Goal: Task Accomplishment & Management: Manage account settings

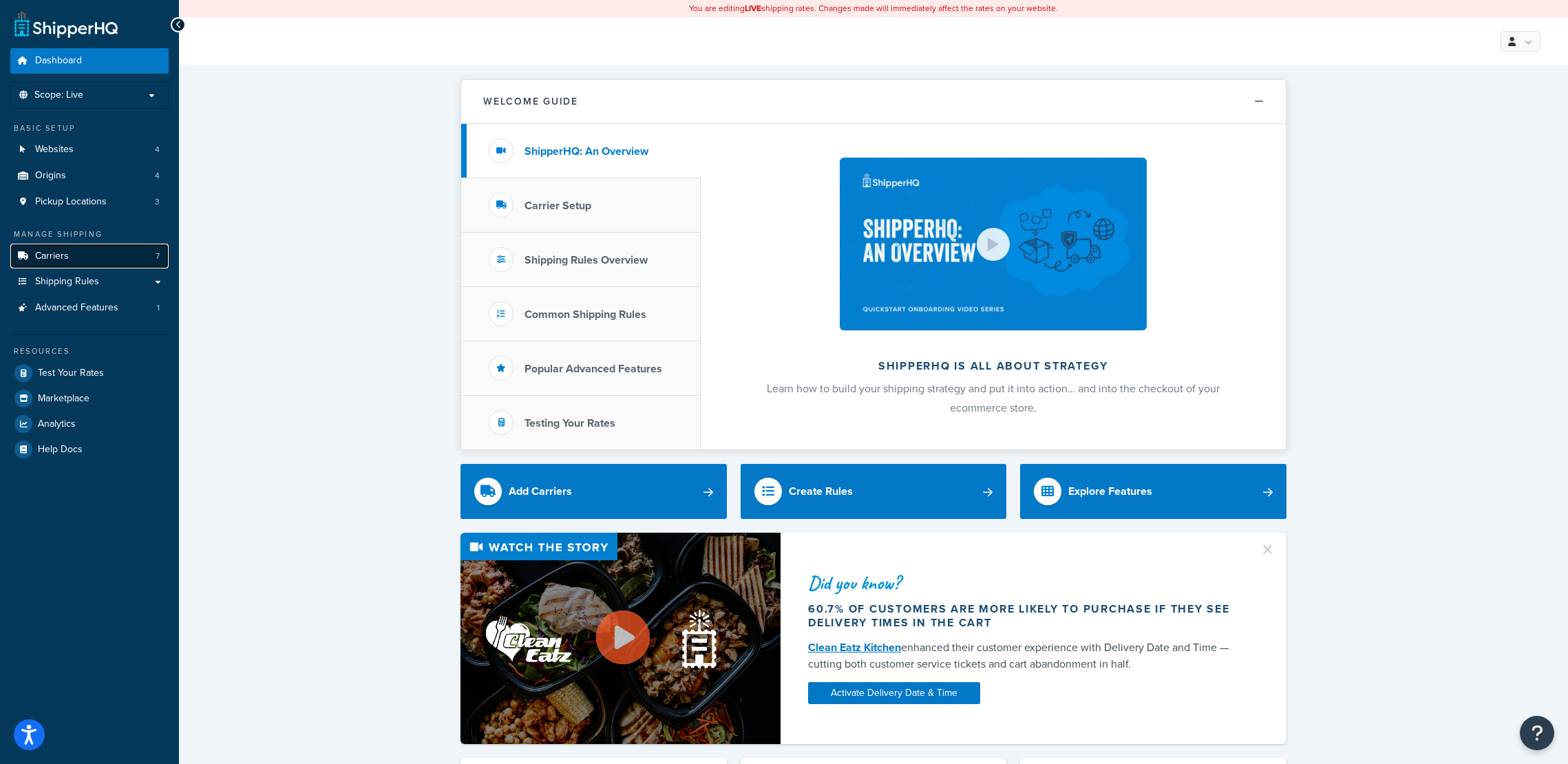
click at [101, 257] on link "Carriers 7" at bounding box center [90, 256] width 158 height 25
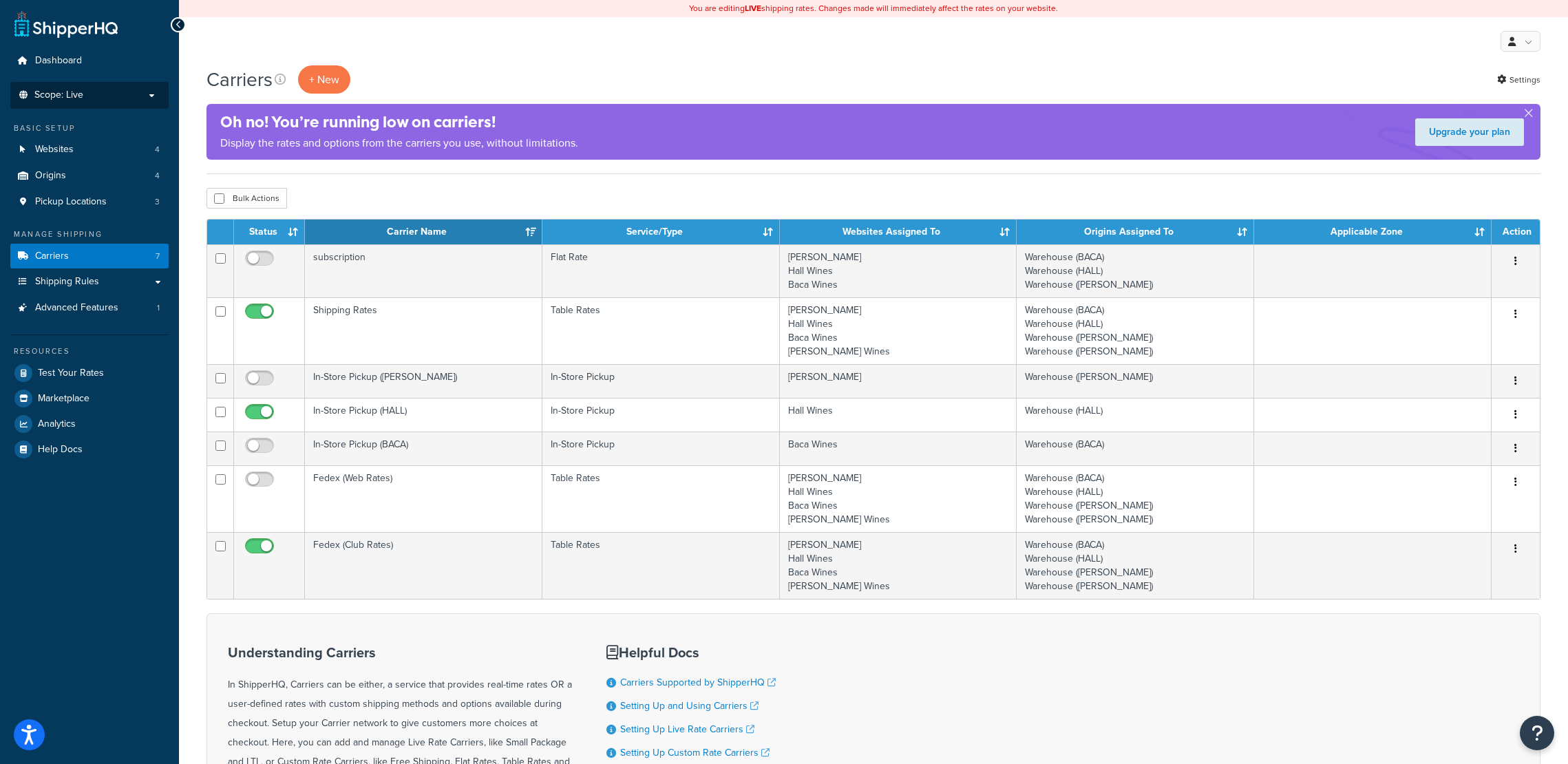
click at [106, 97] on p "Scope: Live" at bounding box center [89, 95] width 146 height 12
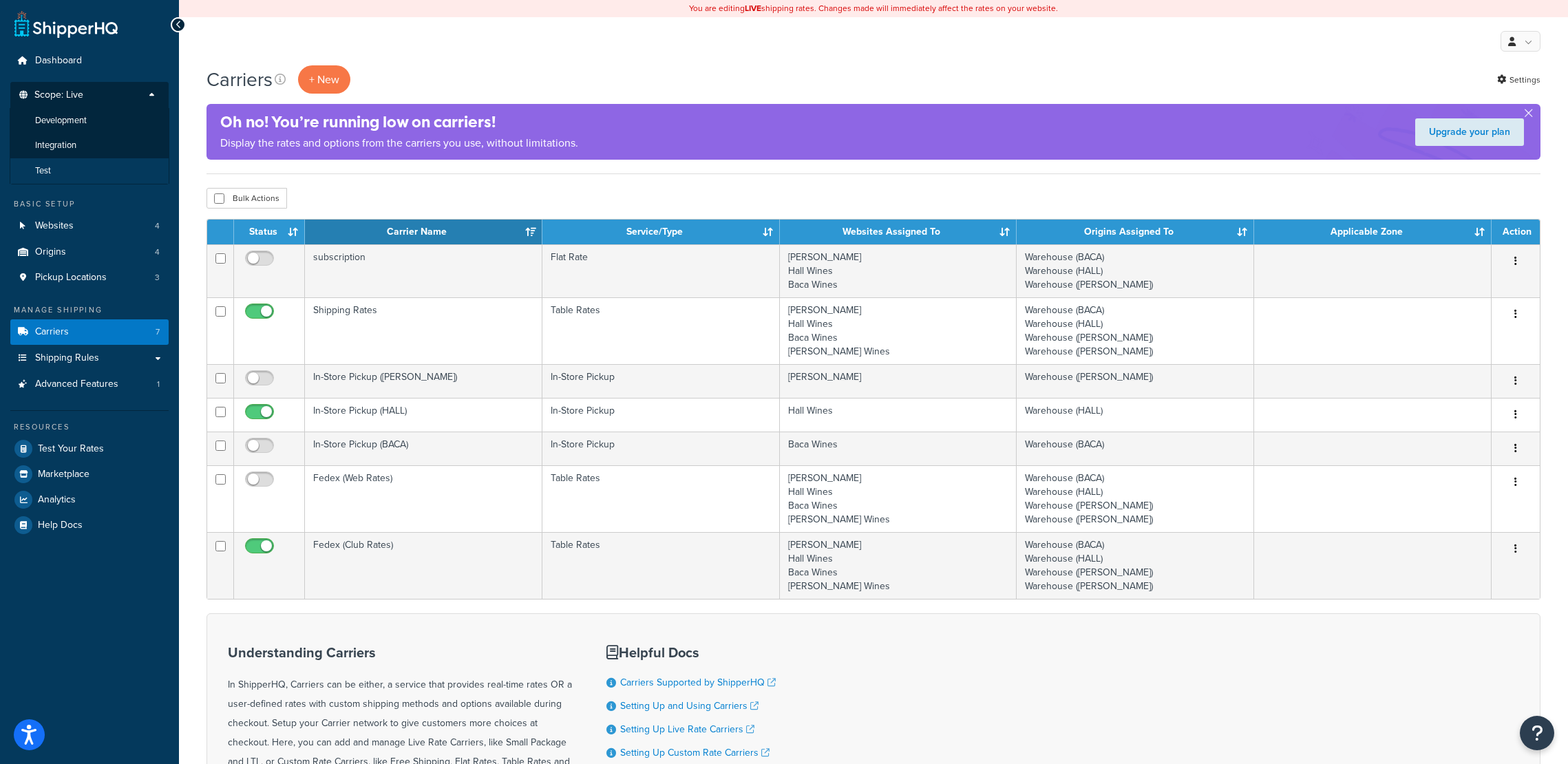
click at [79, 172] on li "Test" at bounding box center [90, 171] width 159 height 25
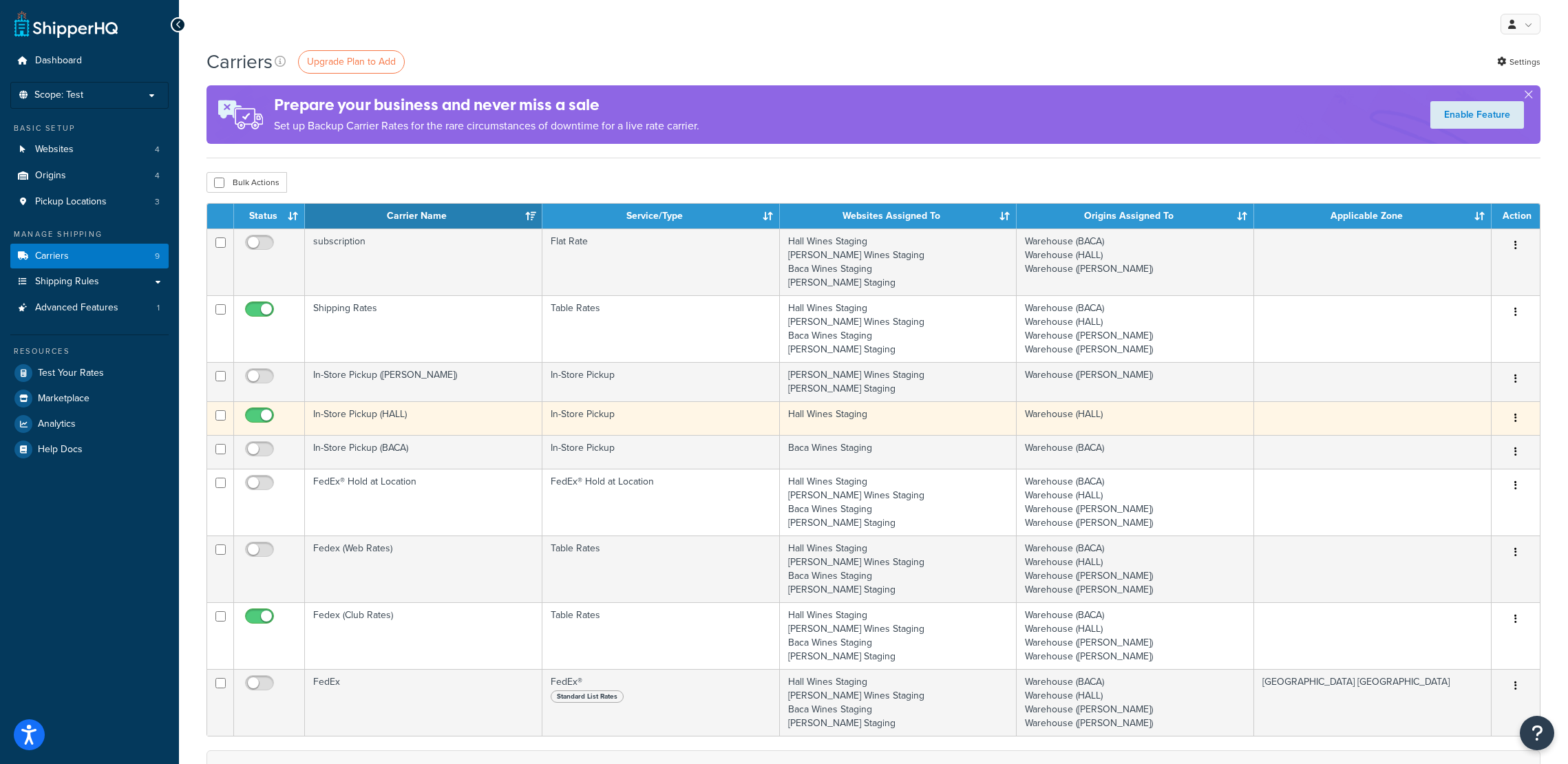
click at [1512, 420] on button "button" at bounding box center [1515, 418] width 19 height 22
click at [1462, 442] on link "Edit" at bounding box center [1459, 446] width 109 height 28
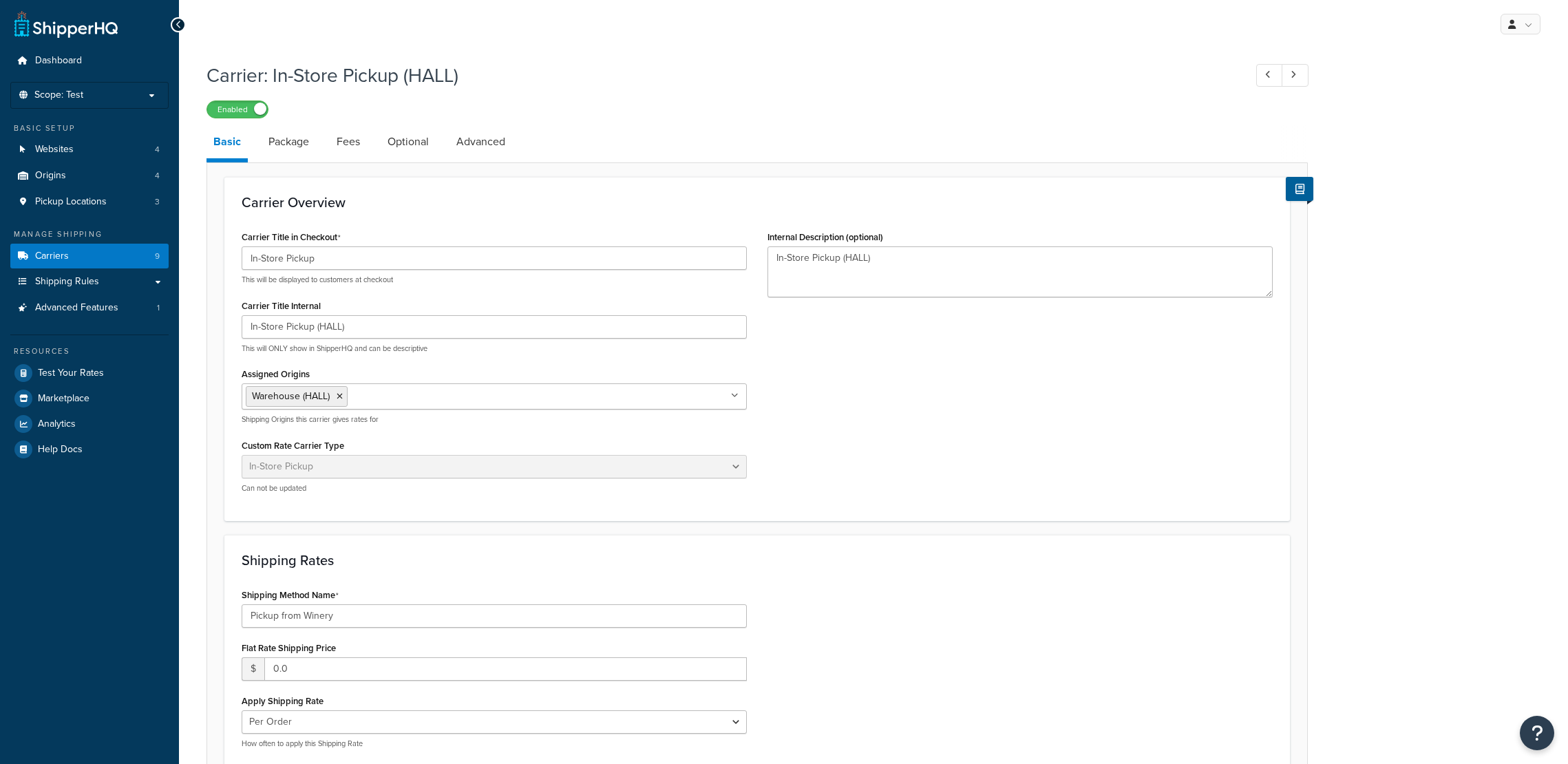
select select "pickup"
click at [286, 143] on link "Package" at bounding box center [289, 141] width 54 height 33
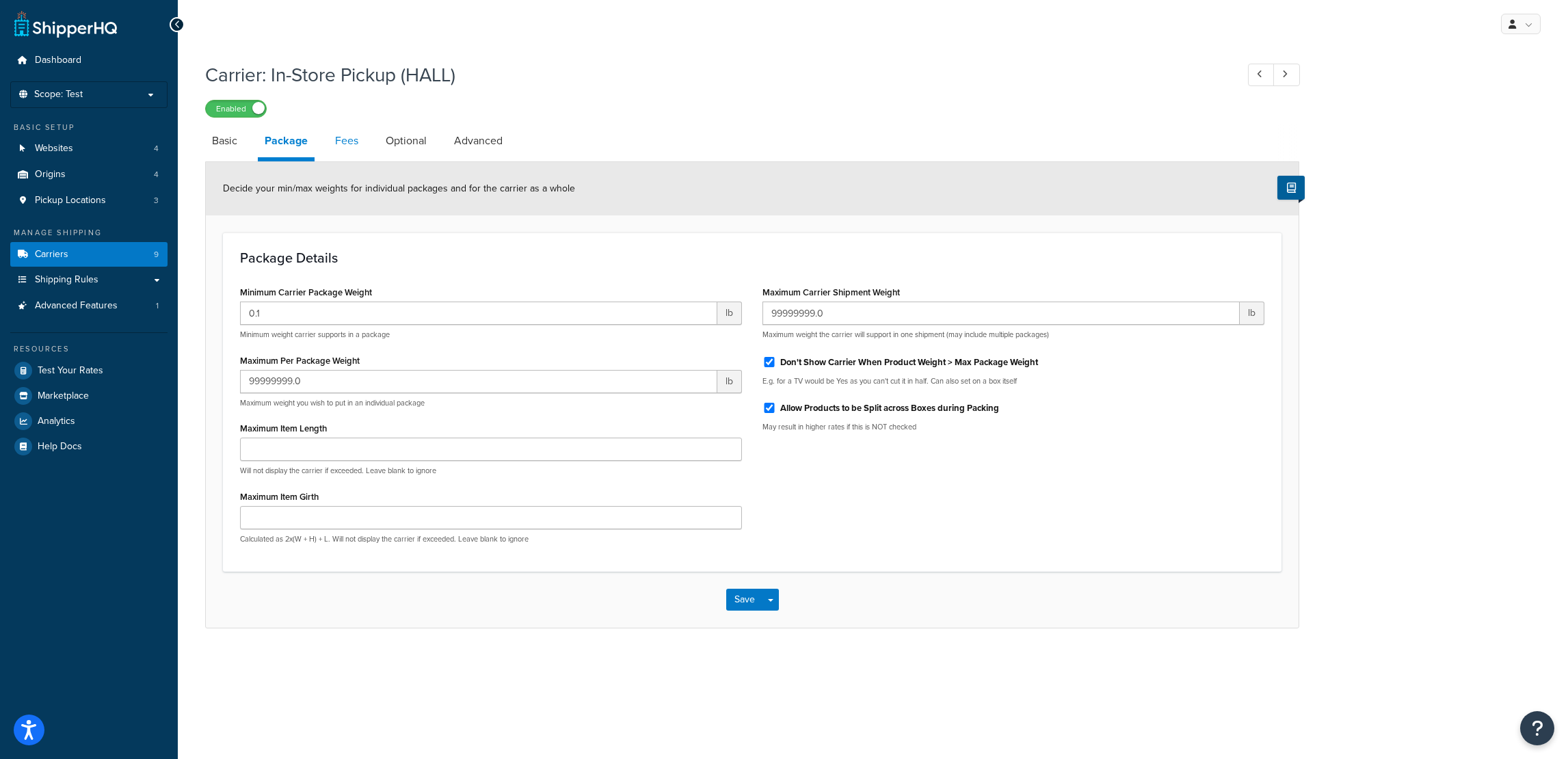
click at [341, 143] on link "Fees" at bounding box center [346, 140] width 37 height 33
select select "AFTER"
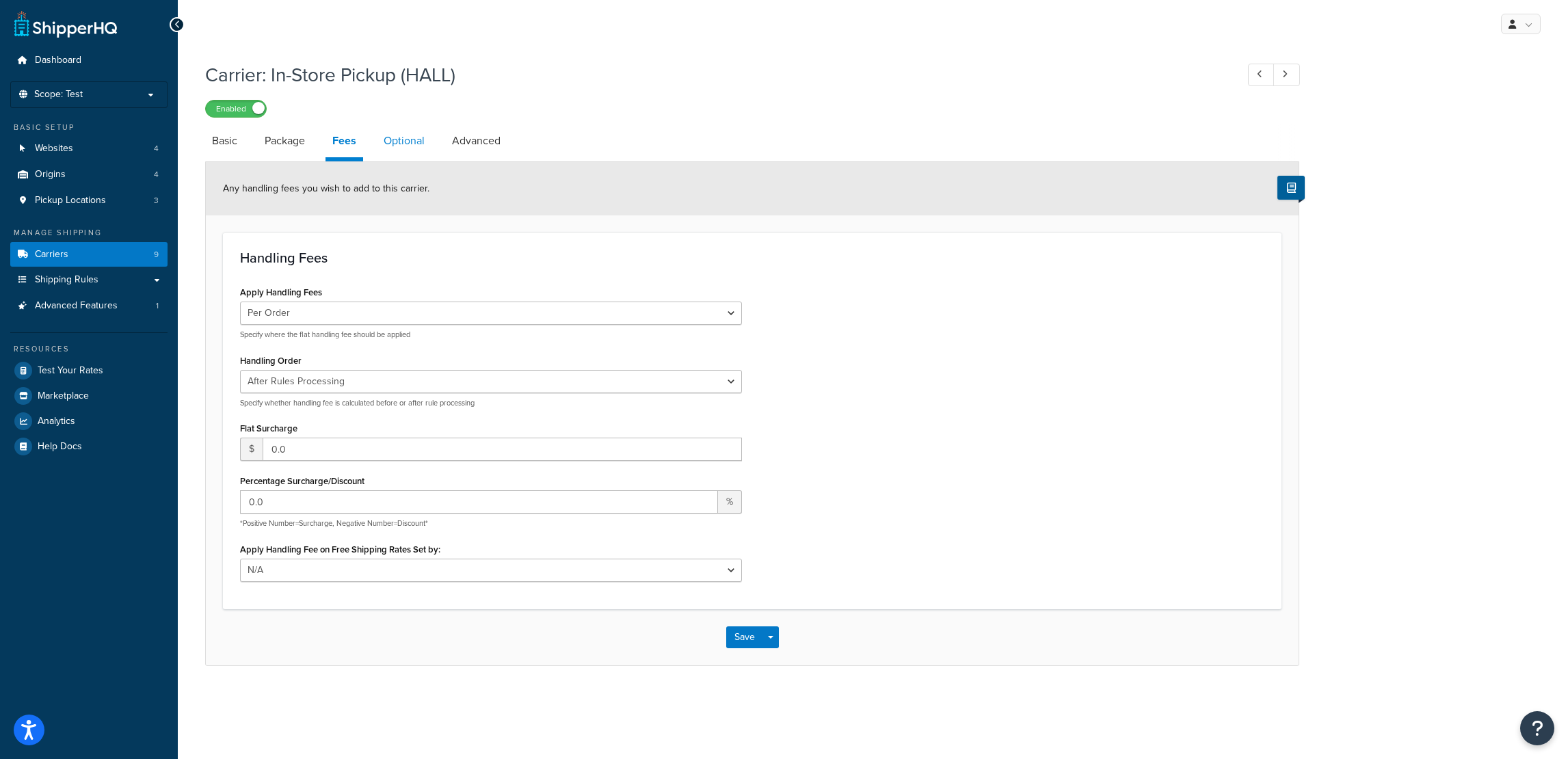
click at [397, 153] on link "Optional" at bounding box center [404, 140] width 55 height 33
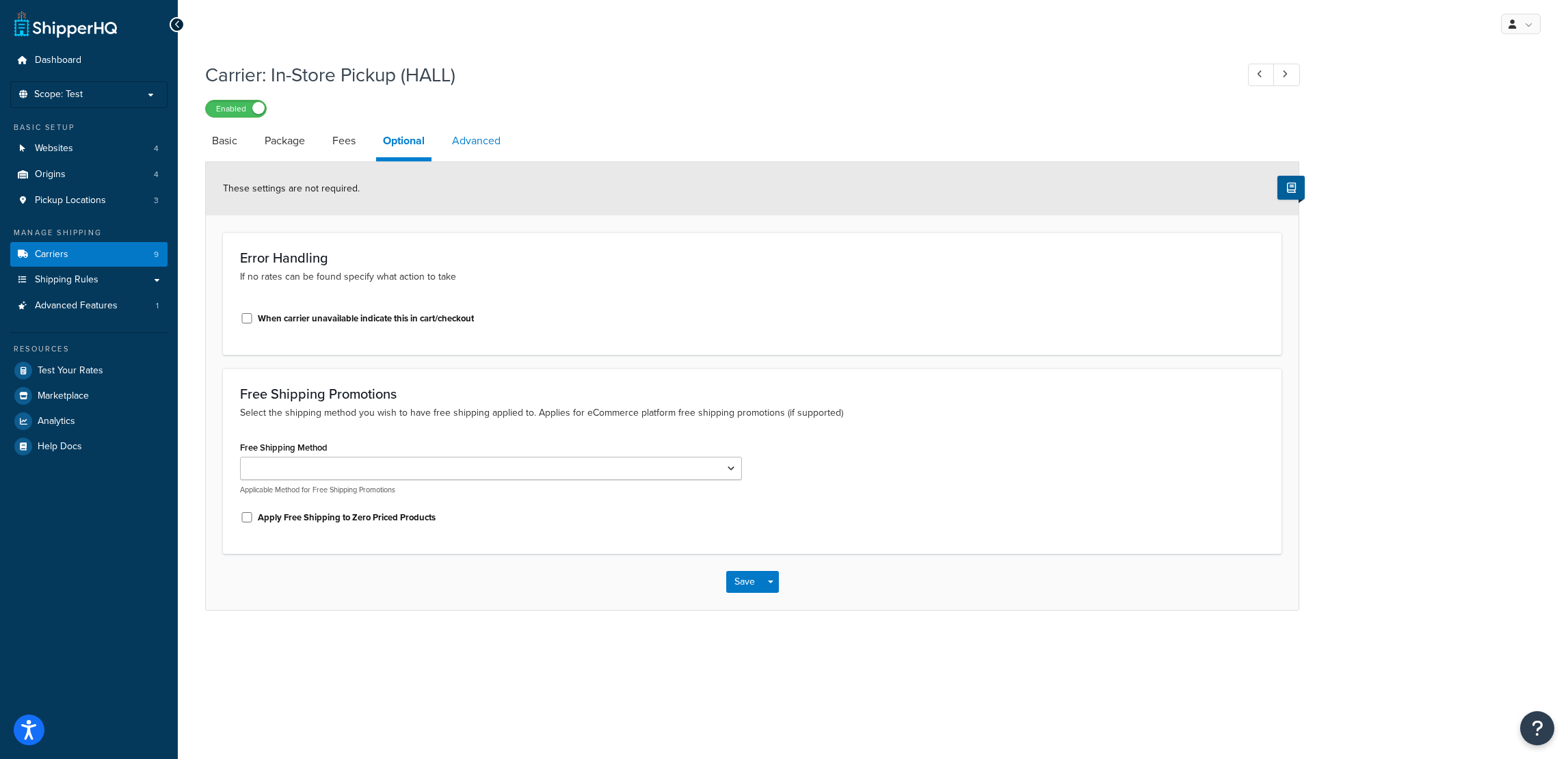
click at [484, 153] on link "Advanced" at bounding box center [476, 140] width 62 height 33
select select "false"
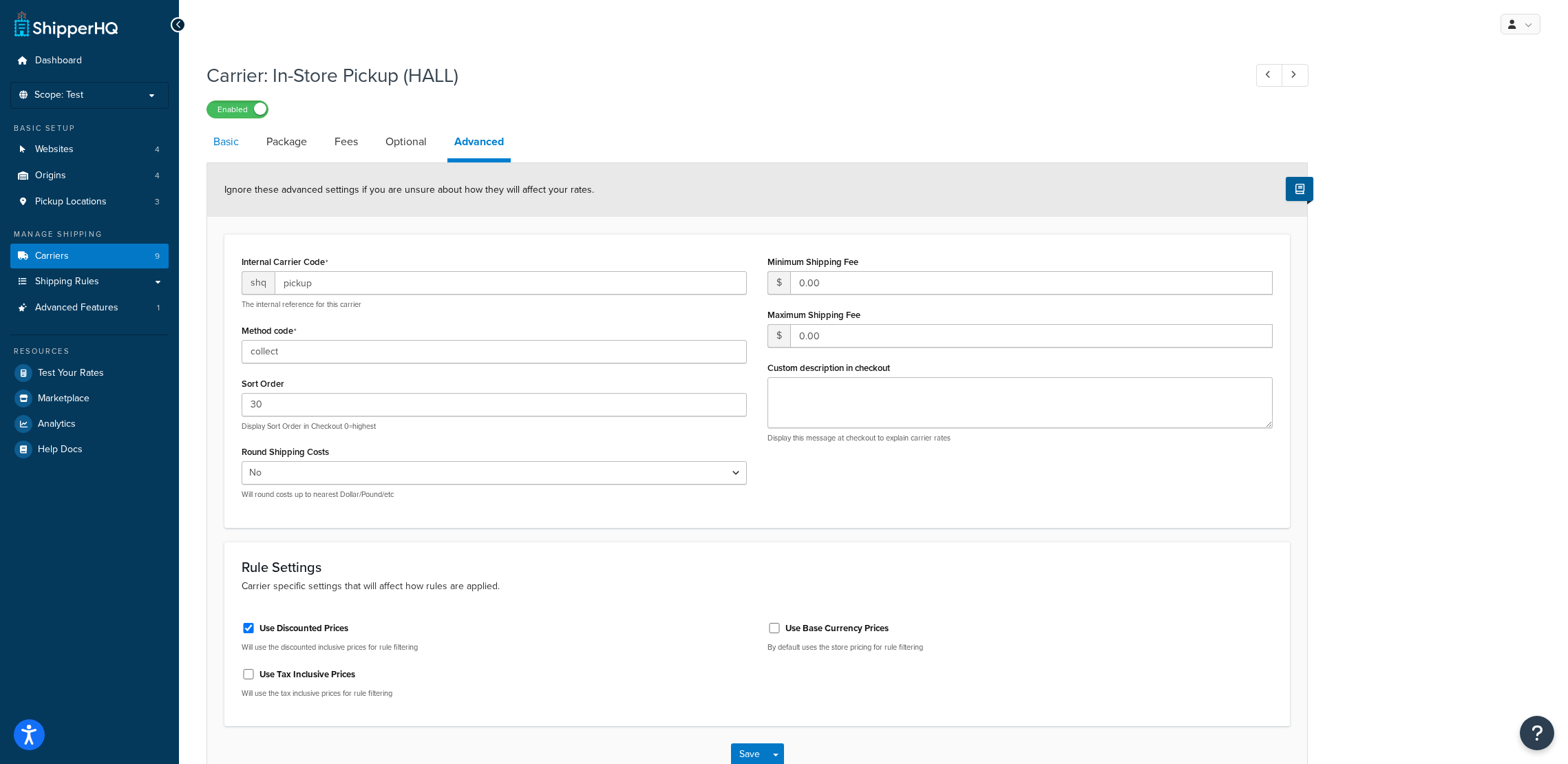
click at [234, 150] on link "Basic" at bounding box center [227, 141] width 40 height 33
select select "pickup"
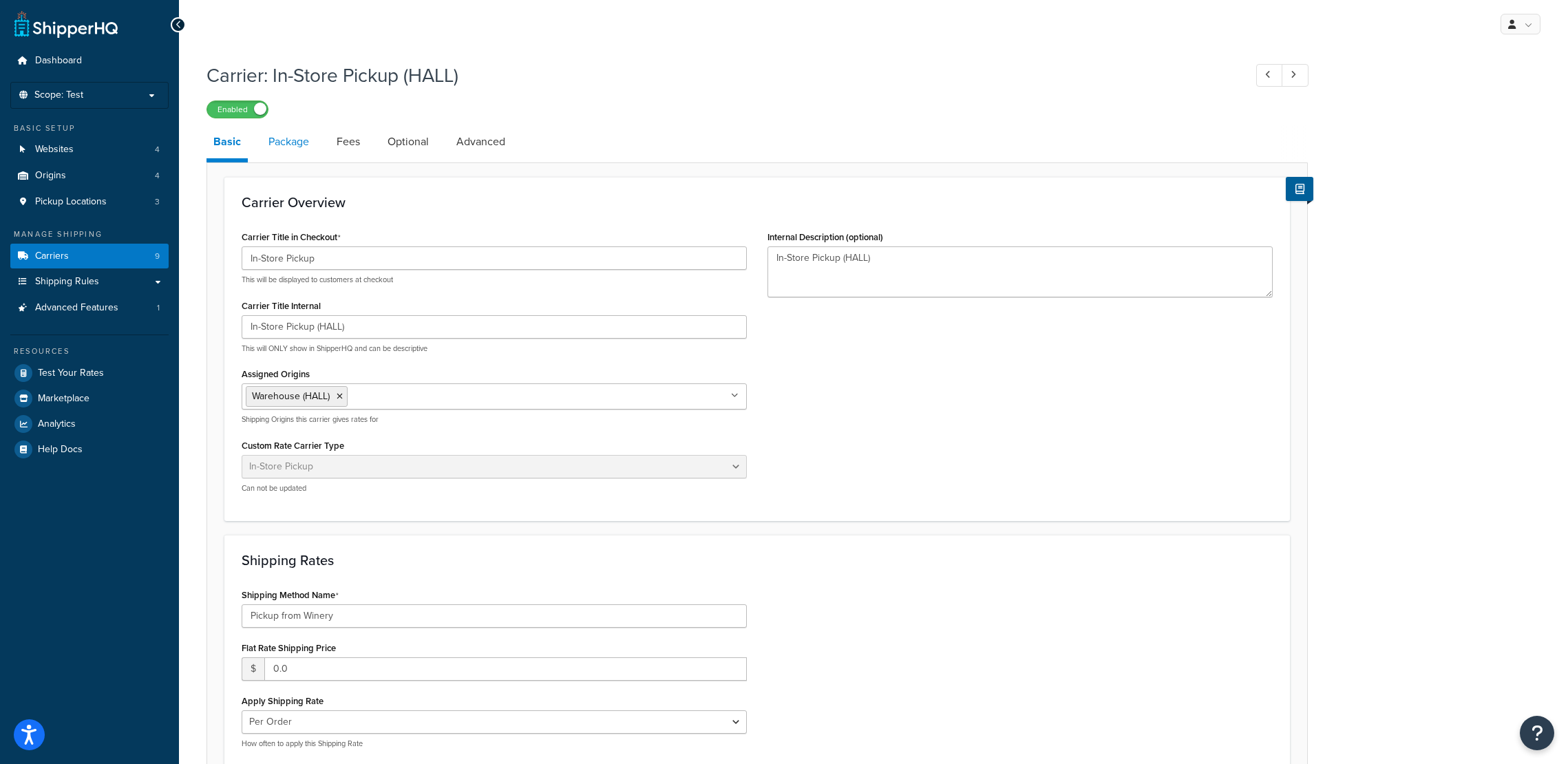
click at [294, 154] on link "Package" at bounding box center [289, 141] width 54 height 33
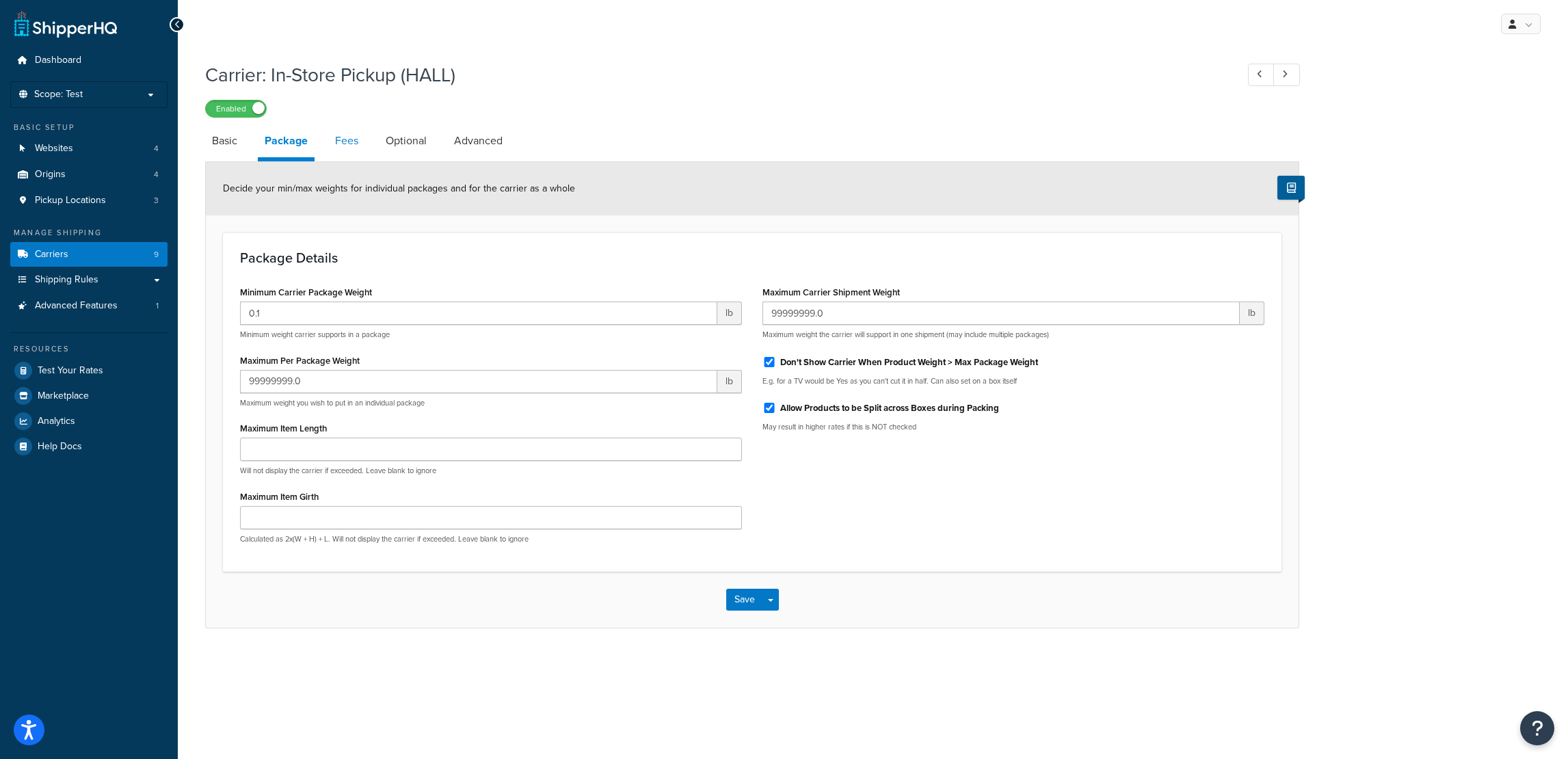
click at [350, 141] on link "Fees" at bounding box center [346, 140] width 37 height 33
select select "AFTER"
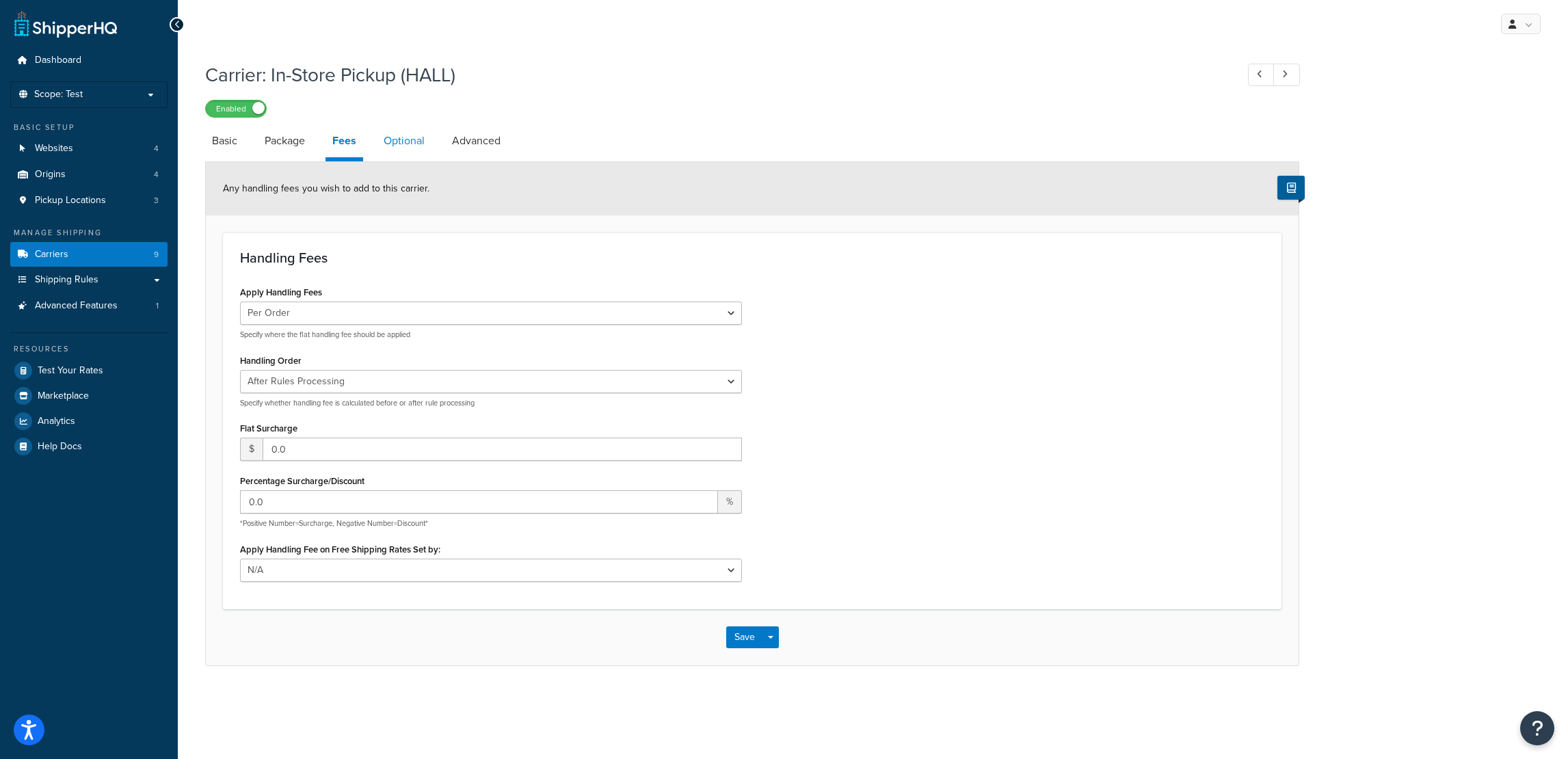
click at [390, 142] on link "Optional" at bounding box center [404, 140] width 55 height 33
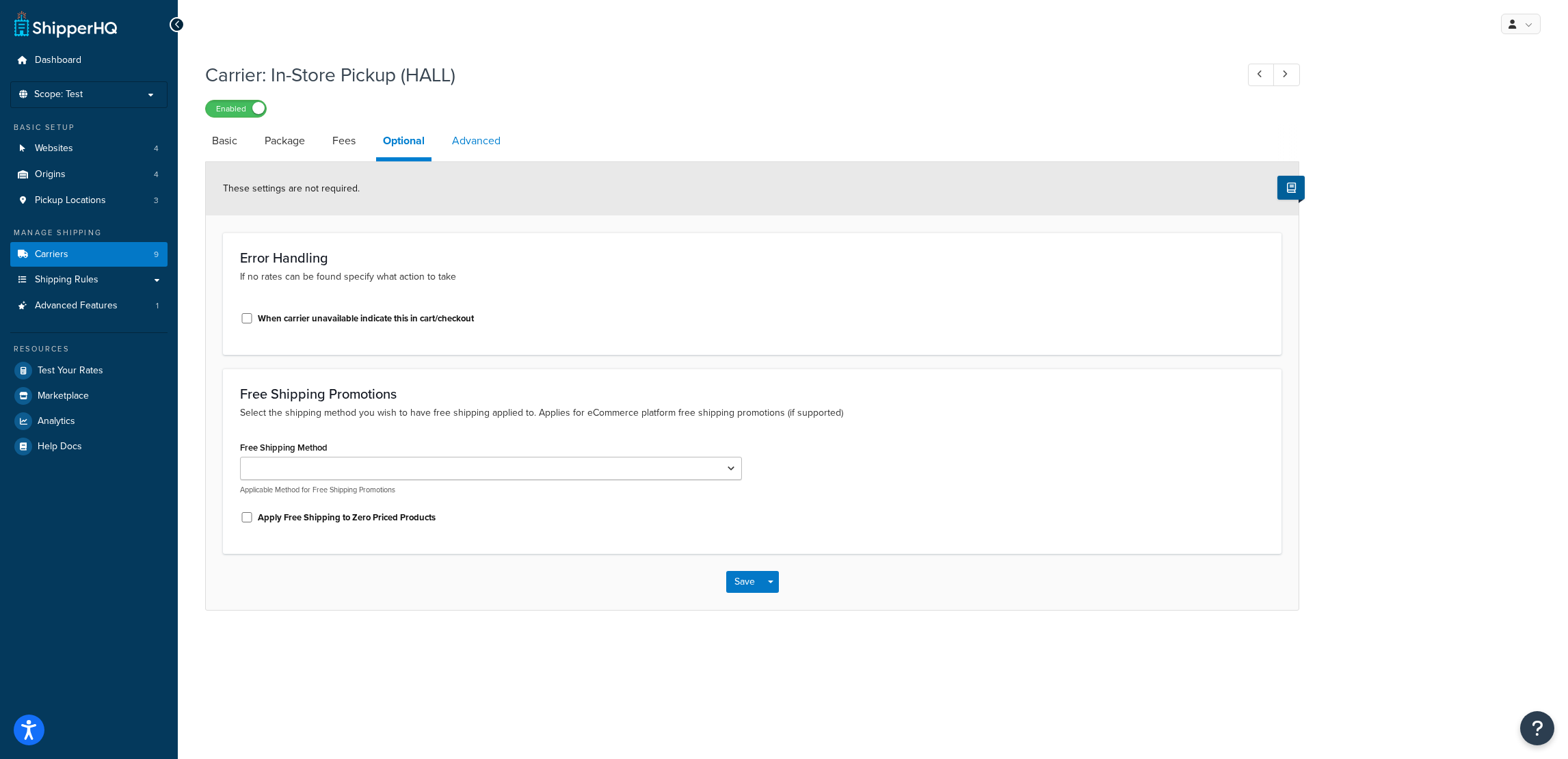
click at [466, 139] on link "Advanced" at bounding box center [476, 140] width 62 height 33
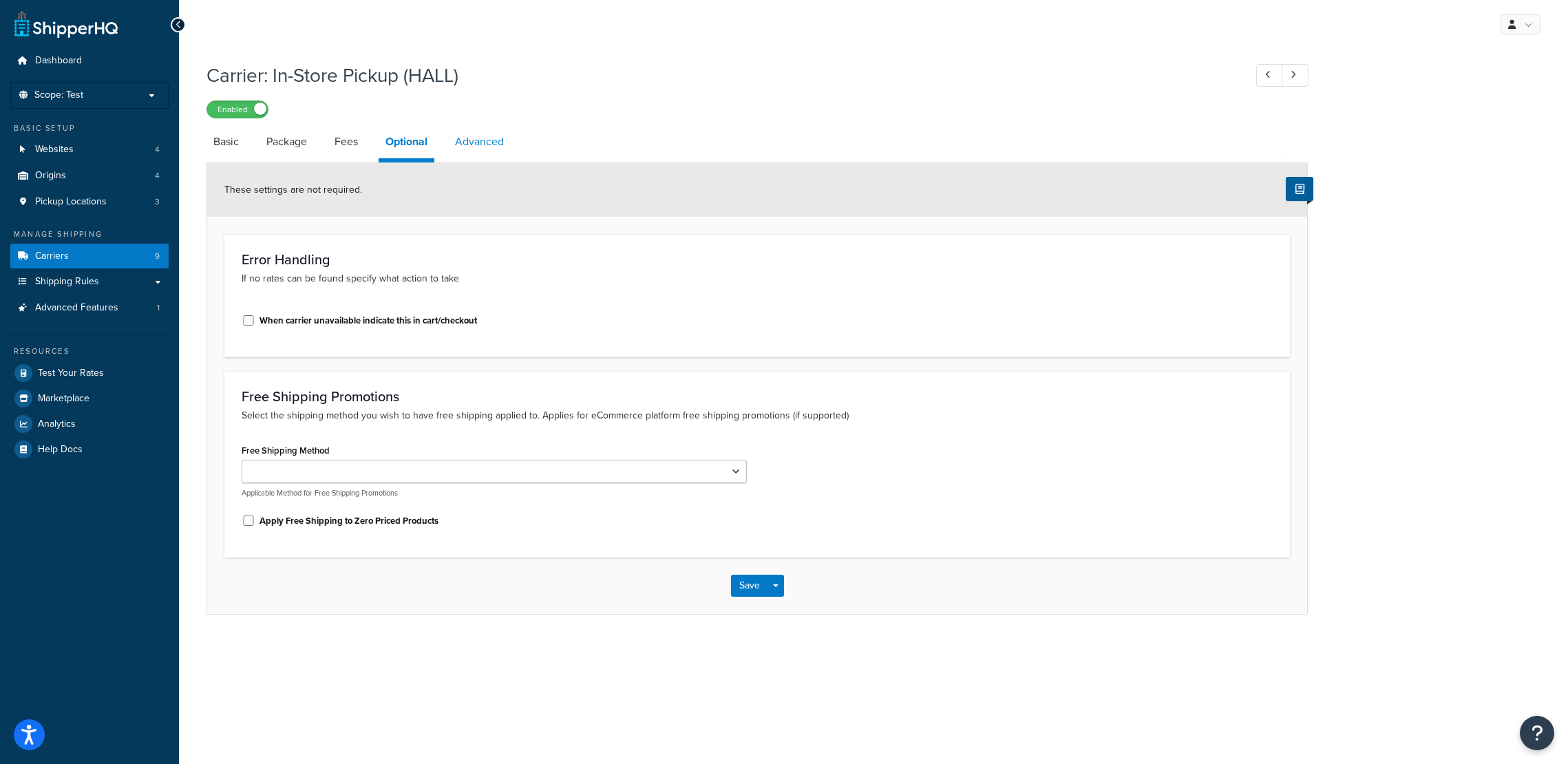
select select "false"
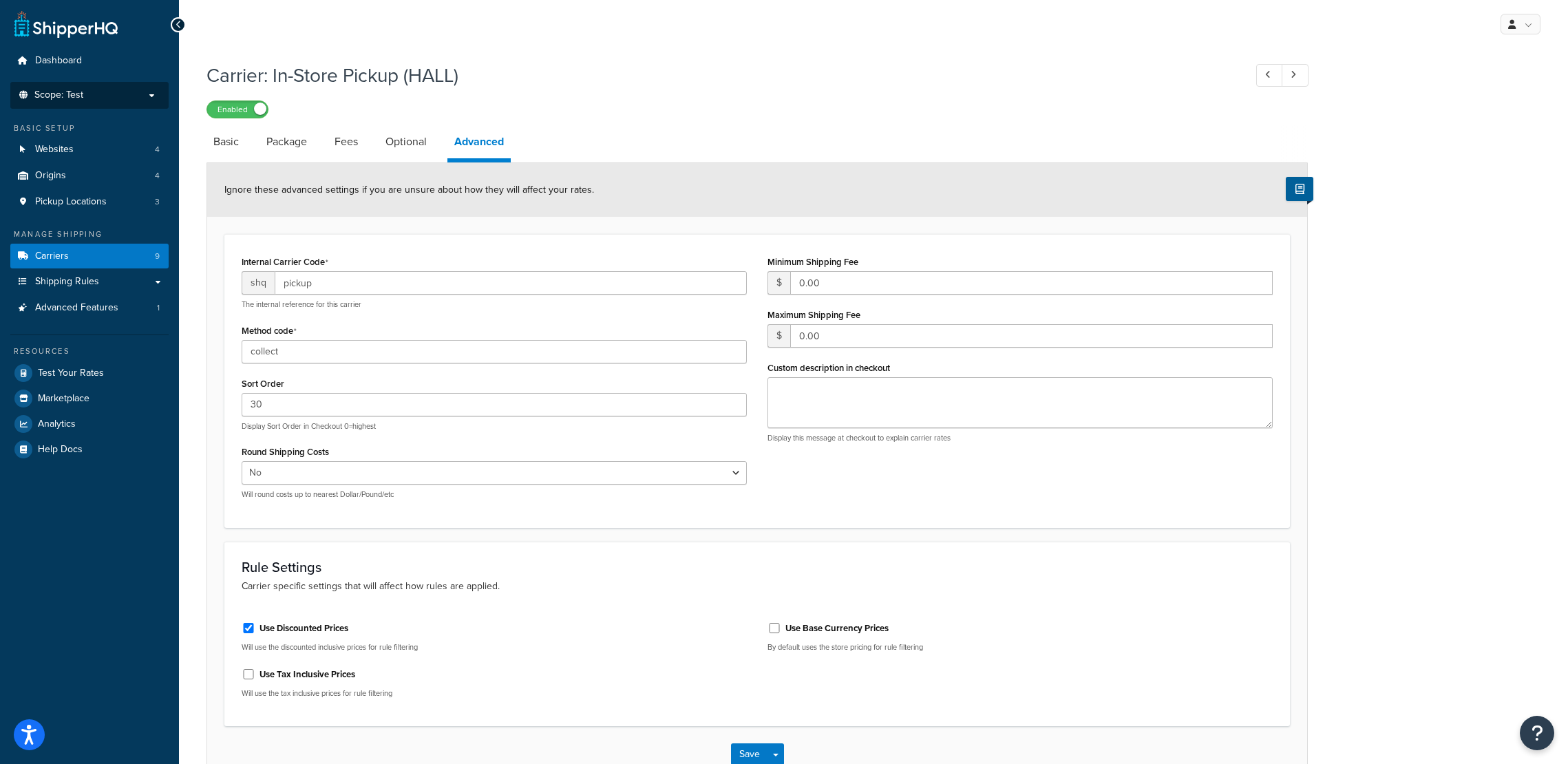
click at [63, 99] on span "Scope: Test" at bounding box center [59, 95] width 49 height 12
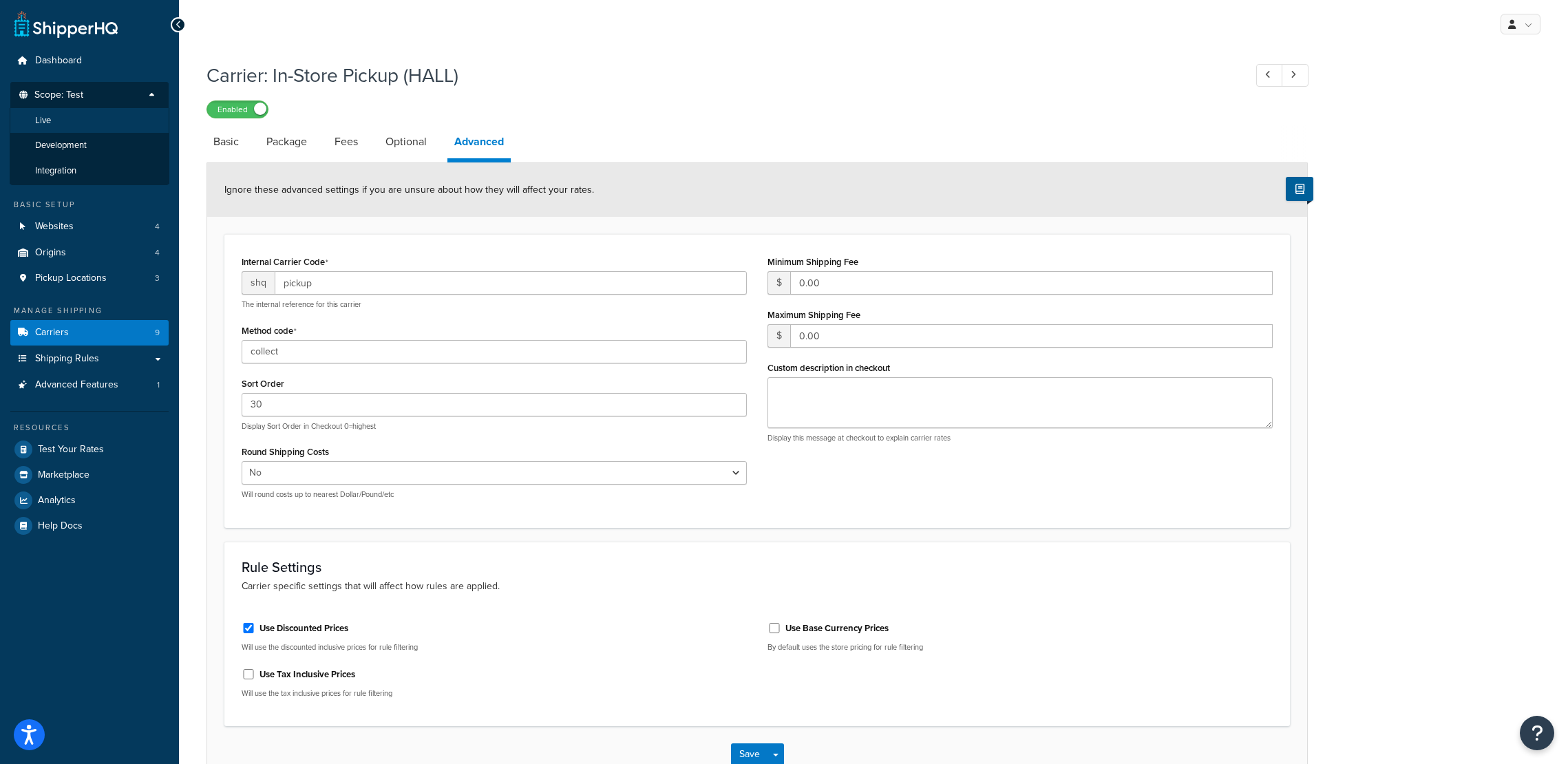
click at [70, 127] on li "Live" at bounding box center [90, 121] width 159 height 25
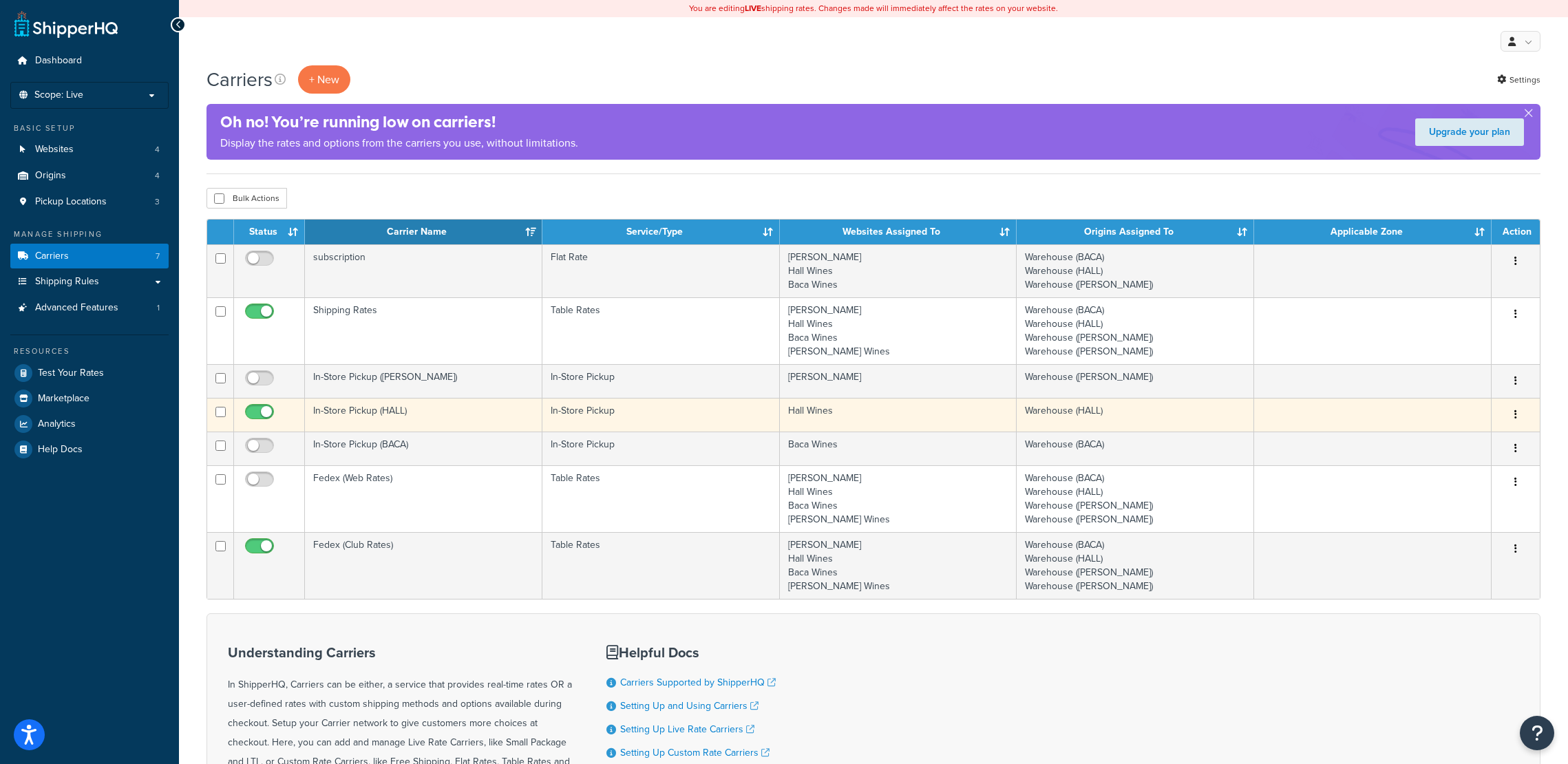
click at [1515, 411] on icon "button" at bounding box center [1516, 414] width 3 height 10
click at [1485, 438] on link "Edit" at bounding box center [1459, 443] width 109 height 28
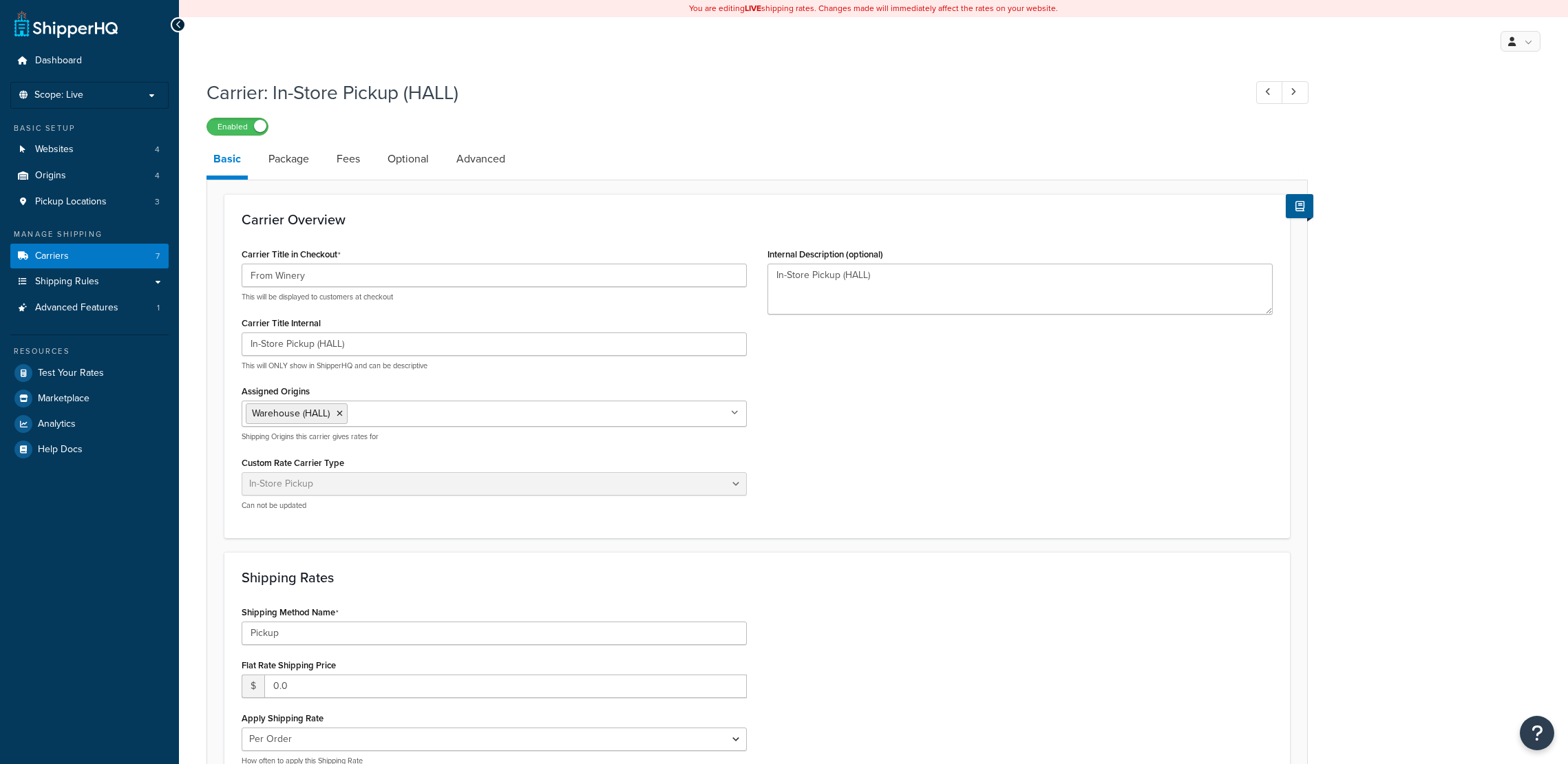
select select "pickup"
click at [85, 286] on span "Shipping Rules" at bounding box center [67, 281] width 64 height 12
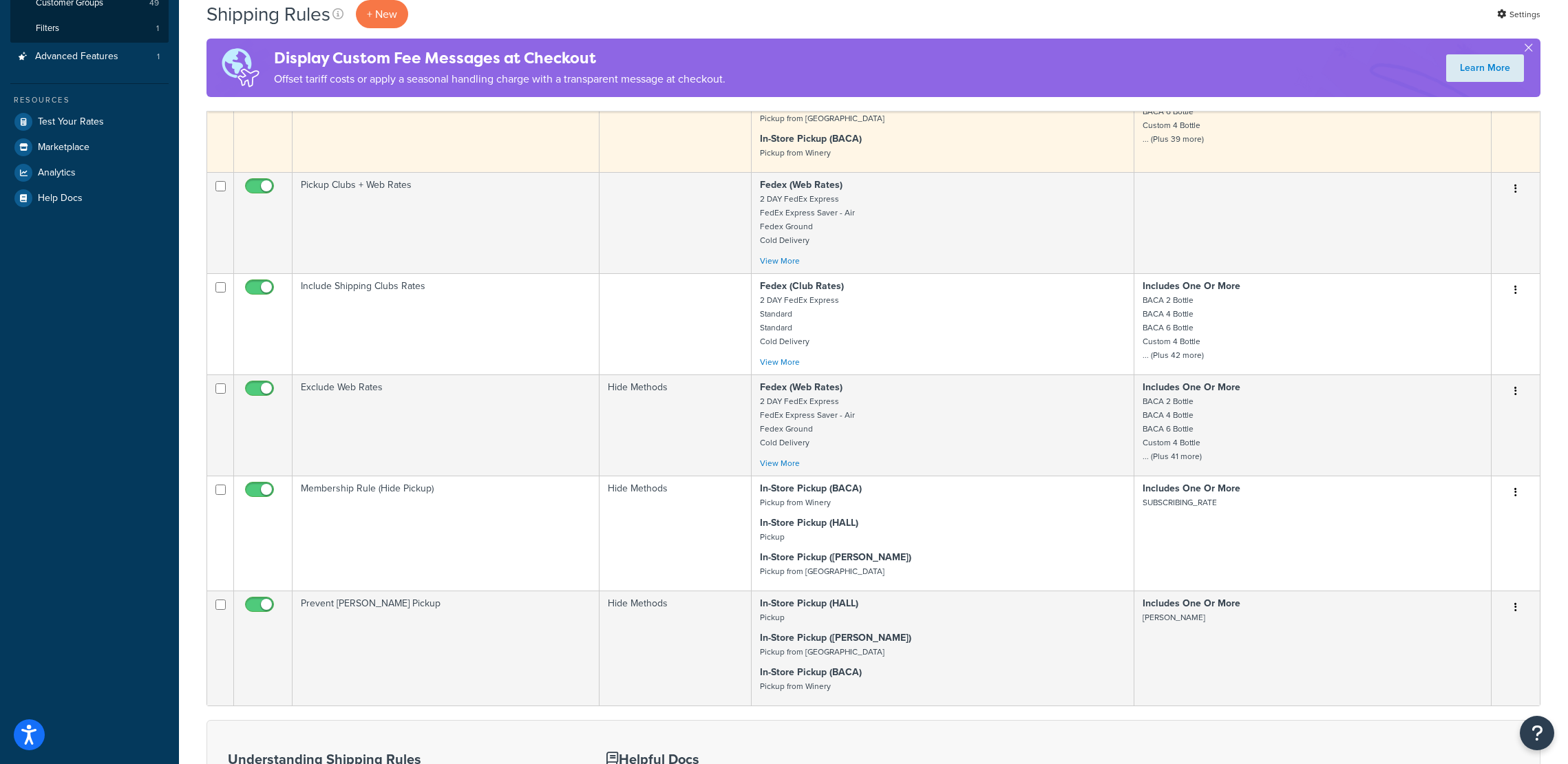
scroll to position [413, 0]
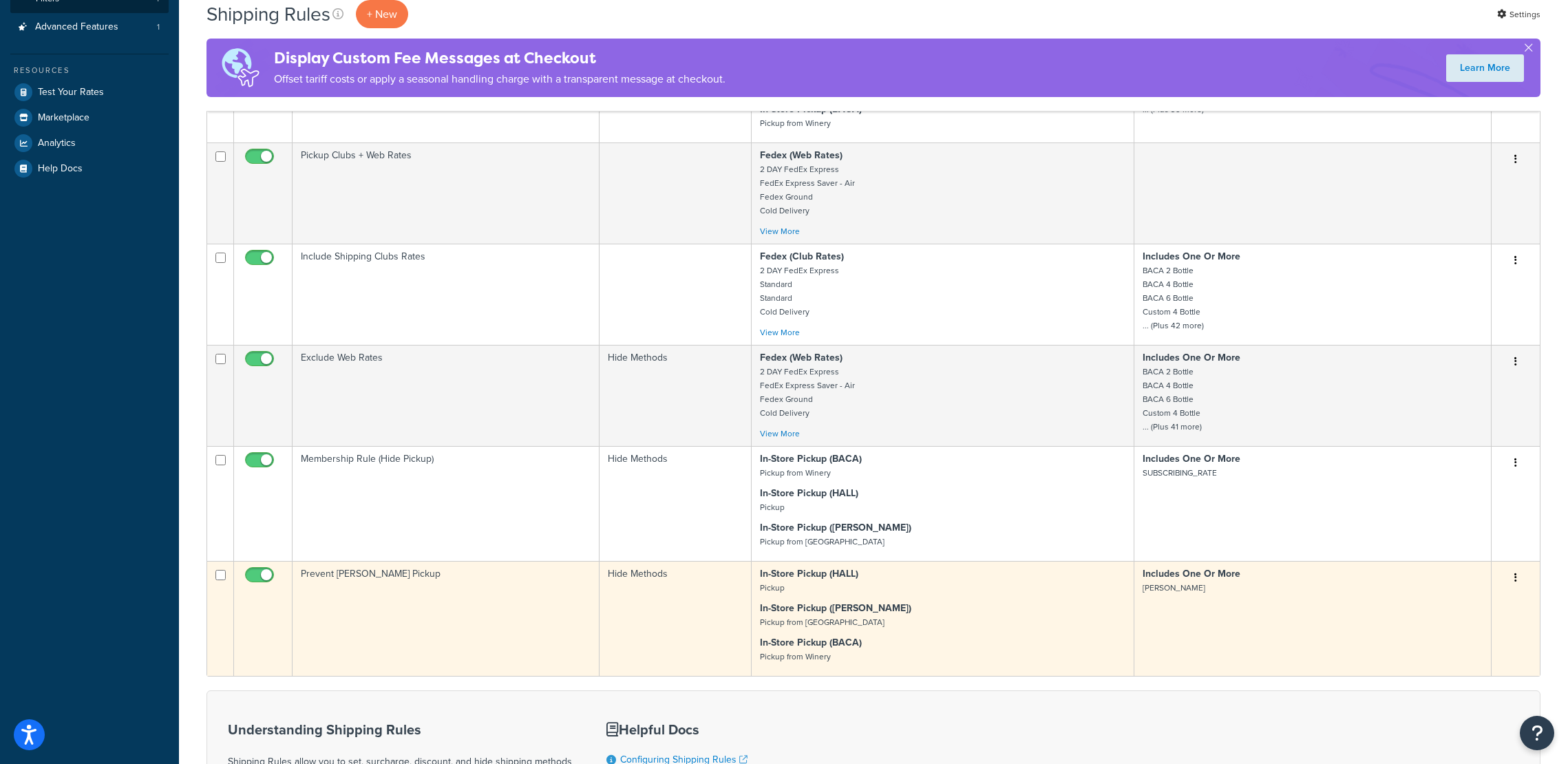
click at [1519, 578] on button "button" at bounding box center [1515, 578] width 19 height 22
click at [1488, 594] on link "Edit" at bounding box center [1470, 604] width 109 height 28
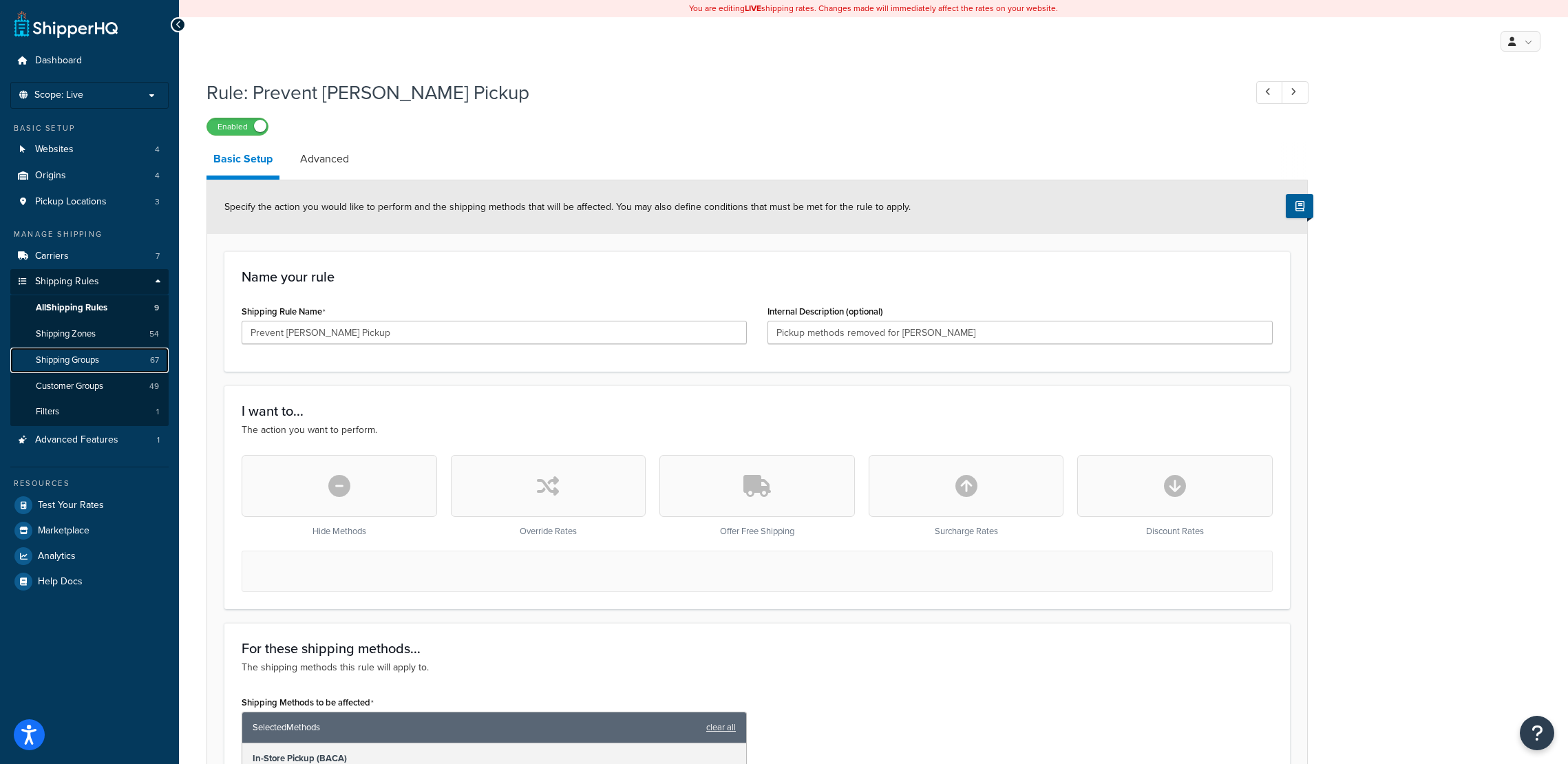
click at [88, 361] on span "Shipping Groups" at bounding box center [68, 360] width 64 height 12
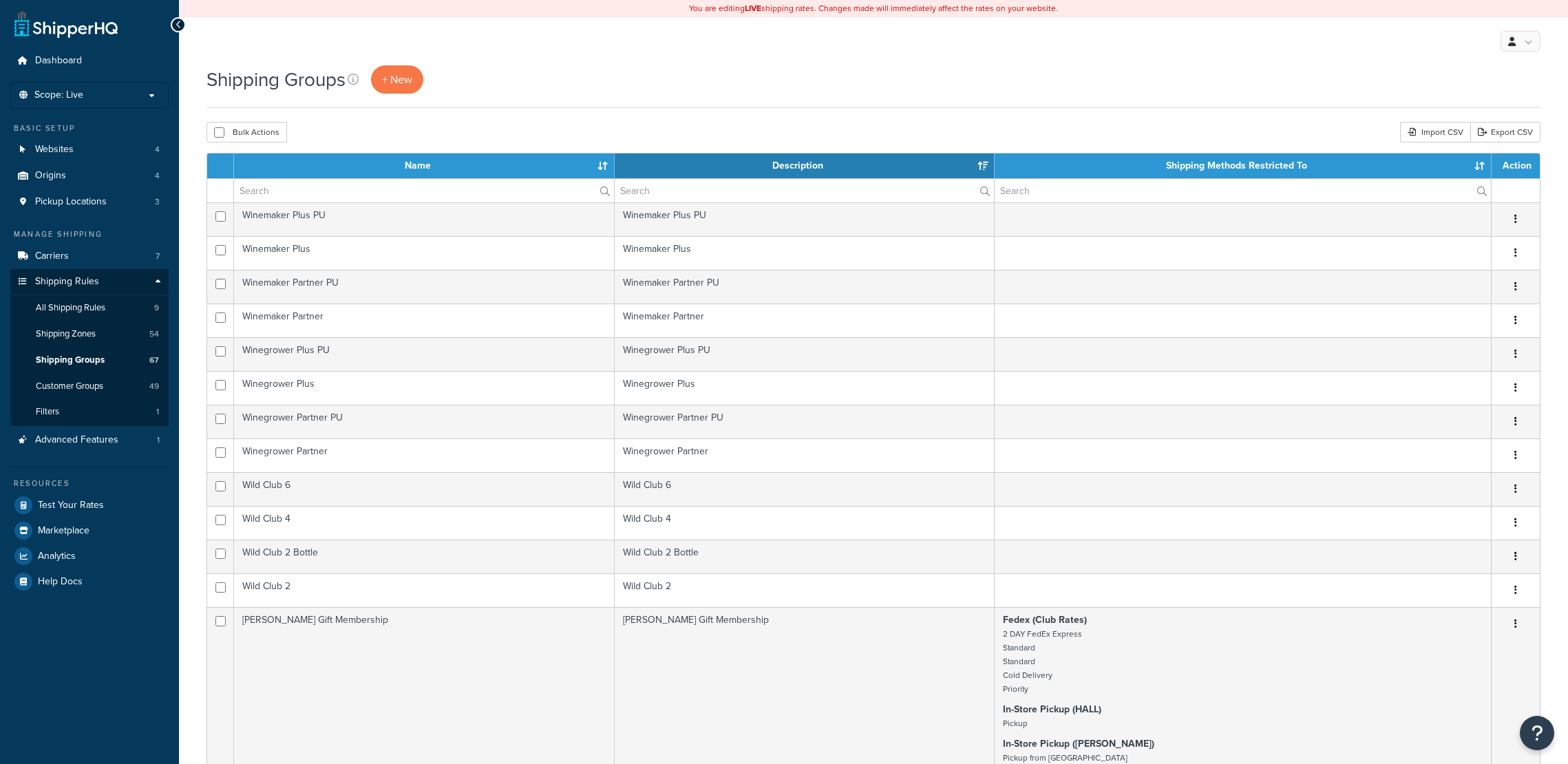
select select "15"
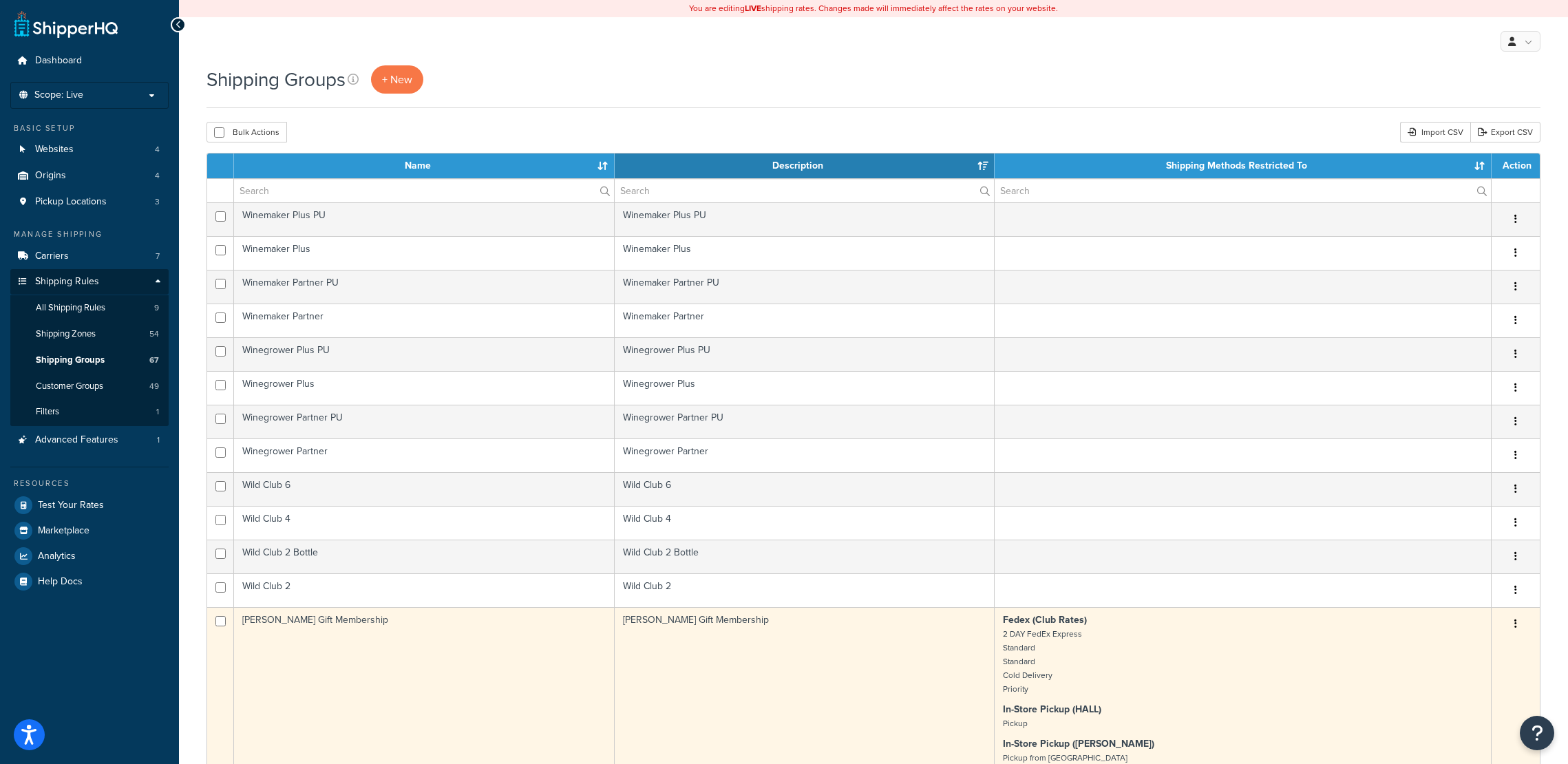
scroll to position [756, 0]
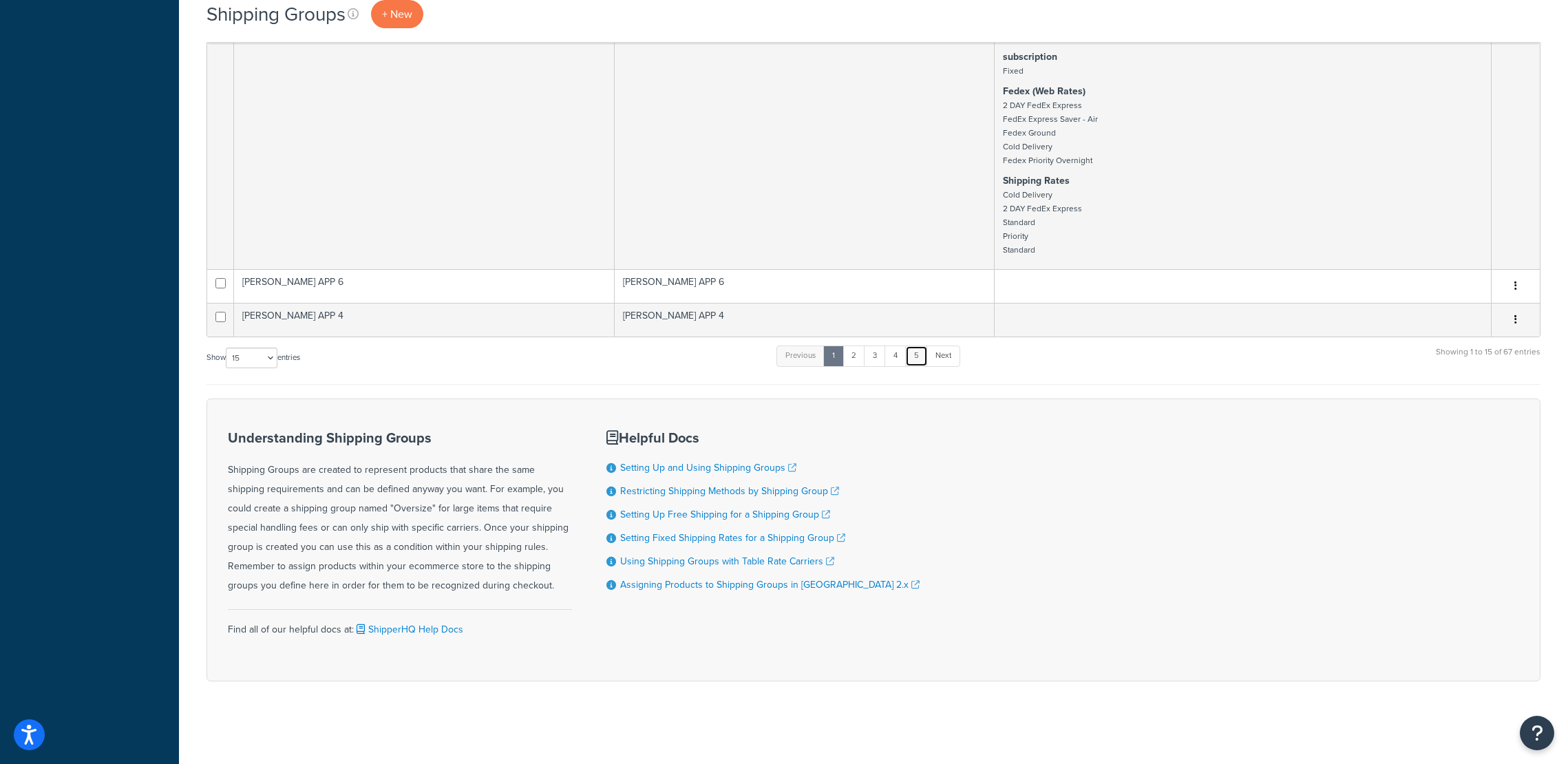
click at [926, 358] on link "5" at bounding box center [916, 356] width 23 height 20
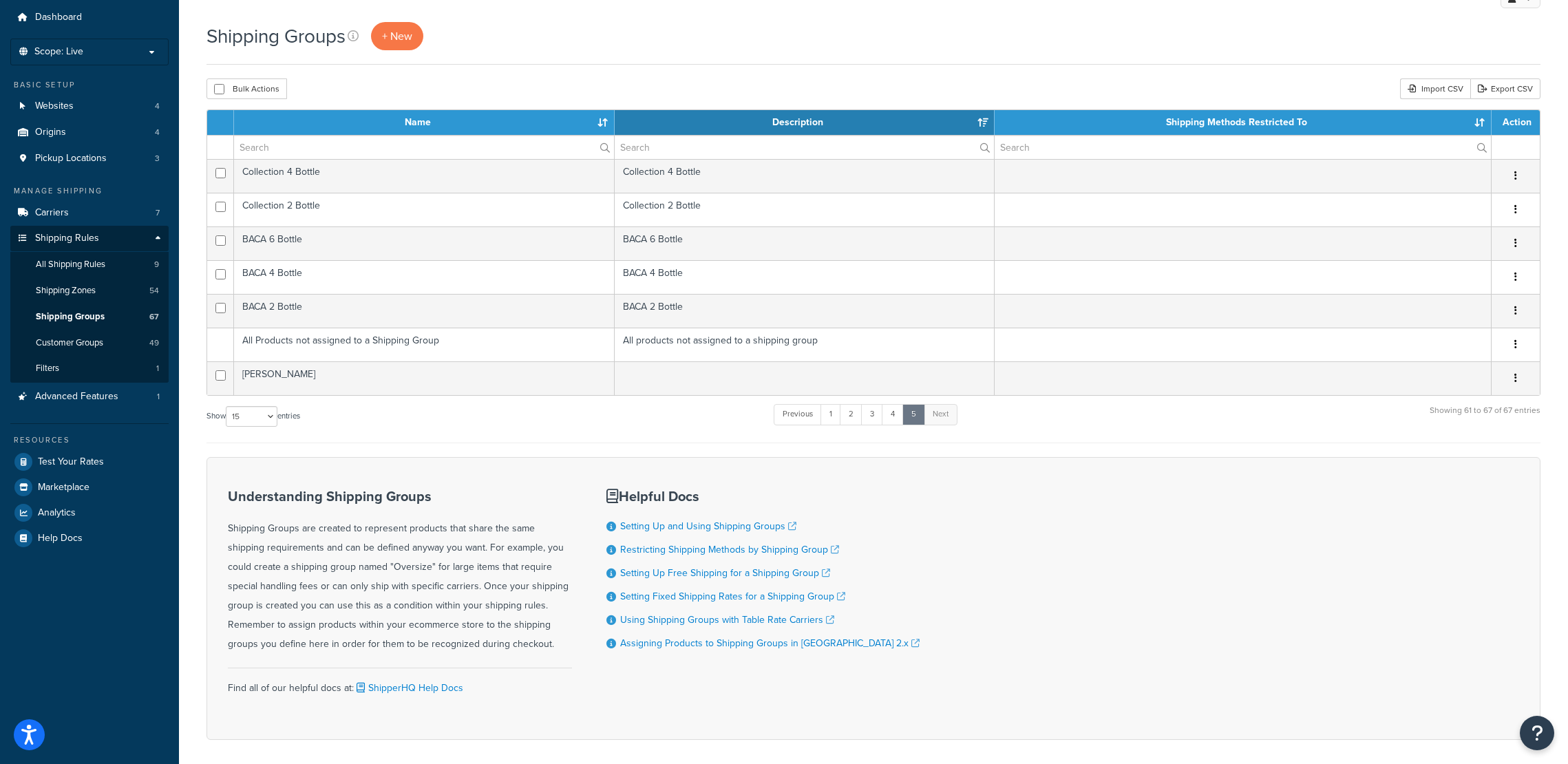
scroll to position [0, 0]
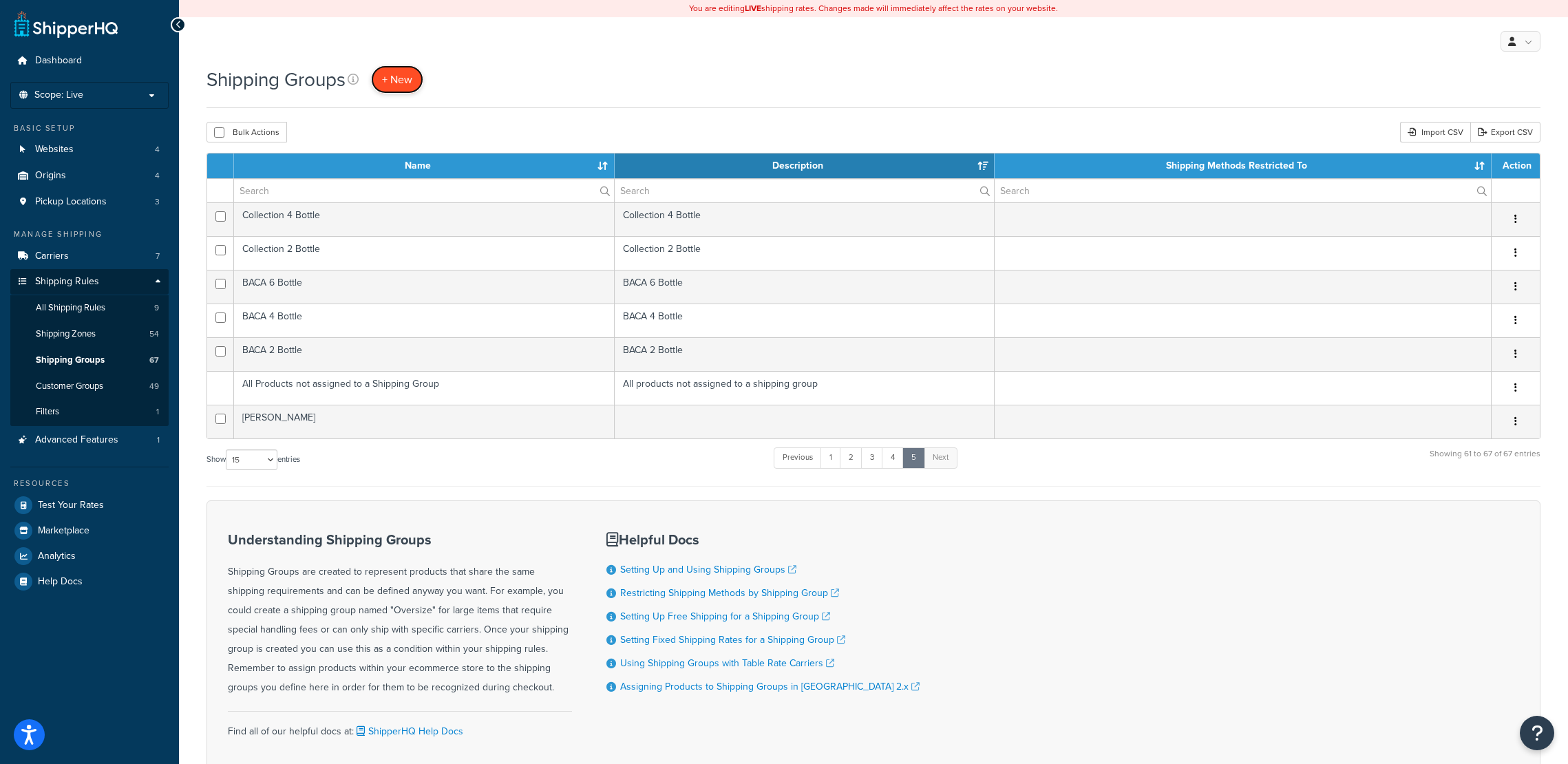
click at [394, 80] on span "+ New" at bounding box center [397, 79] width 30 height 16
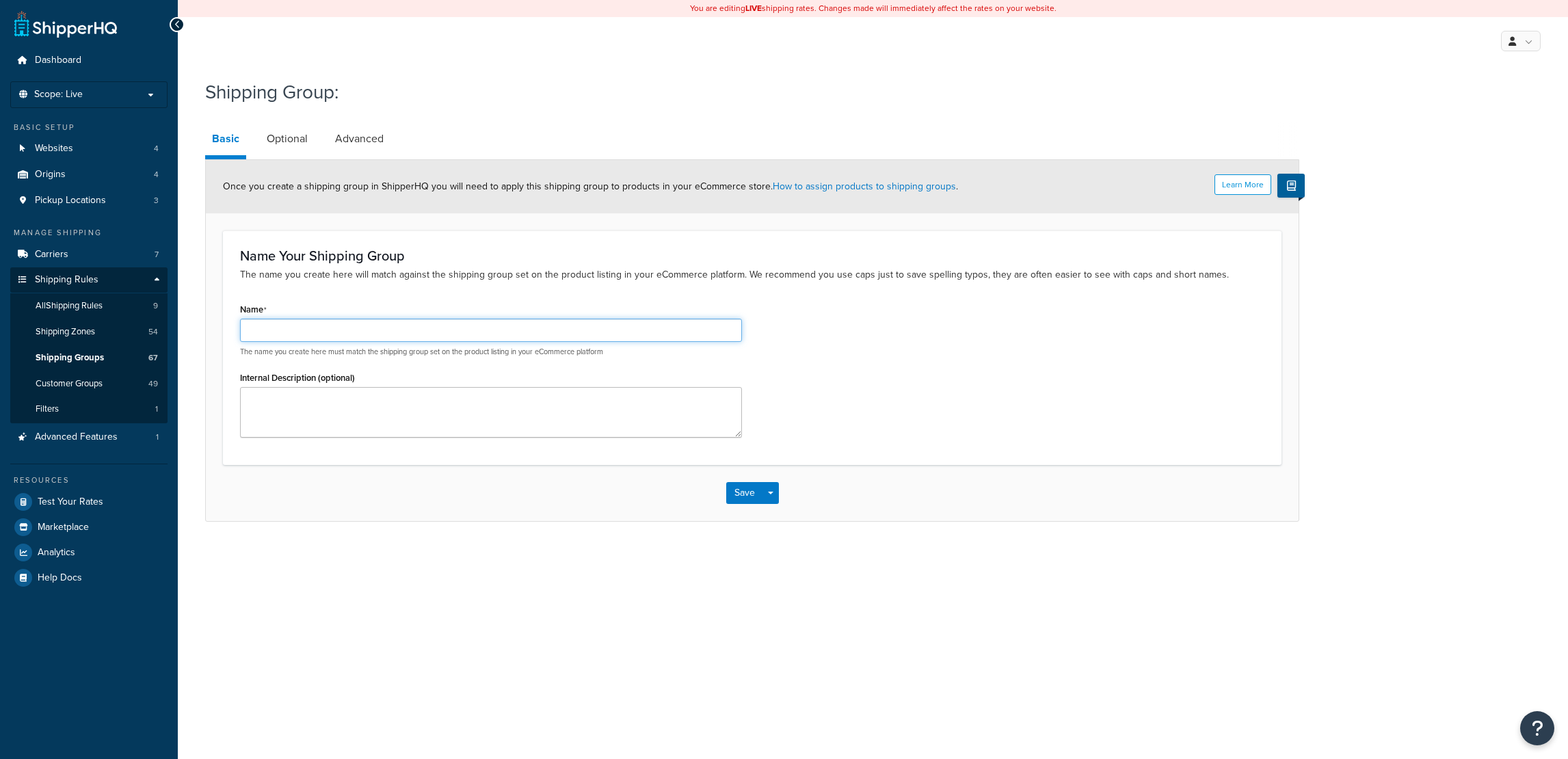
click at [398, 328] on input "Name" at bounding box center [491, 329] width 502 height 23
type input "Merchandise"
click at [738, 492] on button "Save" at bounding box center [745, 493] width 37 height 22
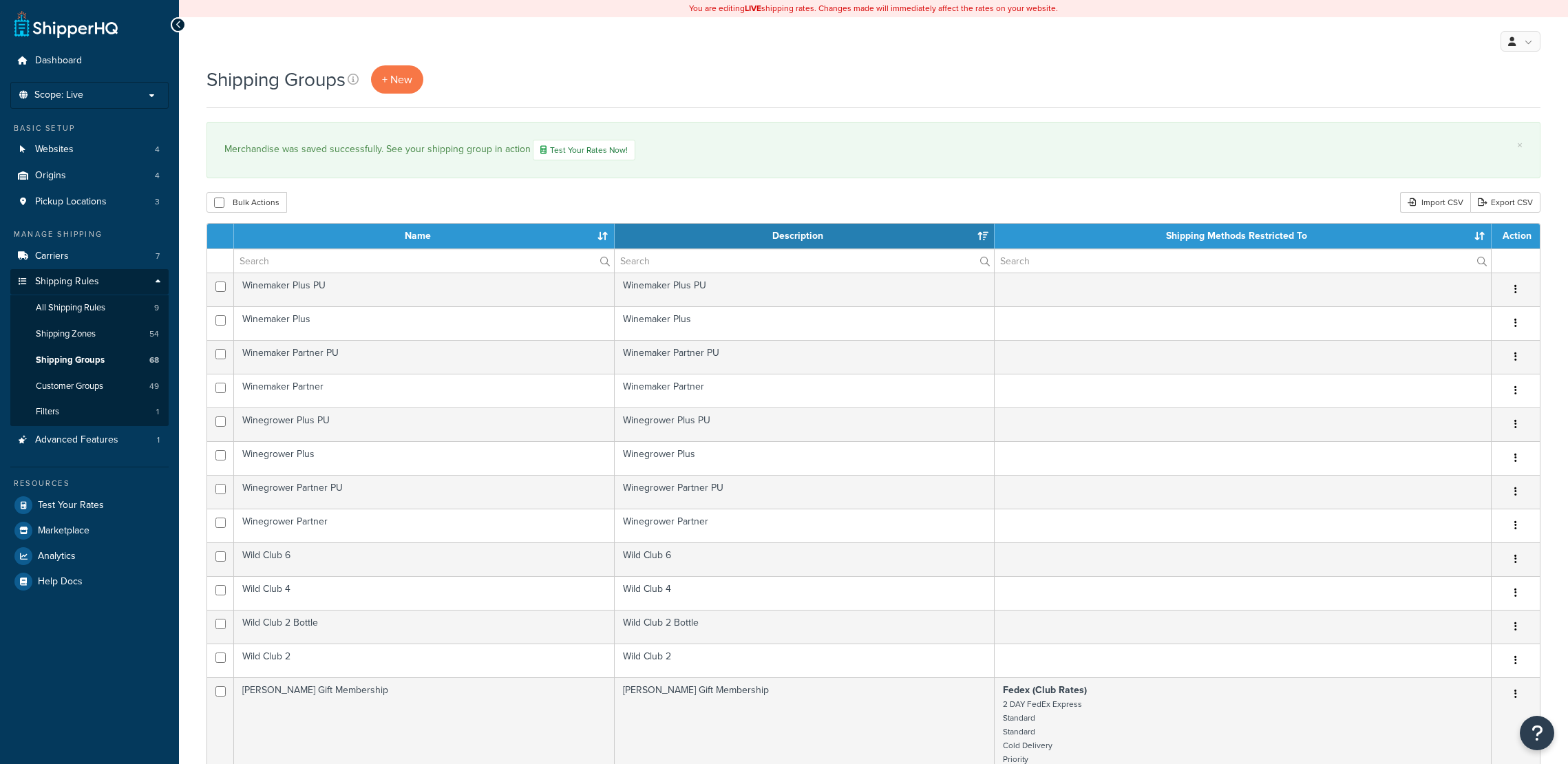
select select "15"
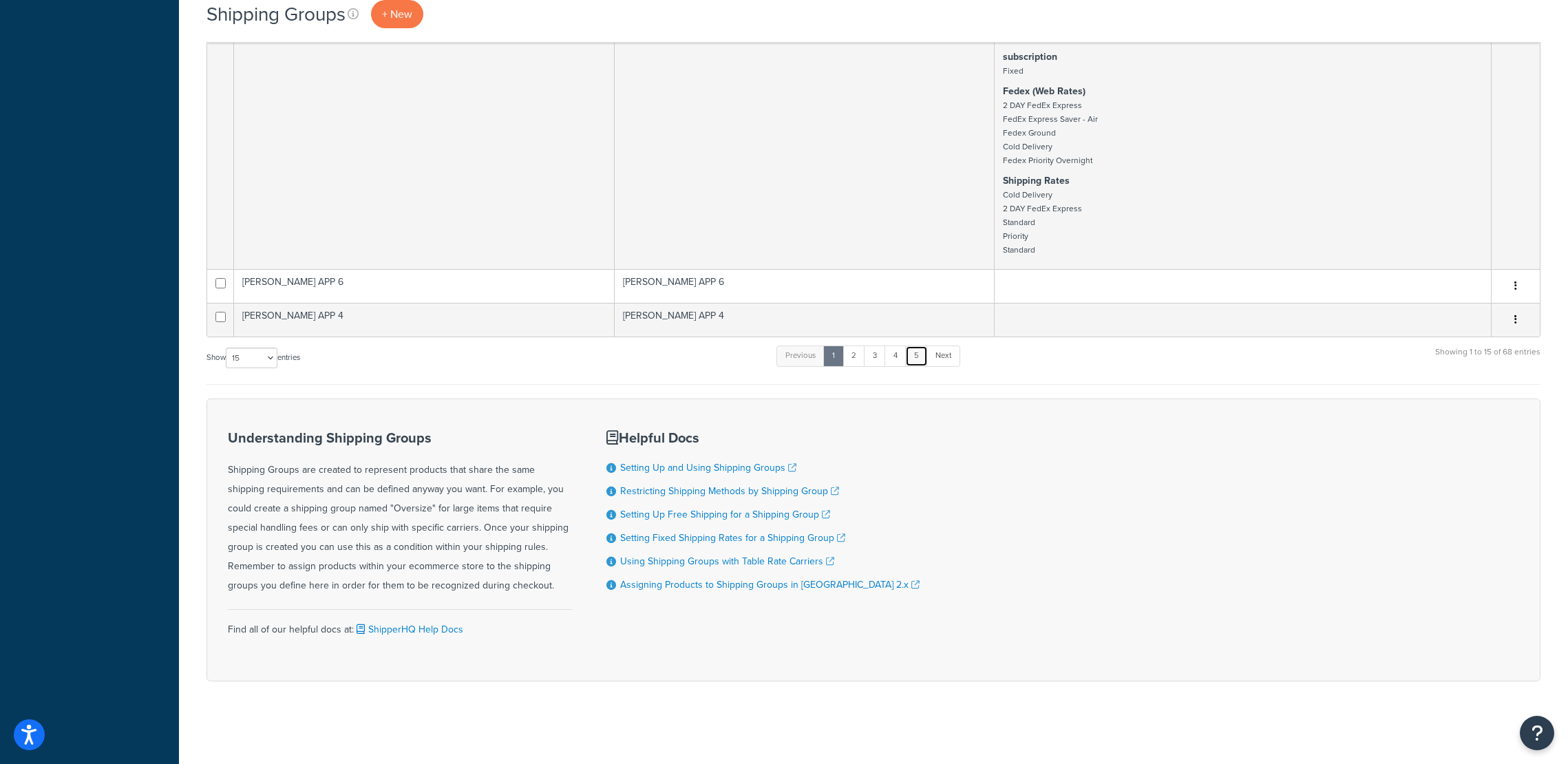
click at [919, 355] on link "5" at bounding box center [916, 356] width 23 height 20
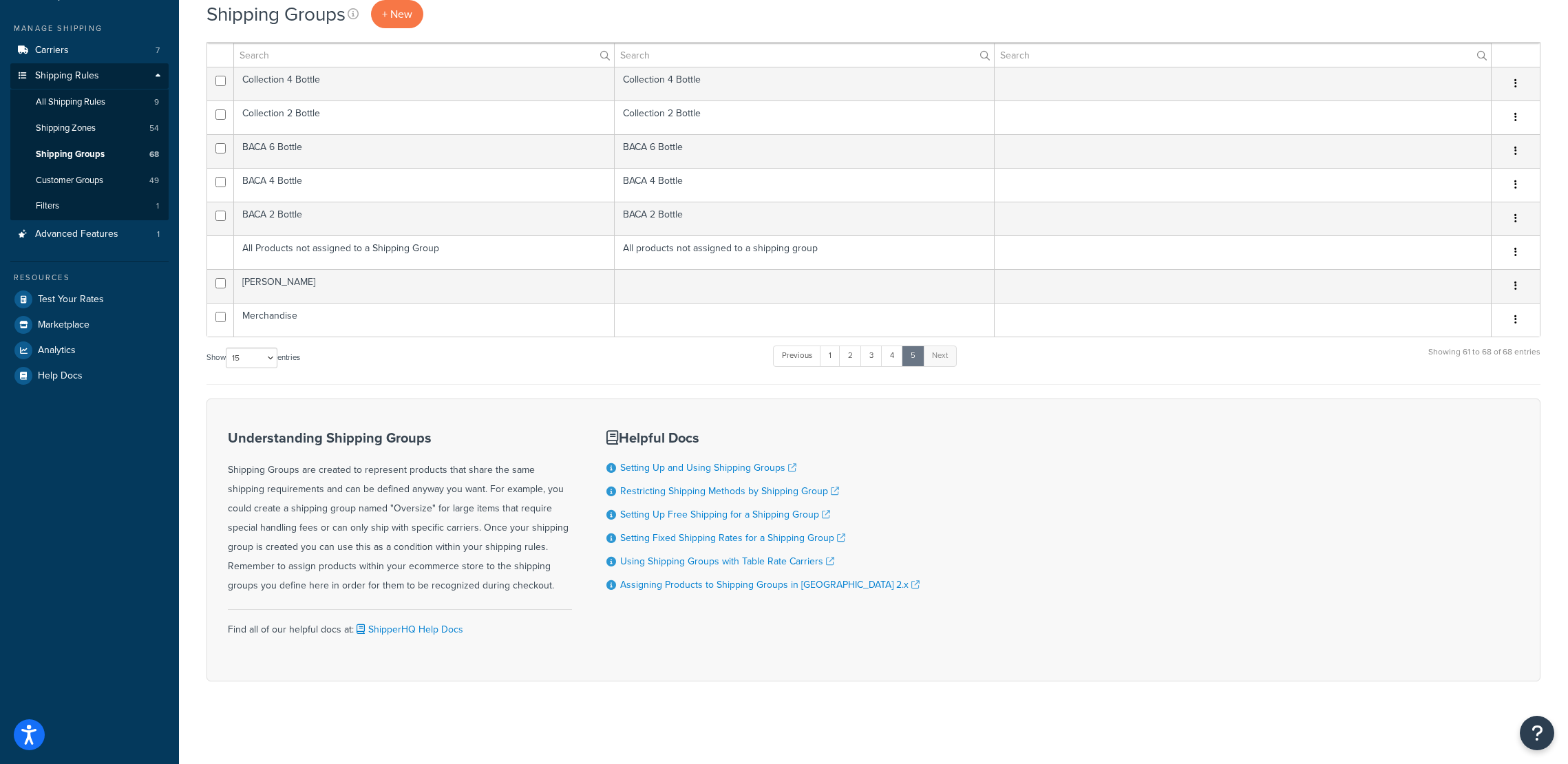
scroll to position [207, 0]
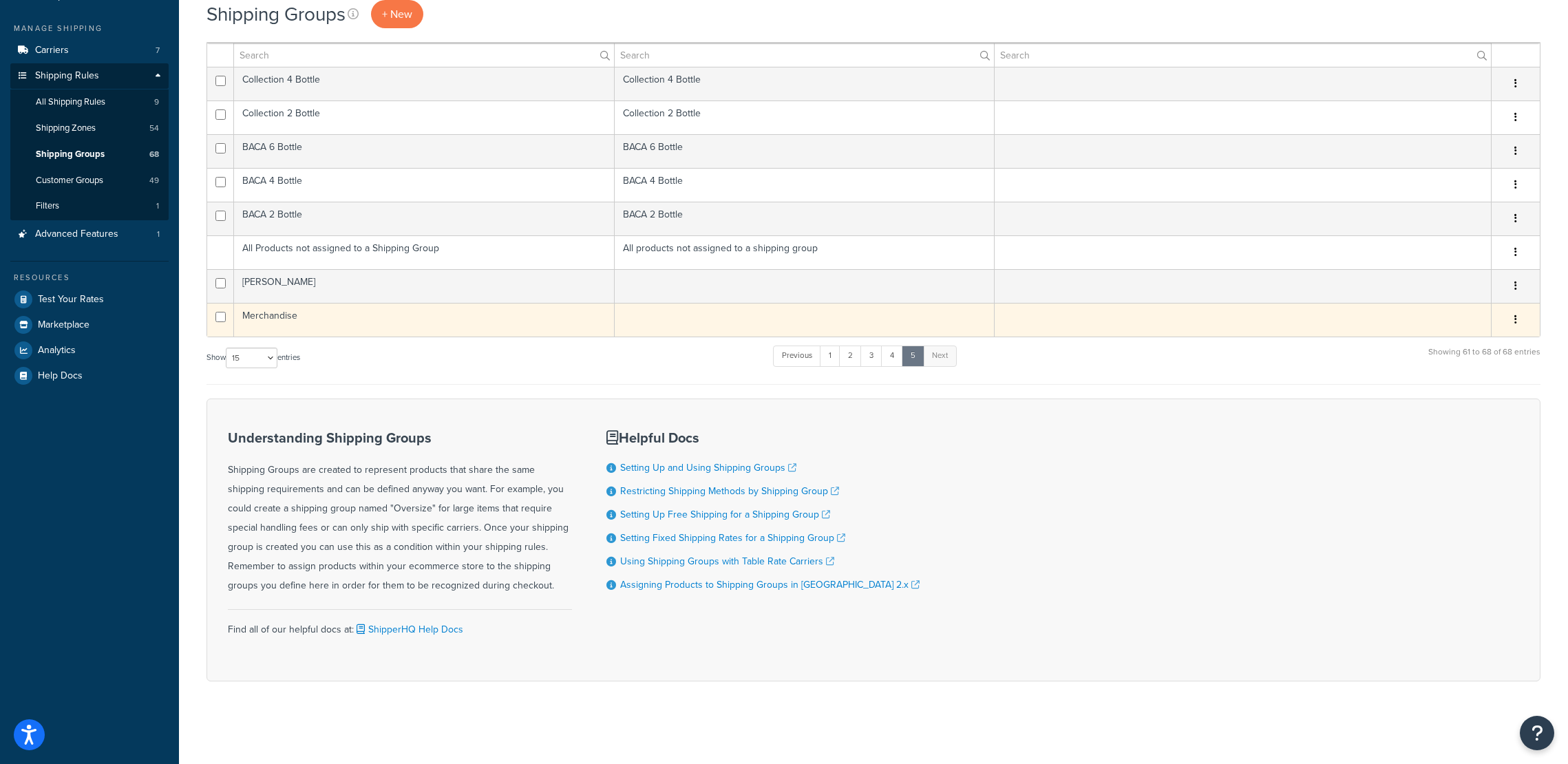
click at [423, 312] on td "Merchandise" at bounding box center [424, 320] width 380 height 34
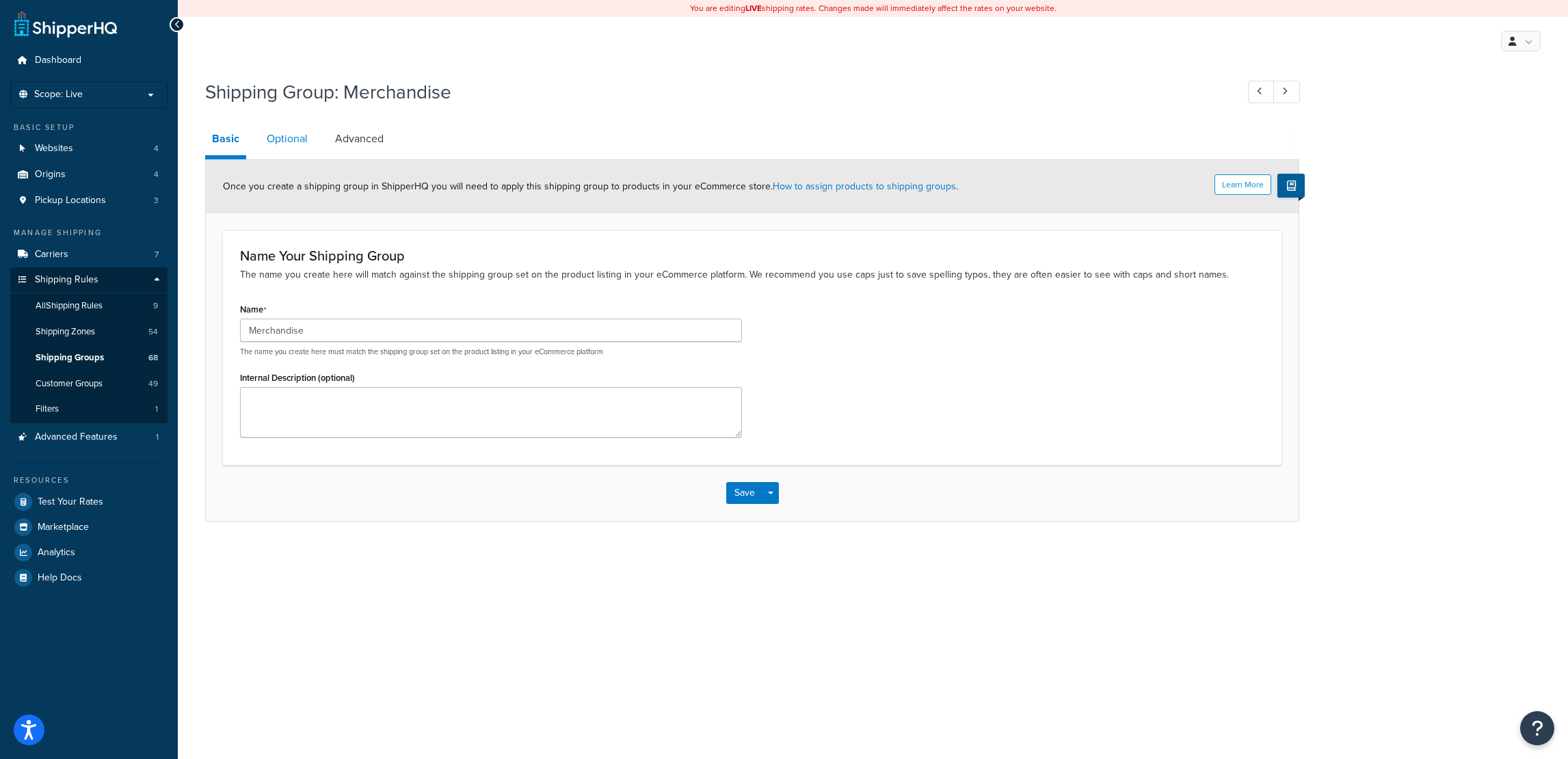
click at [295, 146] on link "Optional" at bounding box center [288, 139] width 55 height 33
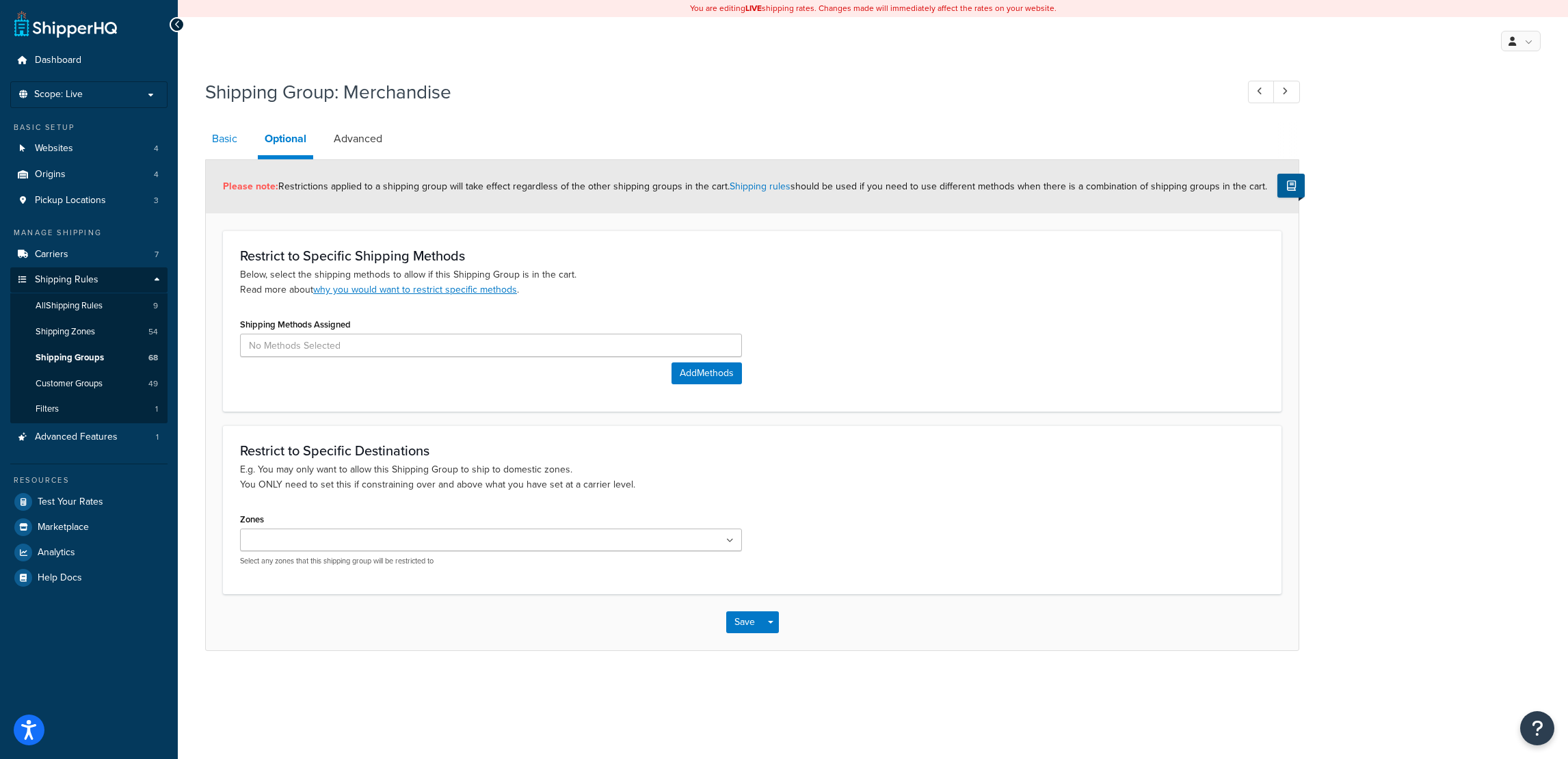
click at [221, 141] on link "Basic" at bounding box center [225, 139] width 39 height 33
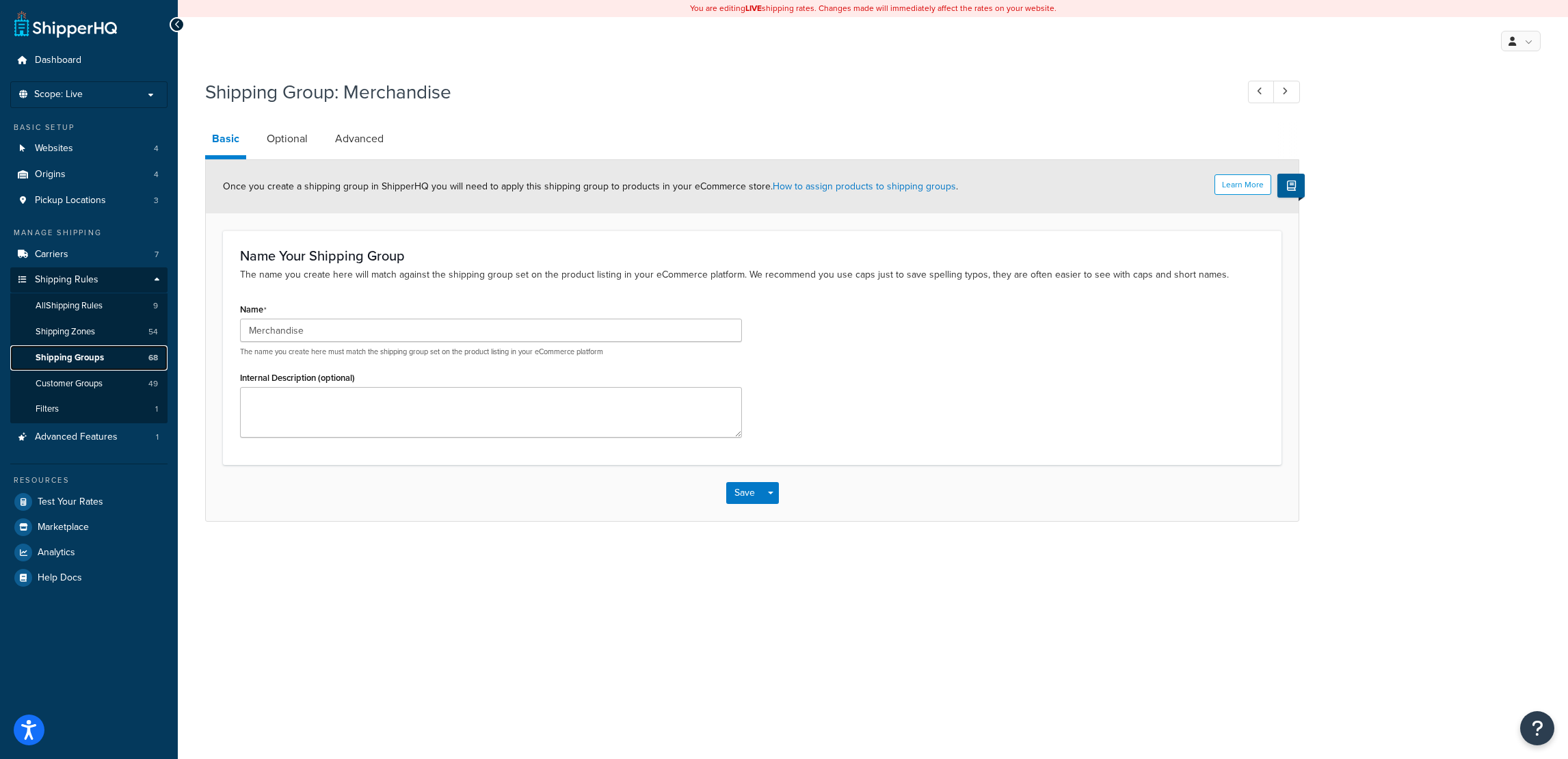
click at [86, 355] on span "Shipping Groups" at bounding box center [70, 357] width 69 height 12
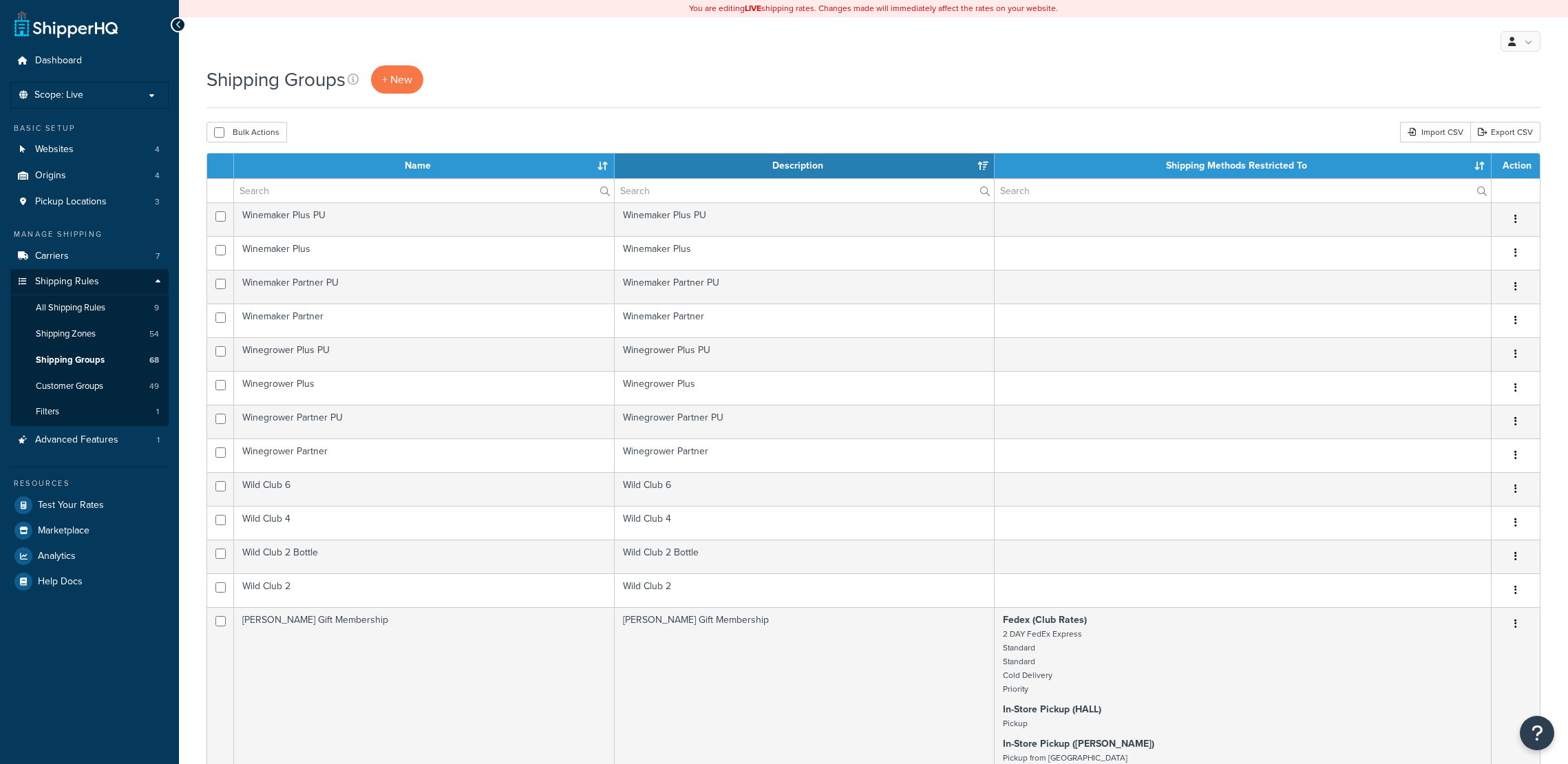
select select "15"
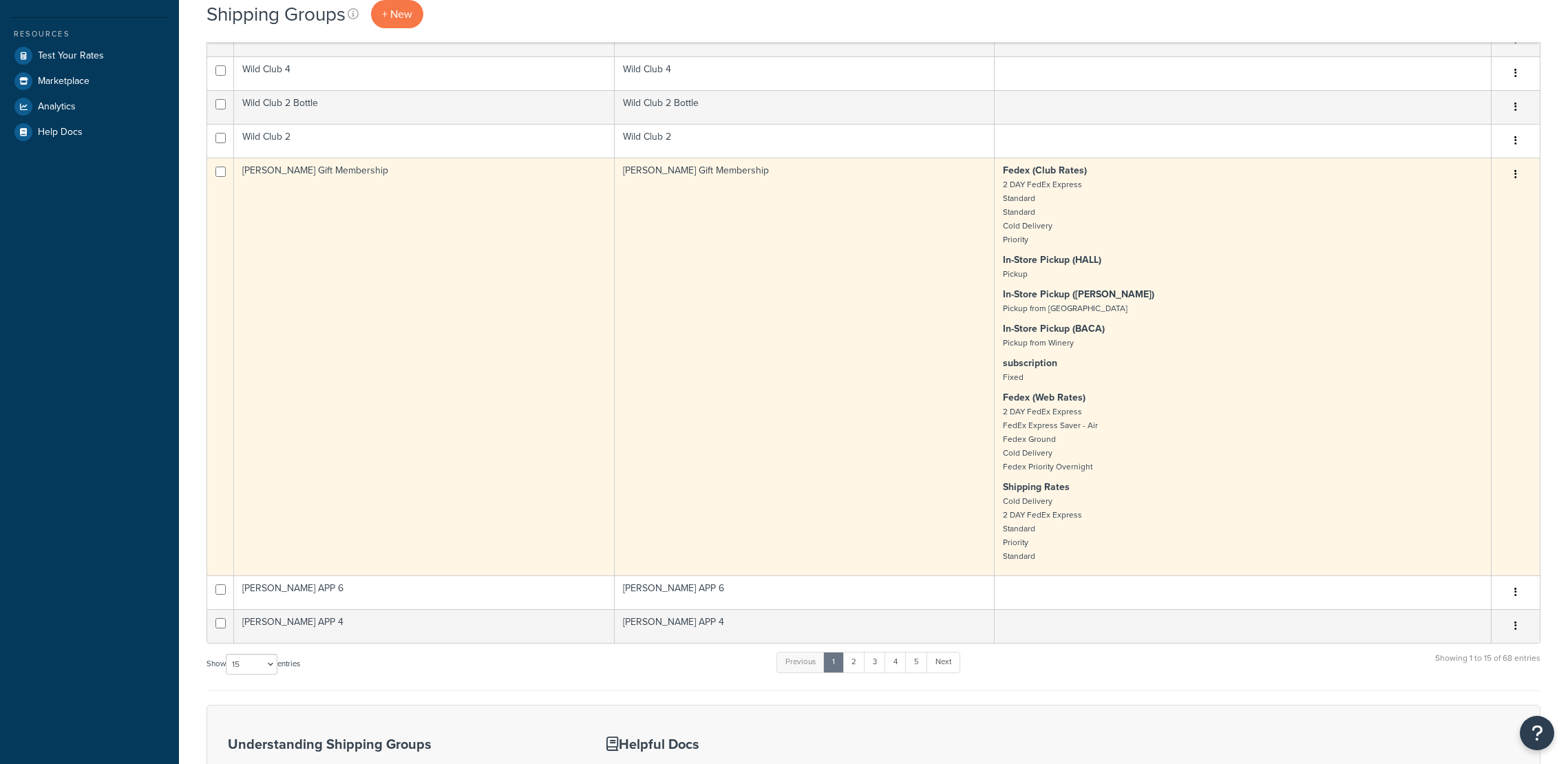
scroll to position [619, 0]
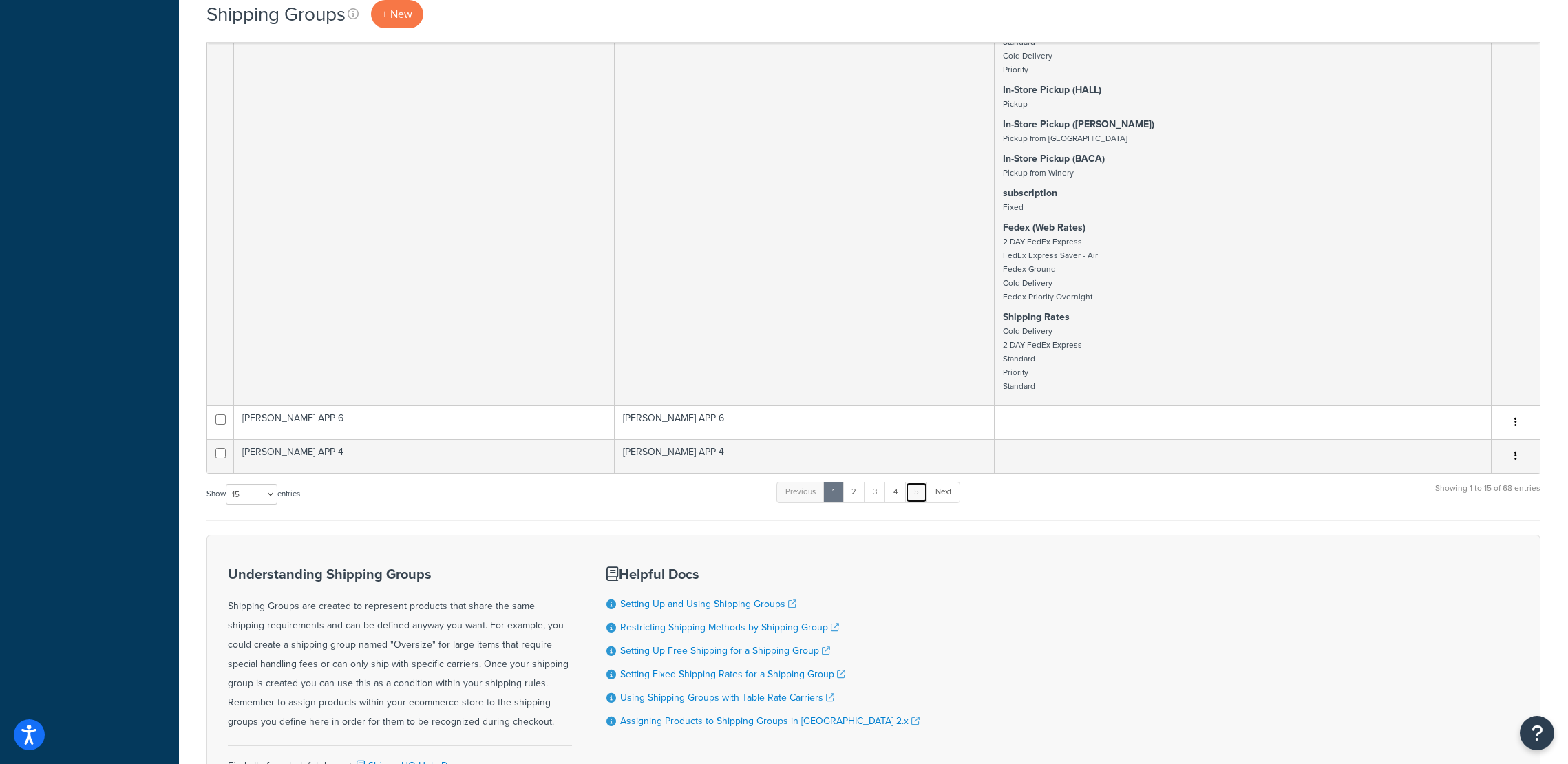
click at [924, 494] on link "5" at bounding box center [916, 492] width 23 height 20
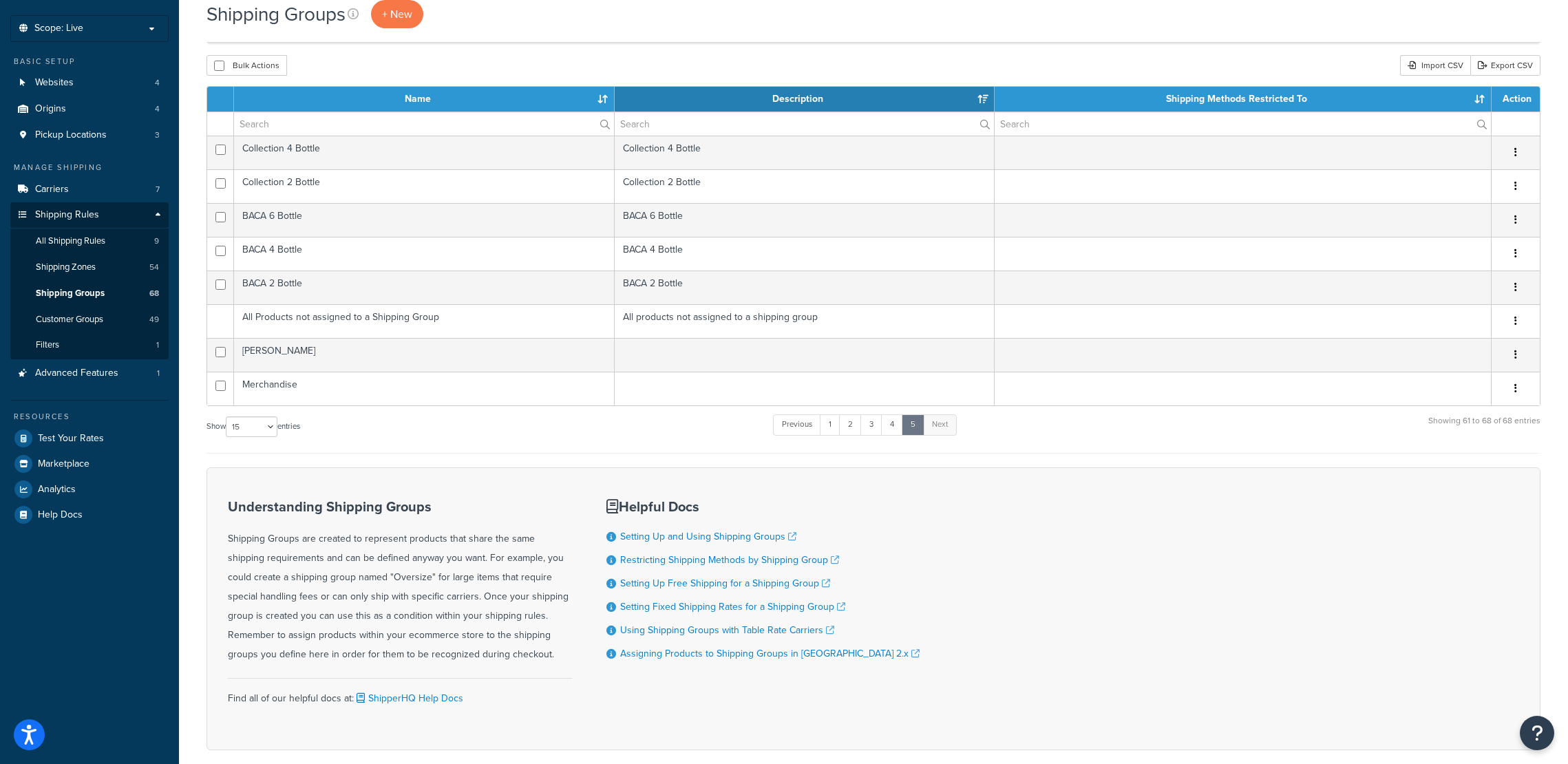
scroll to position [0, 0]
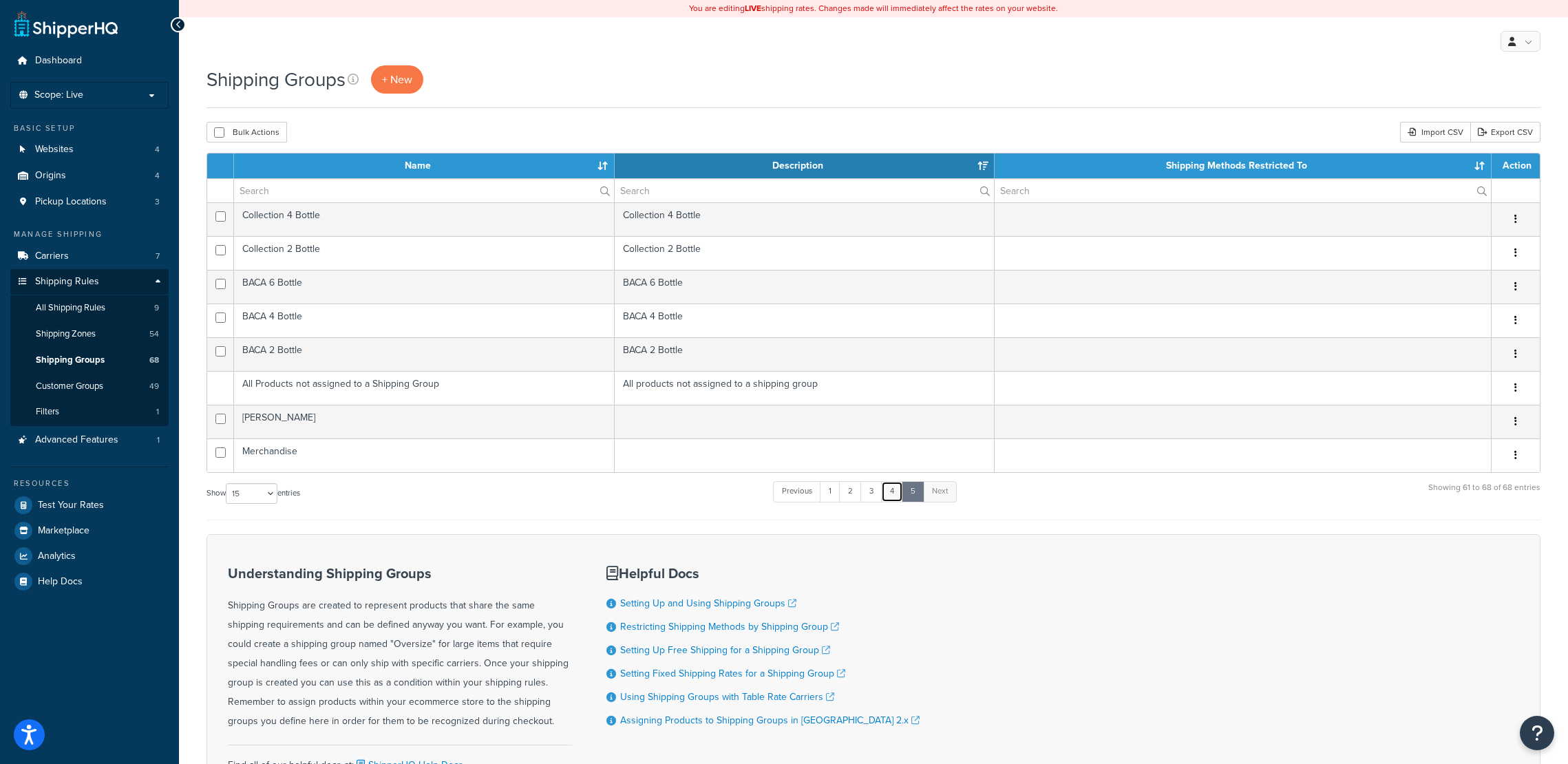
click at [892, 494] on link "4" at bounding box center [891, 491] width 22 height 20
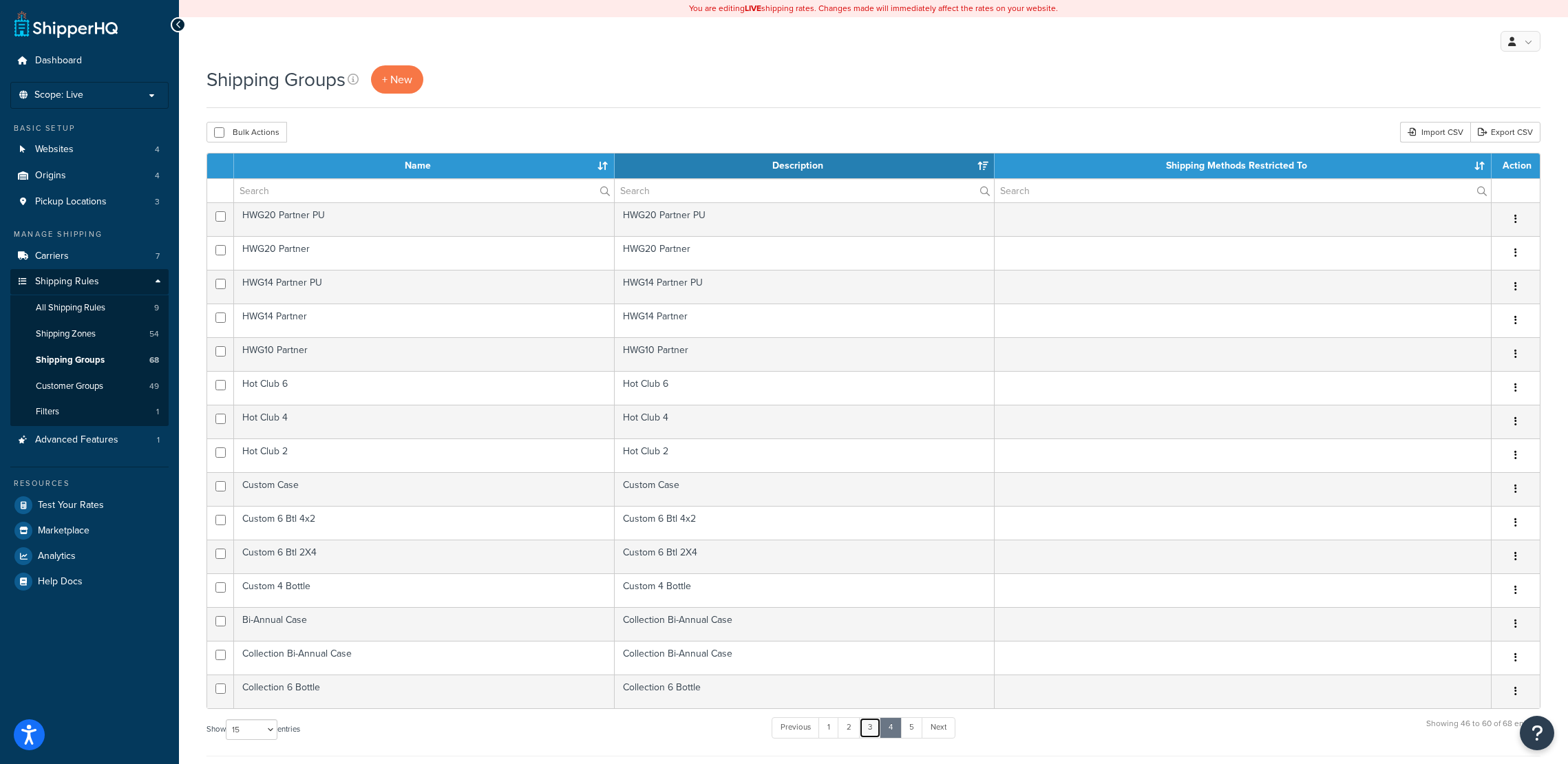
click at [876, 726] on link "3" at bounding box center [869, 727] width 22 height 20
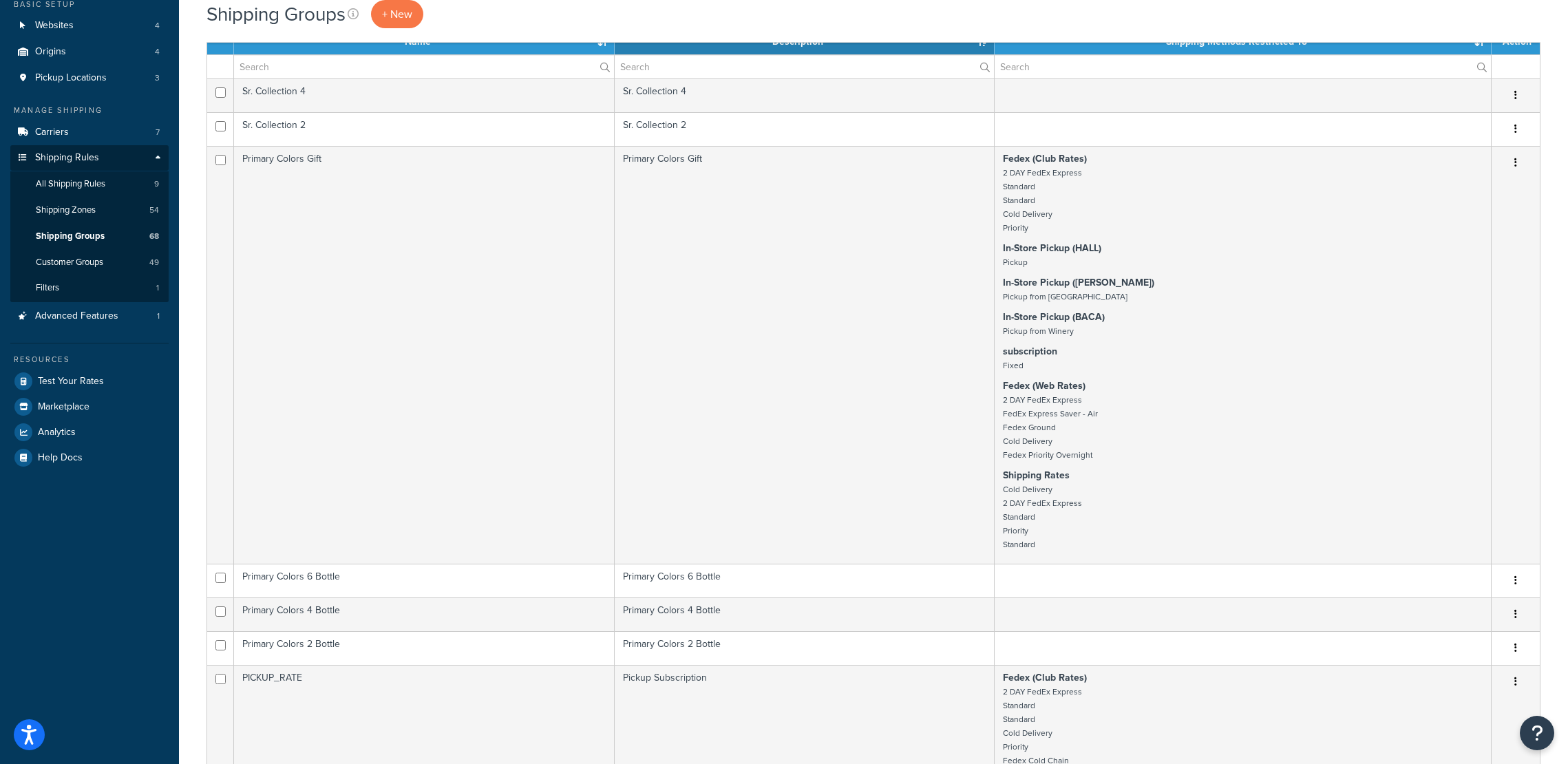
scroll to position [55, 0]
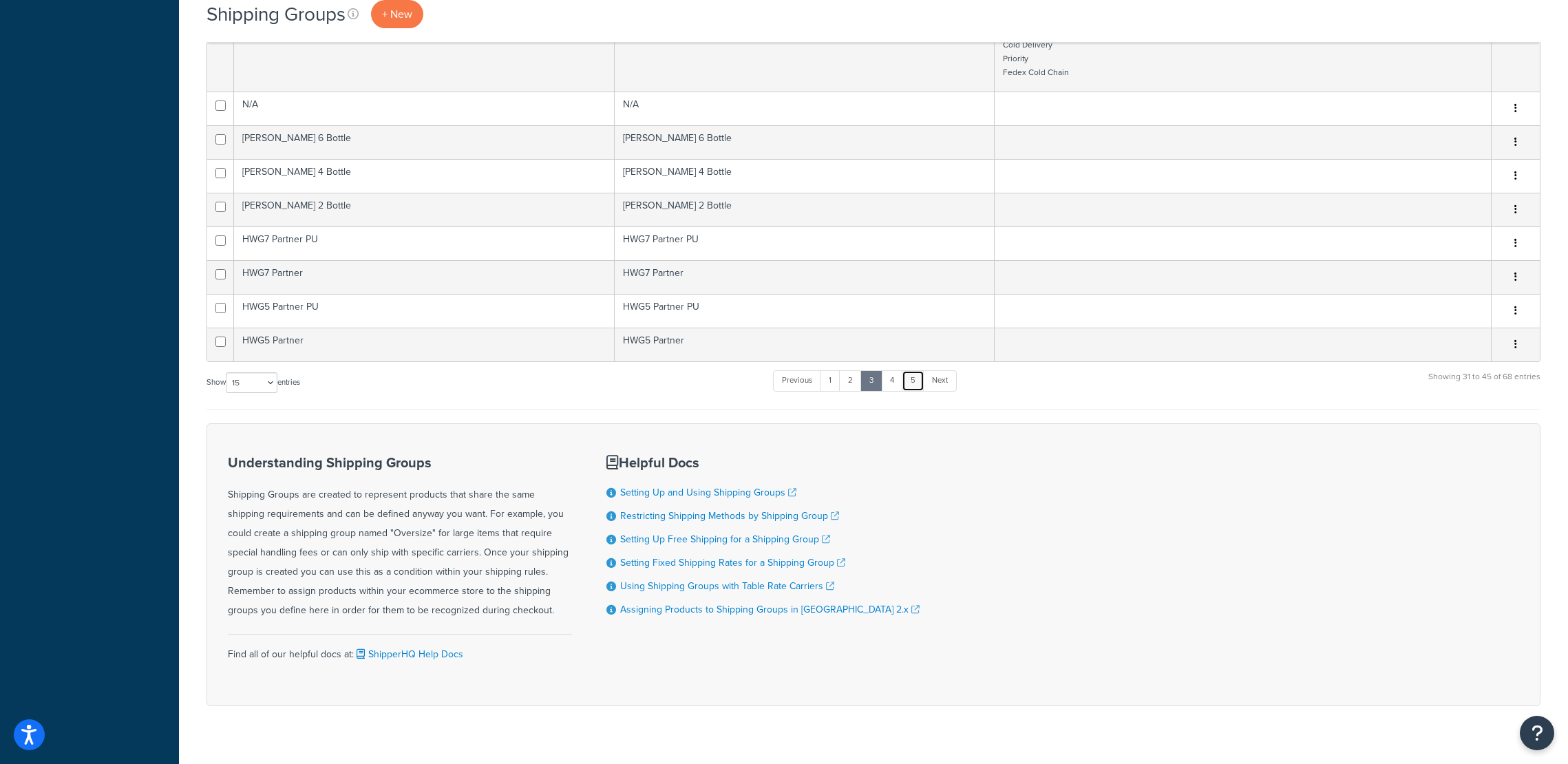
click at [914, 379] on link "5" at bounding box center [913, 380] width 23 height 20
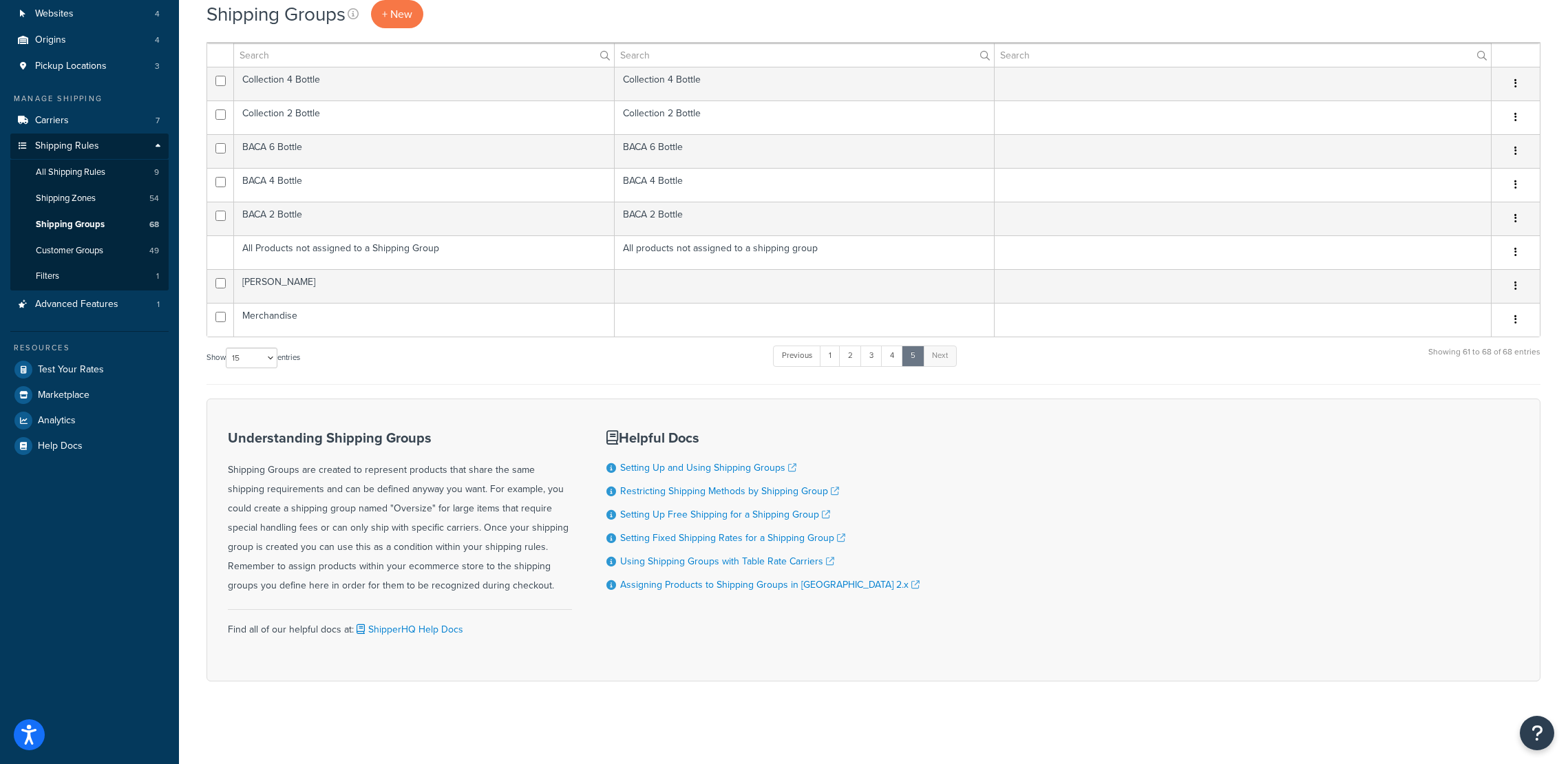
scroll to position [135, 0]
click at [834, 360] on link "1" at bounding box center [830, 356] width 20 height 20
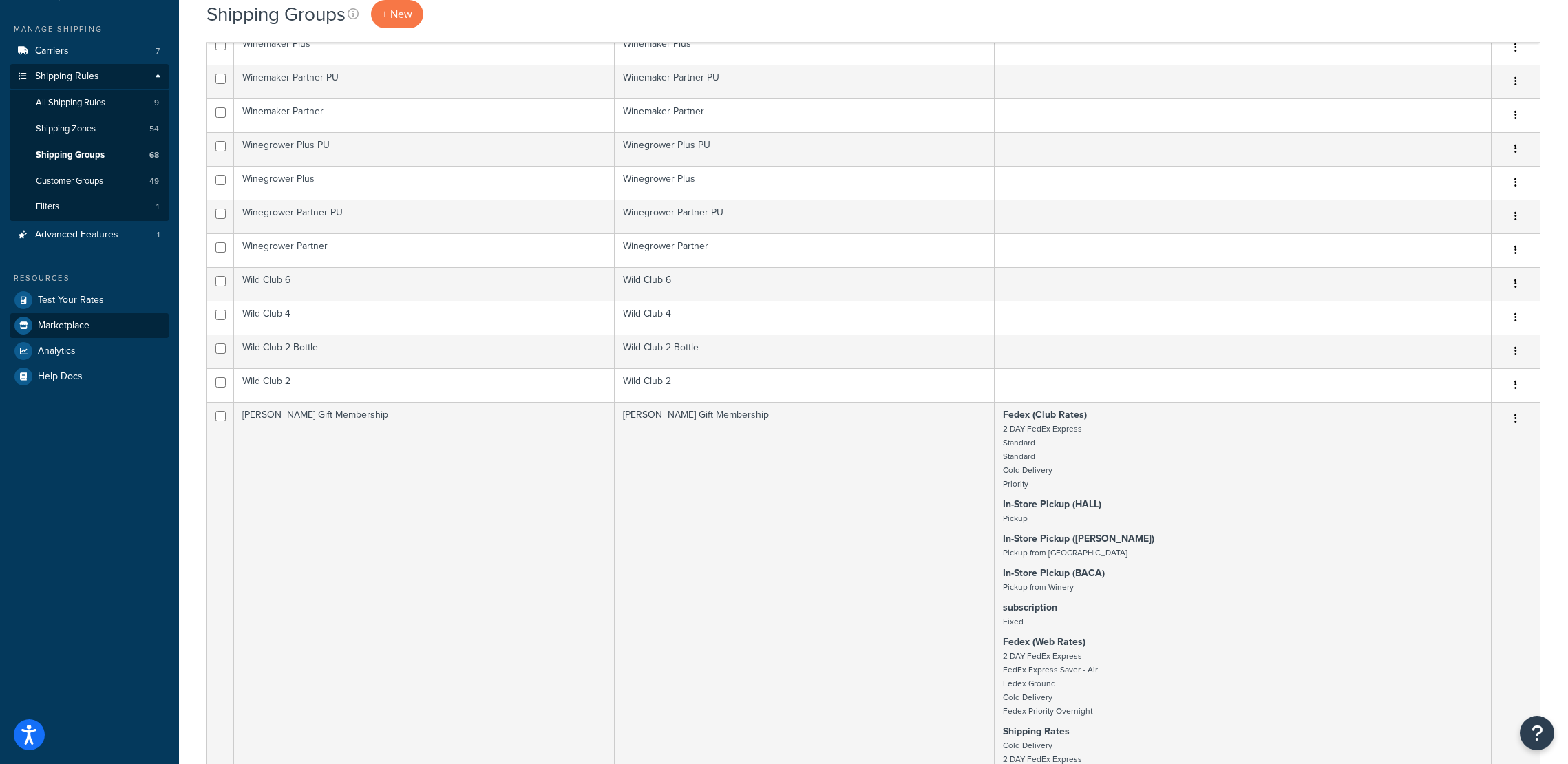
scroll to position [0, 0]
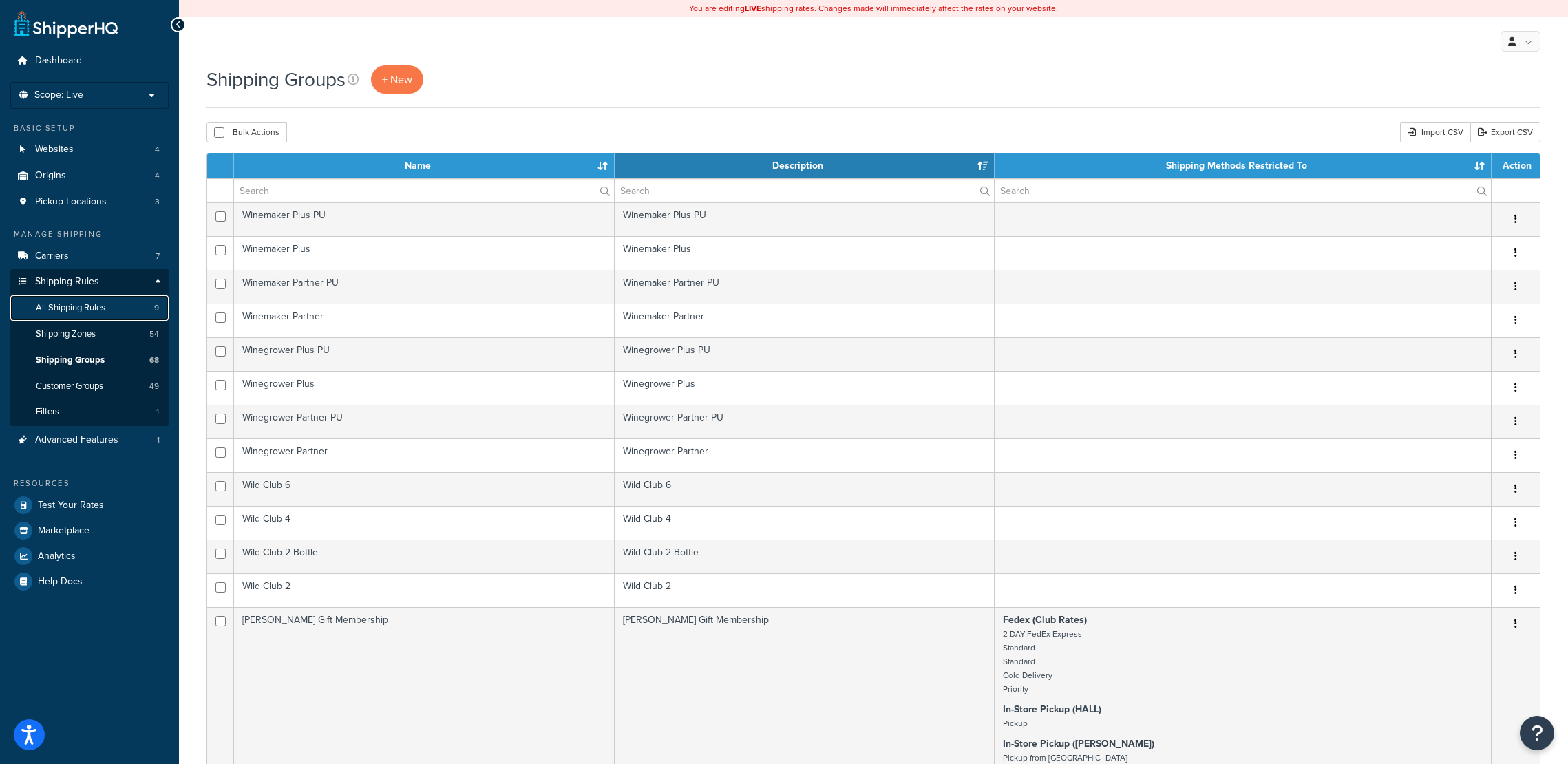
click at [80, 310] on span "All Shipping Rules" at bounding box center [71, 308] width 70 height 12
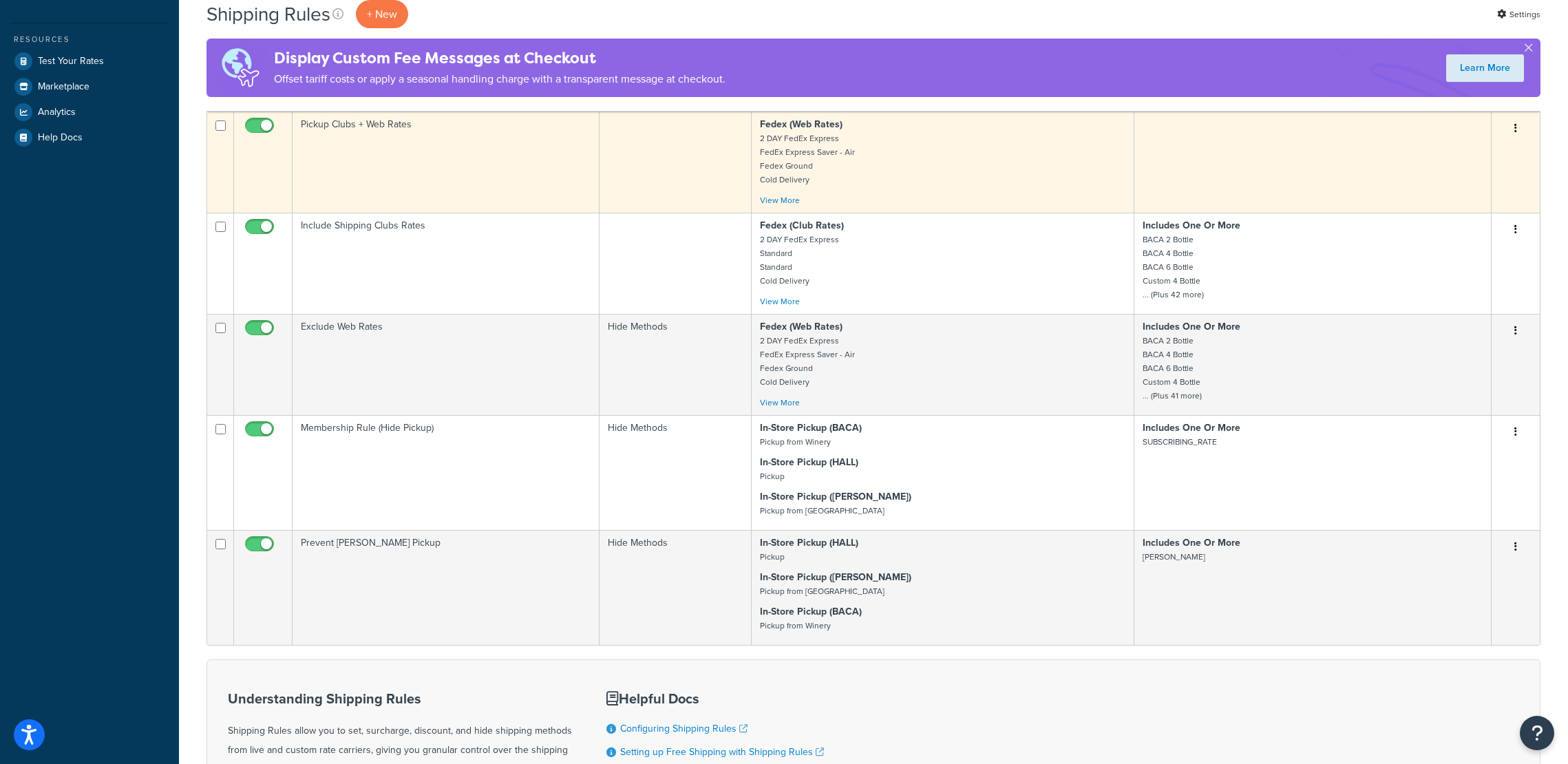
scroll to position [619, 0]
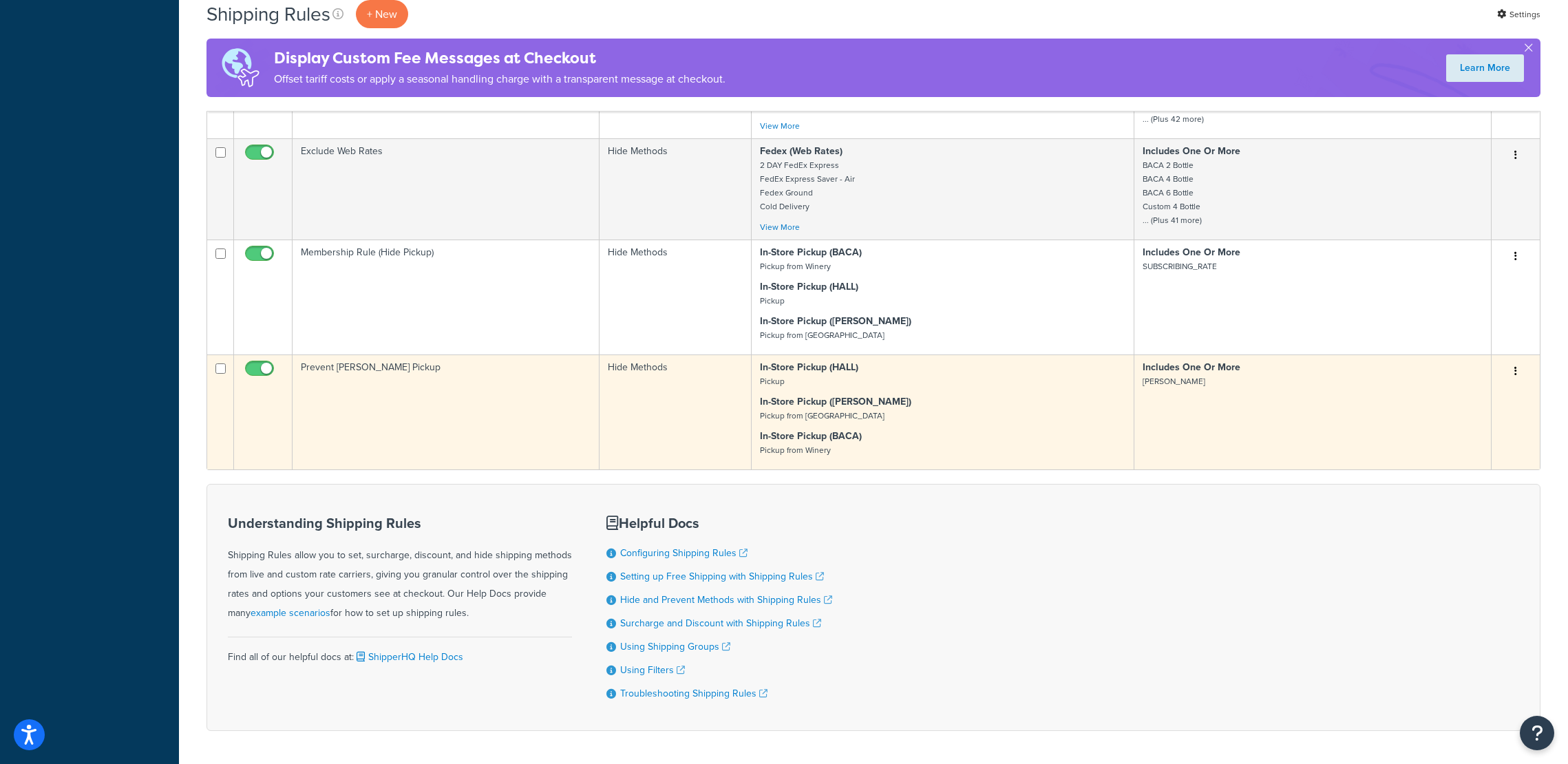
click at [1514, 369] on icon "button" at bounding box center [1516, 371] width 3 height 10
click at [1471, 426] on link "Duplicate" at bounding box center [1470, 425] width 109 height 28
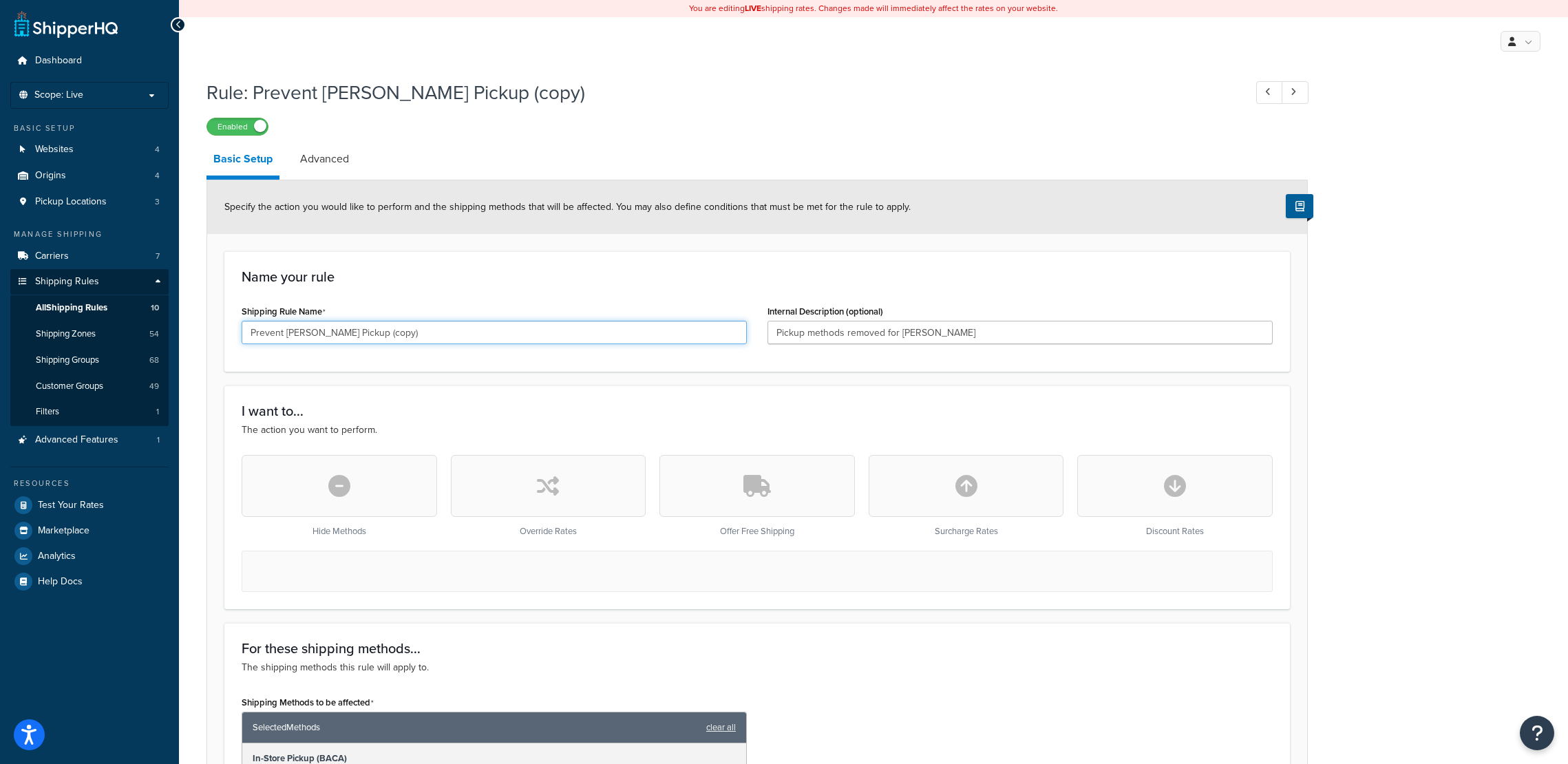
click at [321, 330] on input "Prevent Michel Foch Pickup (copy)" at bounding box center [494, 332] width 505 height 23
drag, startPoint x: 287, startPoint y: 334, endPoint x: 418, endPoint y: 338, distance: 131.1
click at [418, 338] on input "Prevent Michel Foch Pickup (copy)" at bounding box center [494, 332] width 505 height 23
type input "Prevent Merchandise Pickup"
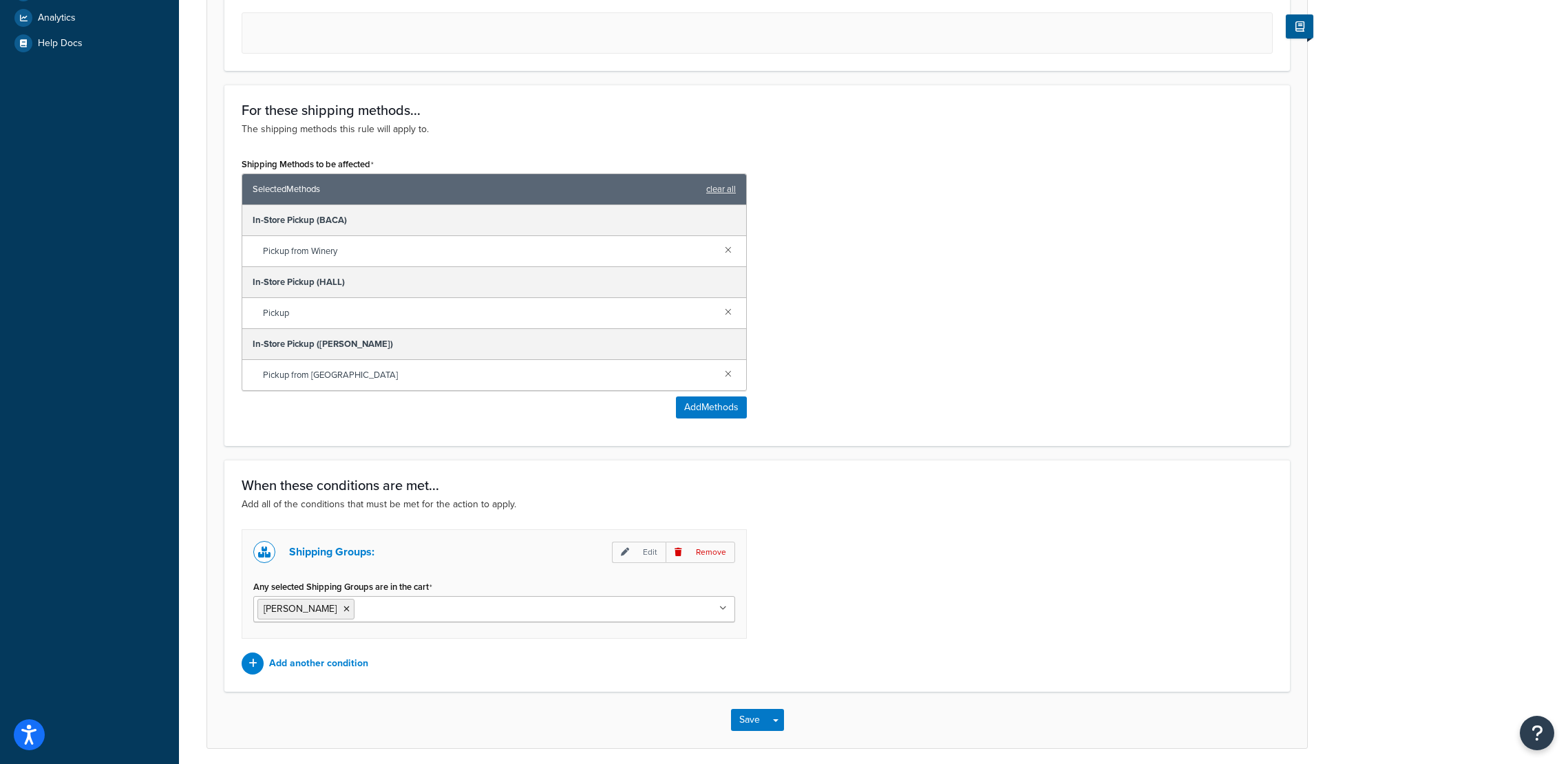
scroll to position [594, 0]
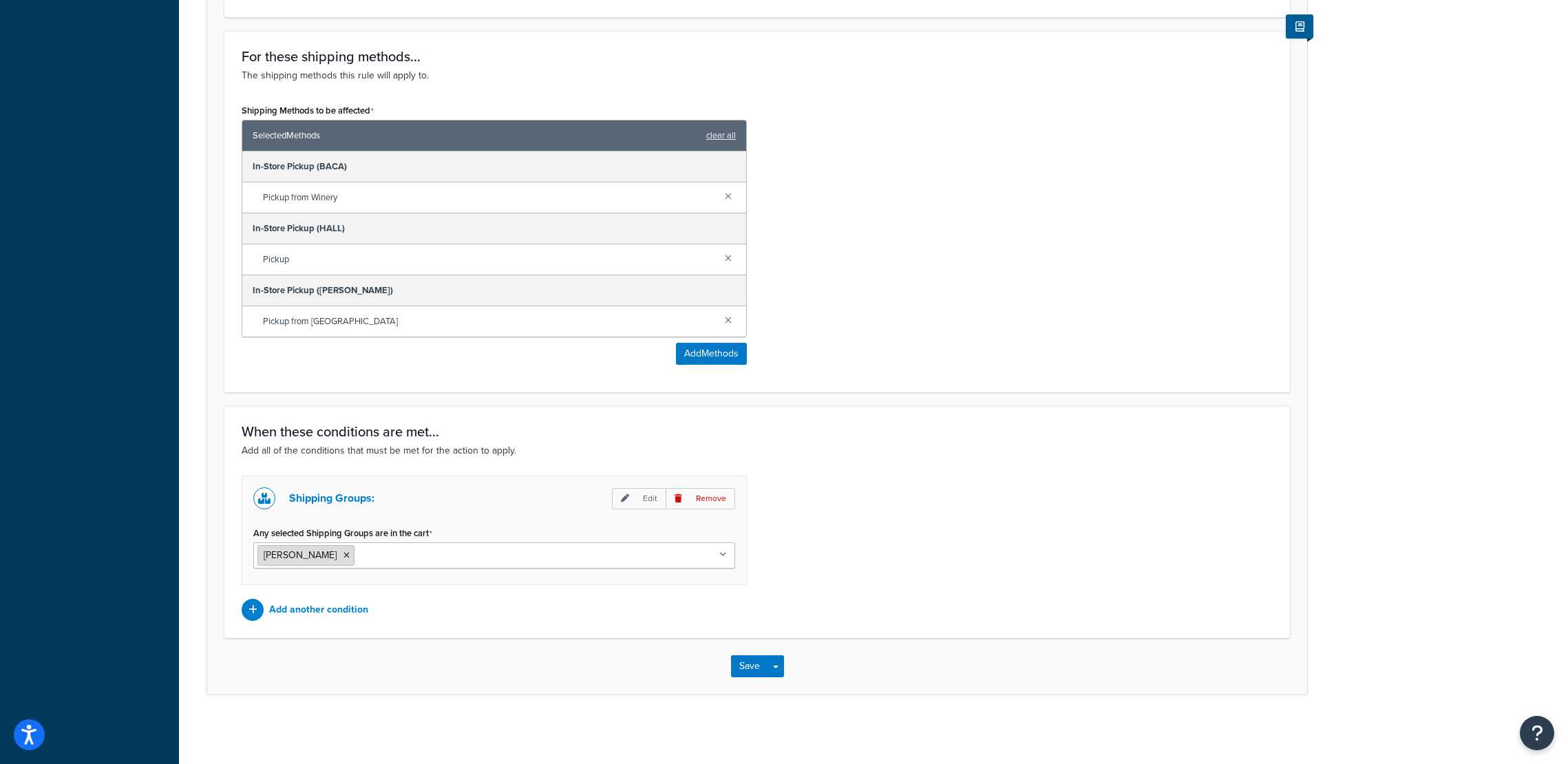
type input "Pickup methods removed for Merchandise"
click at [330, 560] on li "[PERSON_NAME]" at bounding box center [306, 554] width 97 height 20
click at [327, 559] on li "[PERSON_NAME]" at bounding box center [306, 554] width 97 height 20
click at [320, 554] on li "[PERSON_NAME]" at bounding box center [306, 554] width 97 height 20
click at [344, 553] on icon at bounding box center [346, 555] width 6 height 8
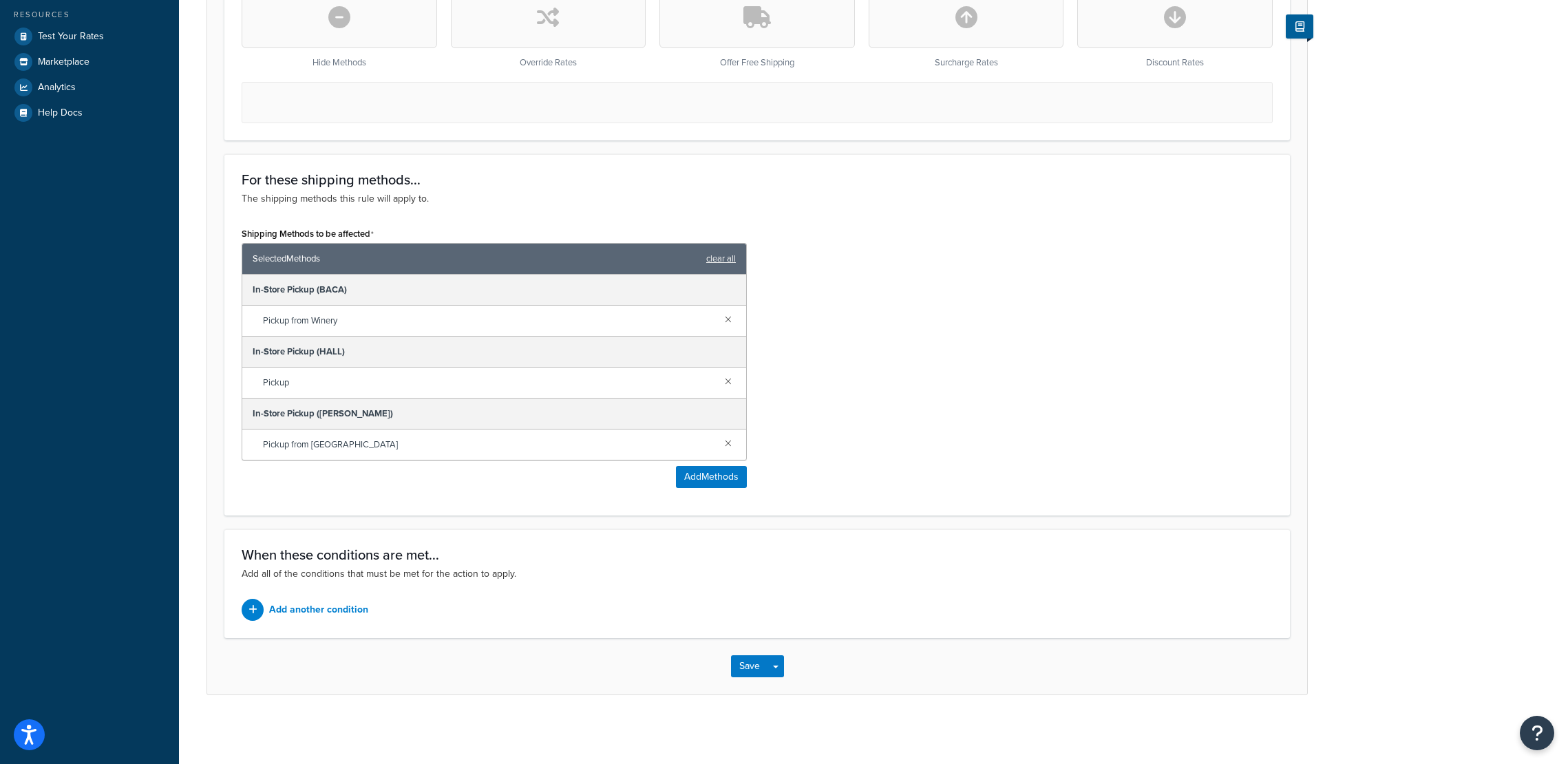
scroll to position [471, 0]
click at [323, 609] on p "Add another condition" at bounding box center [318, 609] width 99 height 19
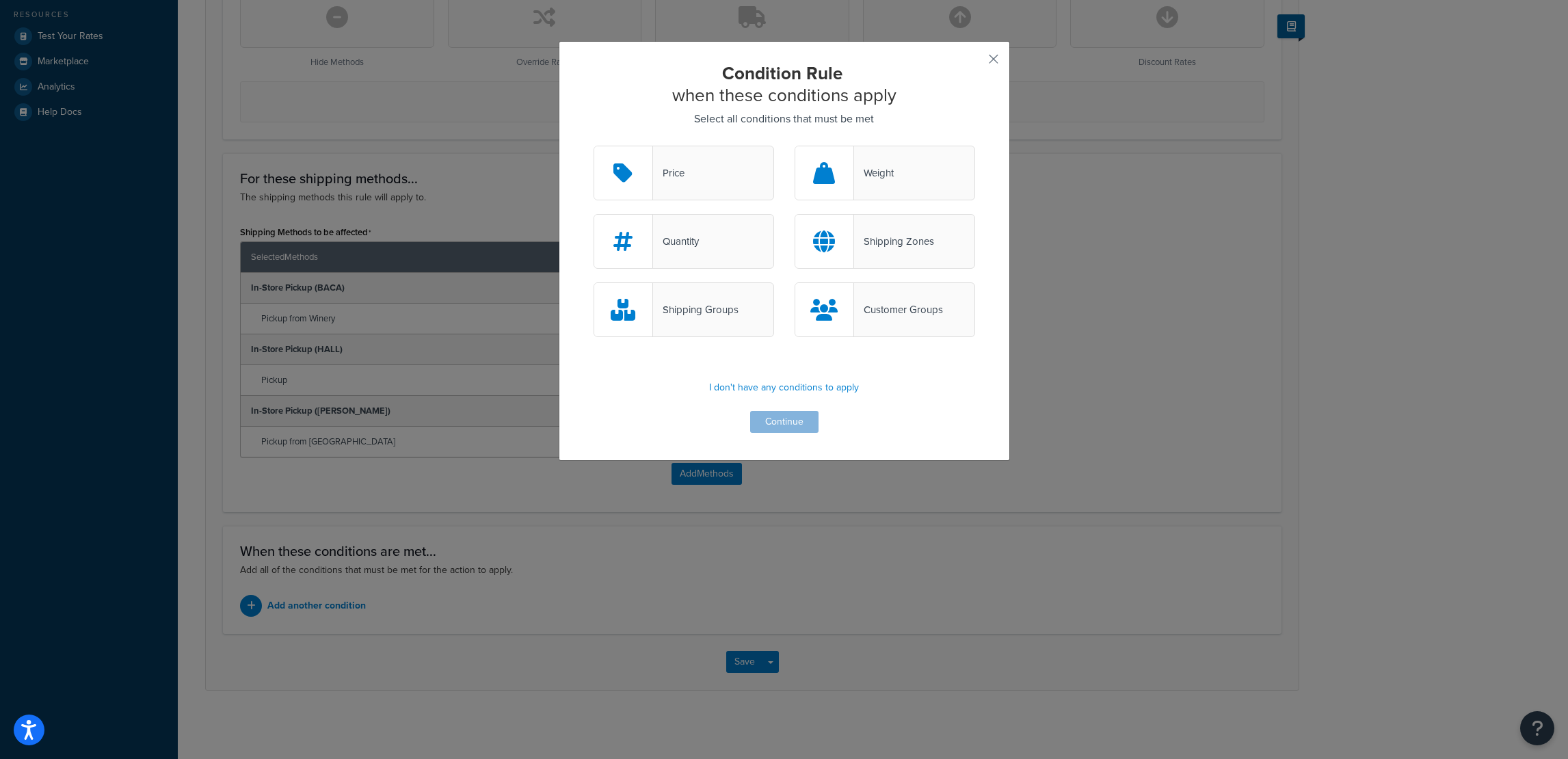
click at [678, 312] on div "Shipping Groups" at bounding box center [696, 309] width 86 height 19
click at [0, 0] on input "Shipping Groups" at bounding box center [0, 0] width 0 height 0
click at [777, 426] on button "Continue" at bounding box center [785, 421] width 69 height 22
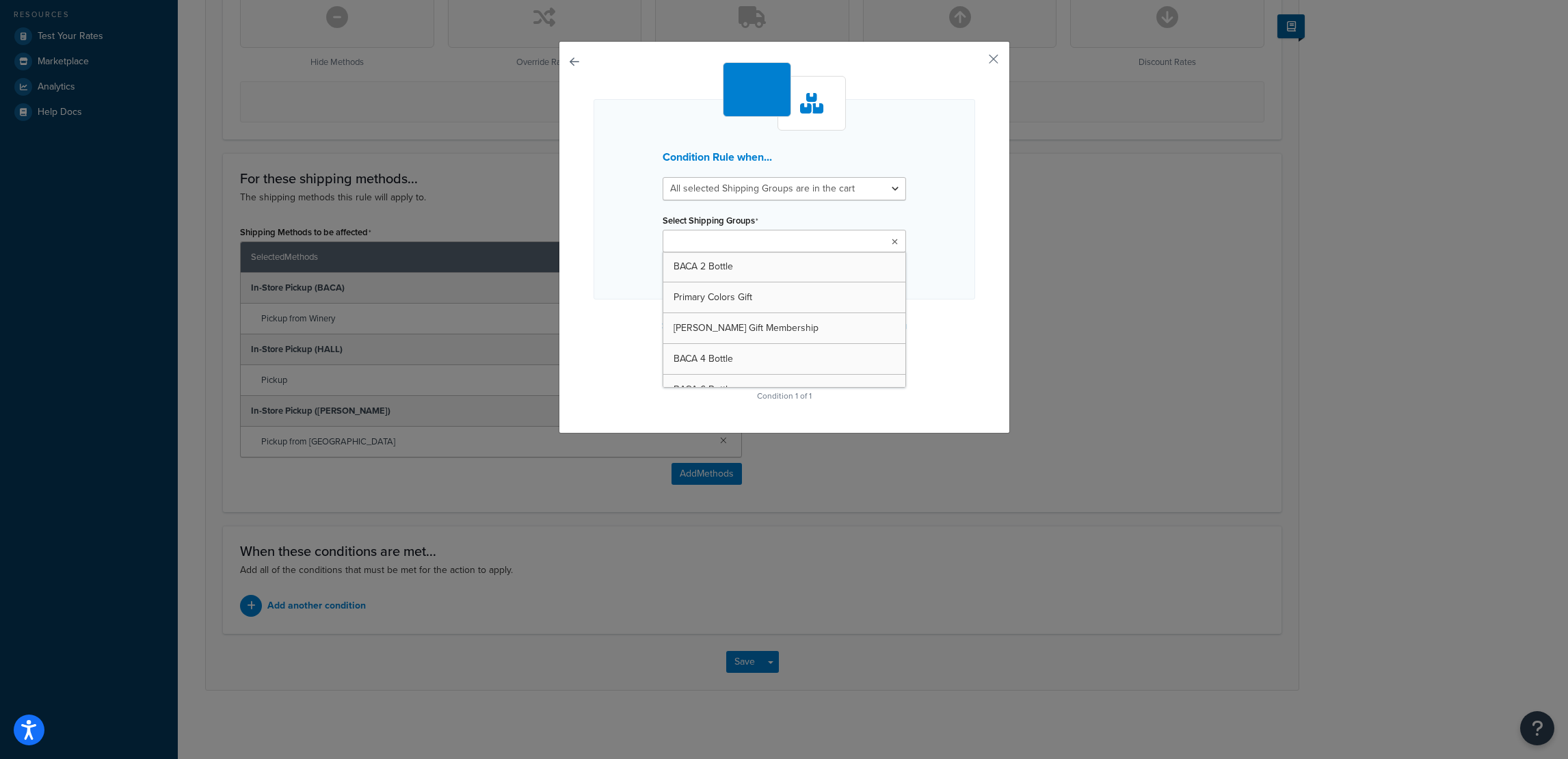
click at [738, 243] on input "Select Shipping Groups" at bounding box center [727, 242] width 121 height 15
type input "mercha"
click at [932, 272] on div "Condition Rule when... All selected Shipping Groups are in the cart Any selecte…" at bounding box center [785, 200] width 381 height 204
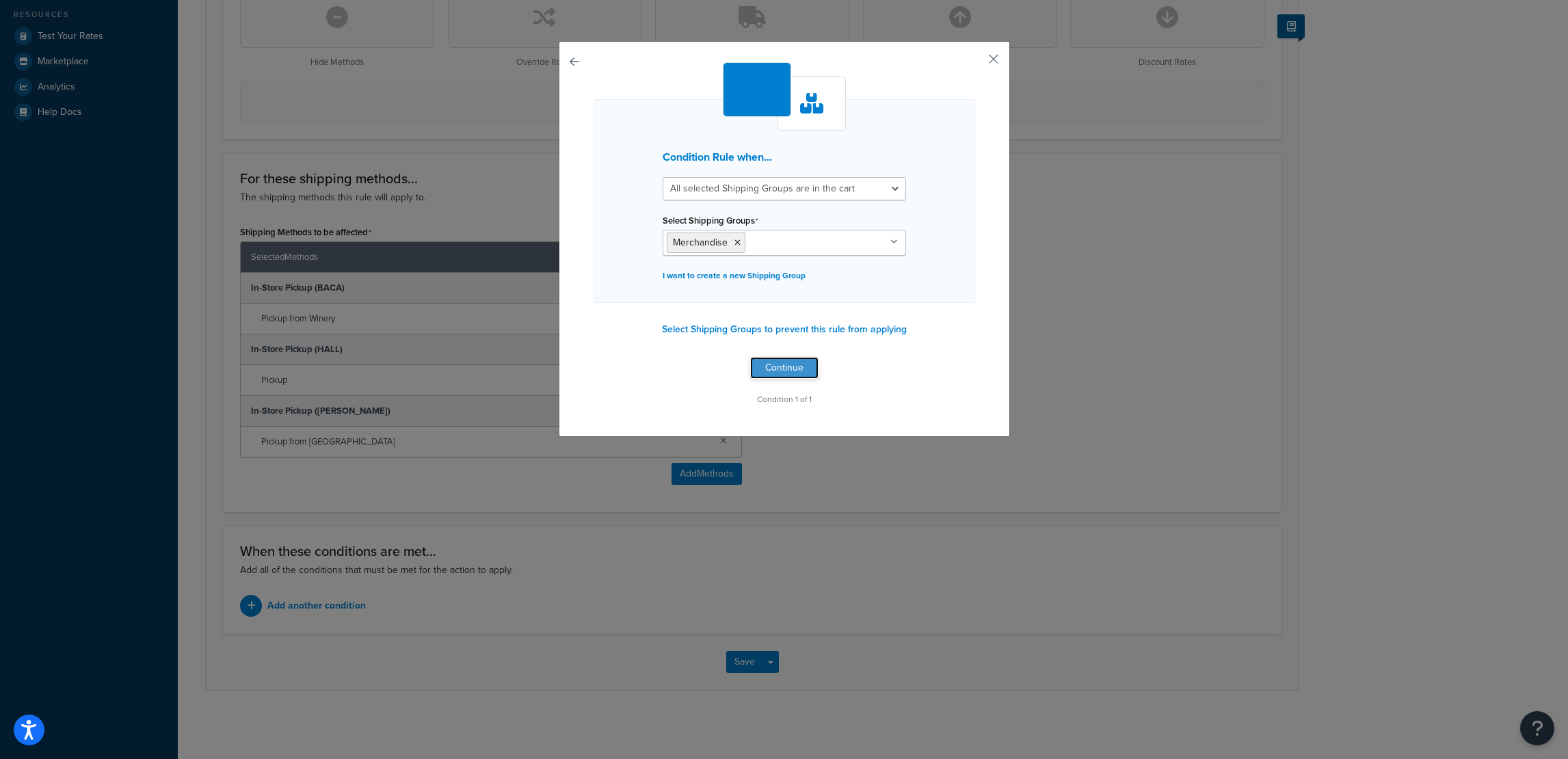
click at [783, 369] on button "Continue" at bounding box center [785, 367] width 69 height 22
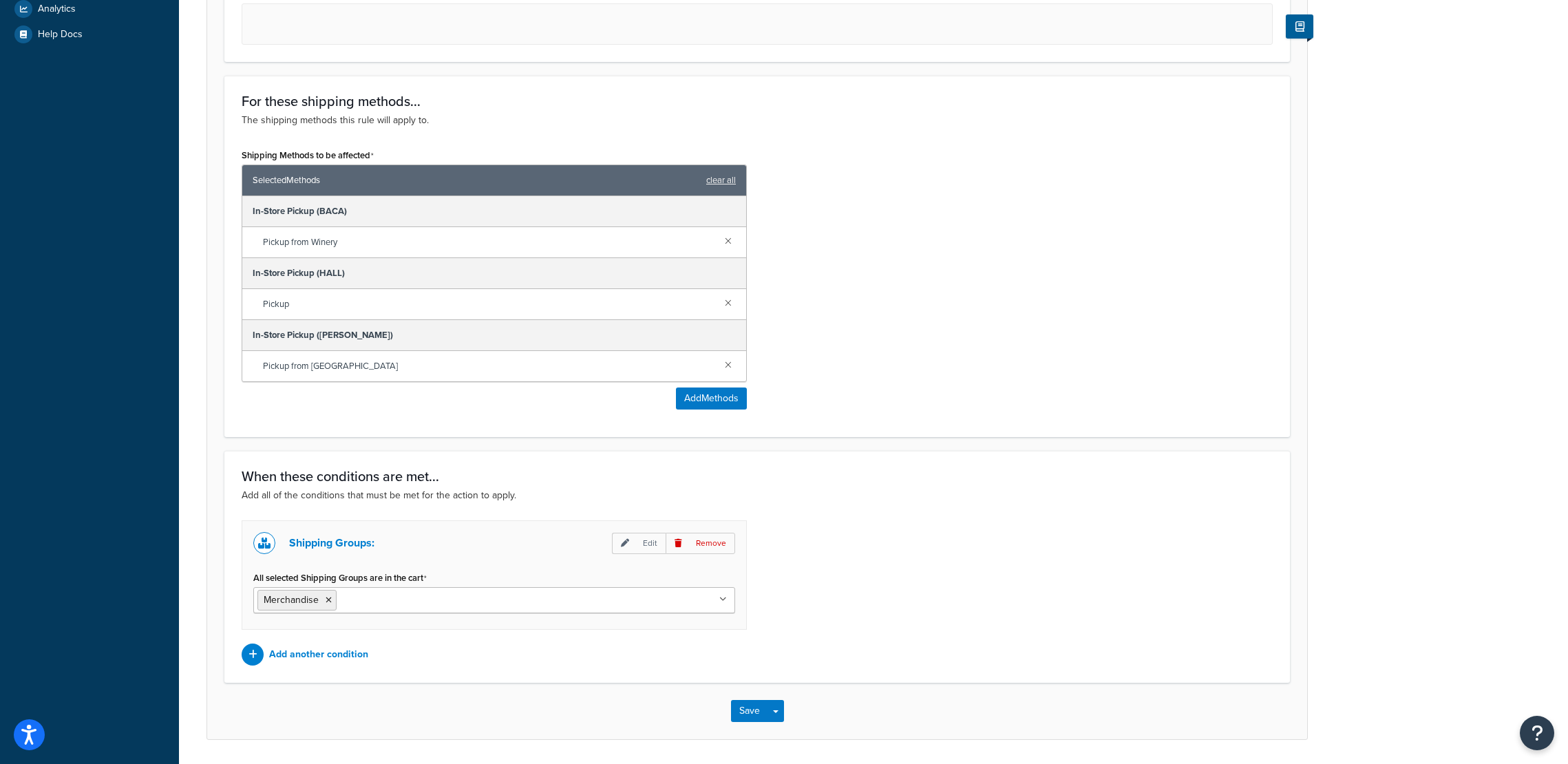
scroll to position [594, 0]
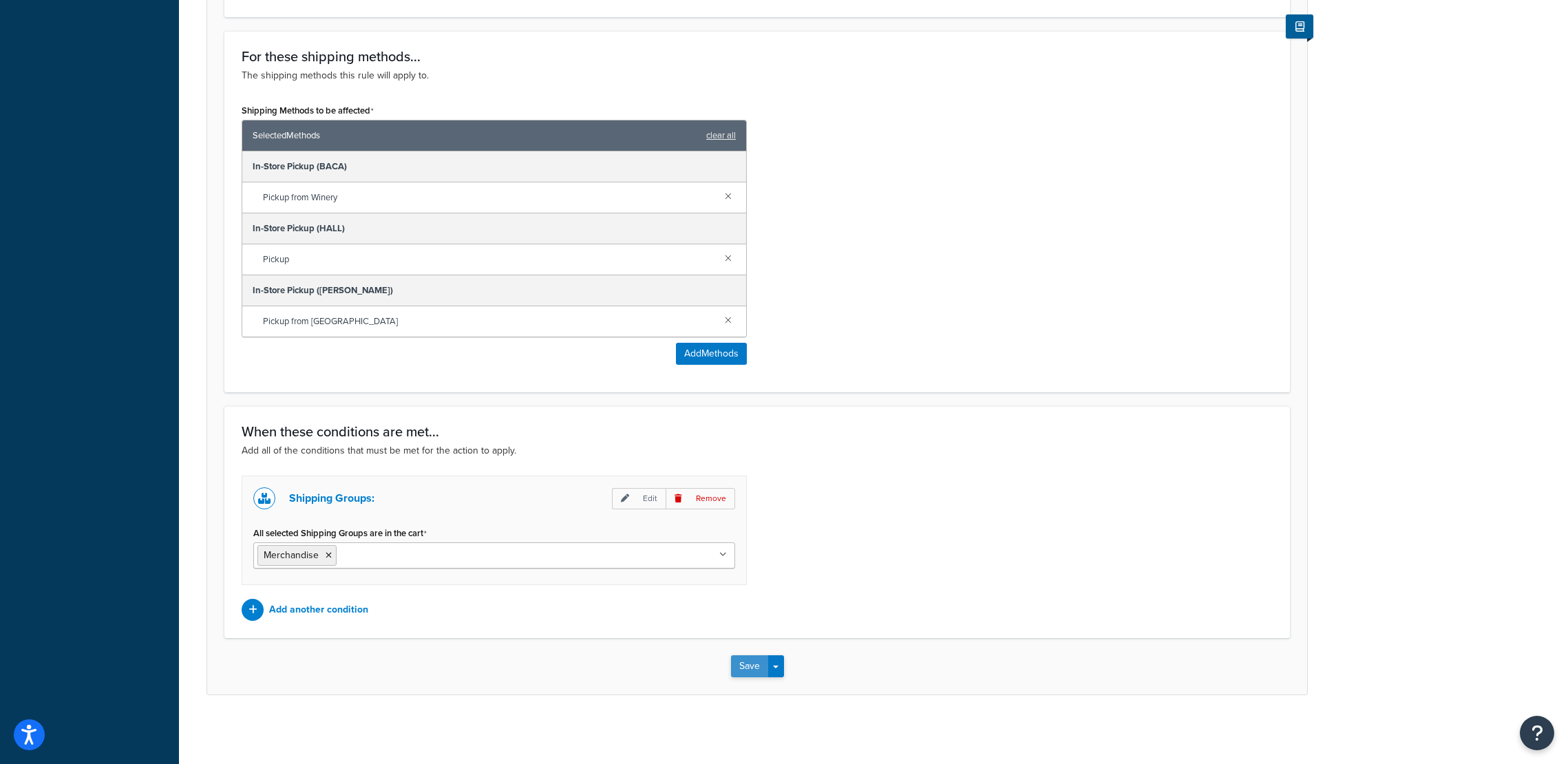
click at [739, 666] on button "Save" at bounding box center [749, 665] width 37 height 22
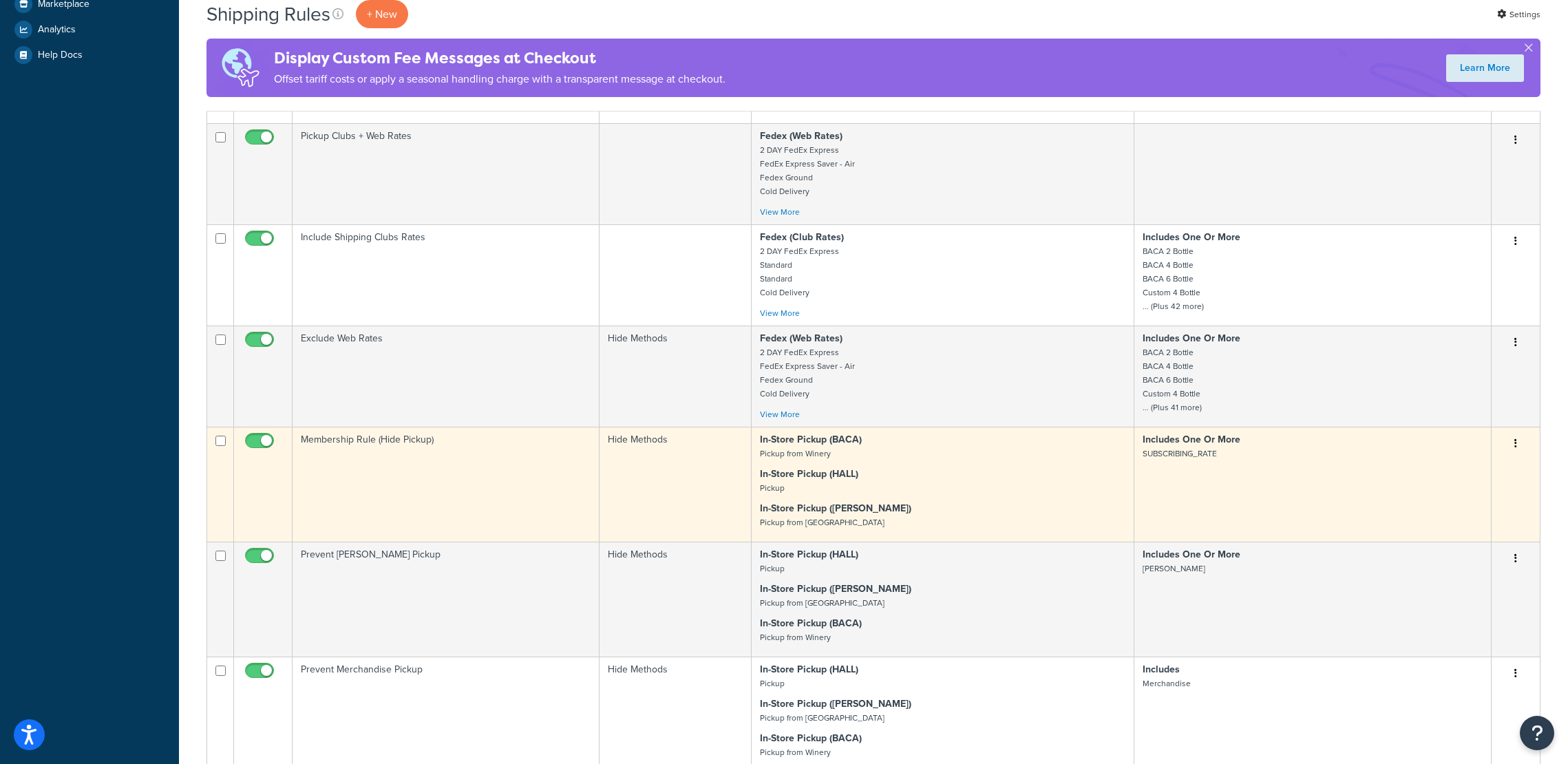
scroll to position [619, 0]
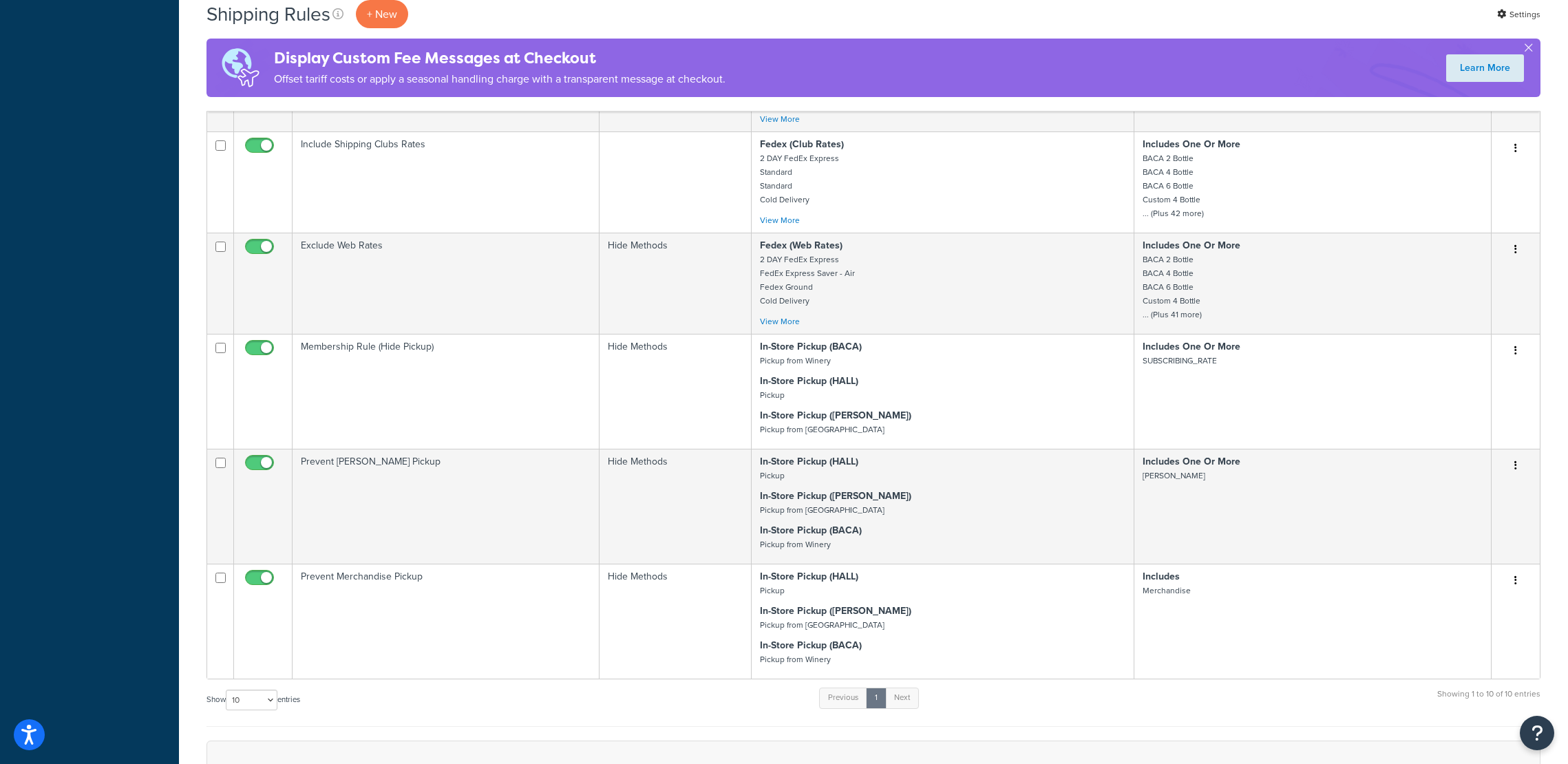
click at [1544, 132] on div "Shipping Rules + New Settings Display Custom Fee Messages at Checkout Offset ta…" at bounding box center [874, 241] width 1389 height 1589
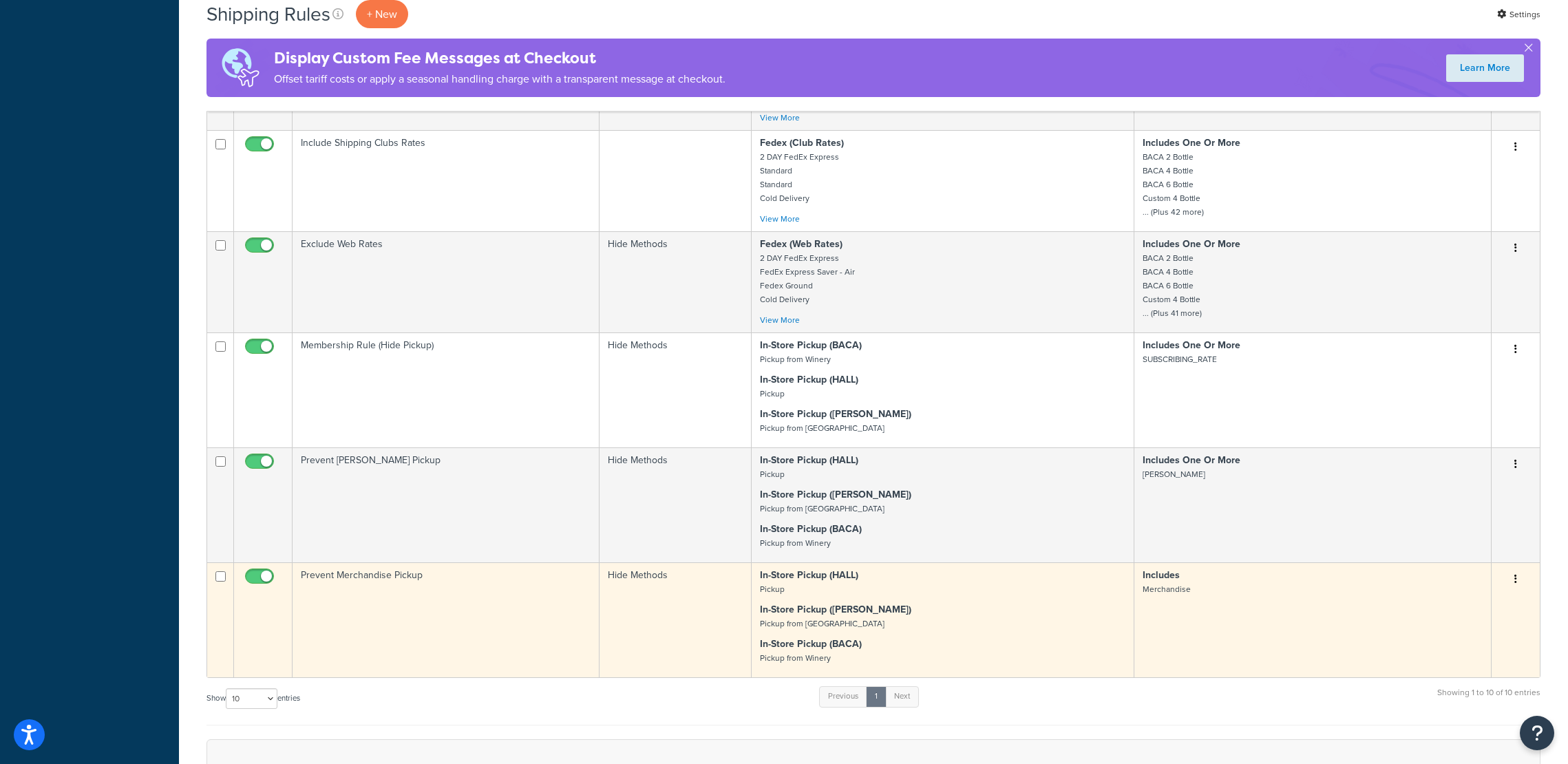
scroll to position [688, 0]
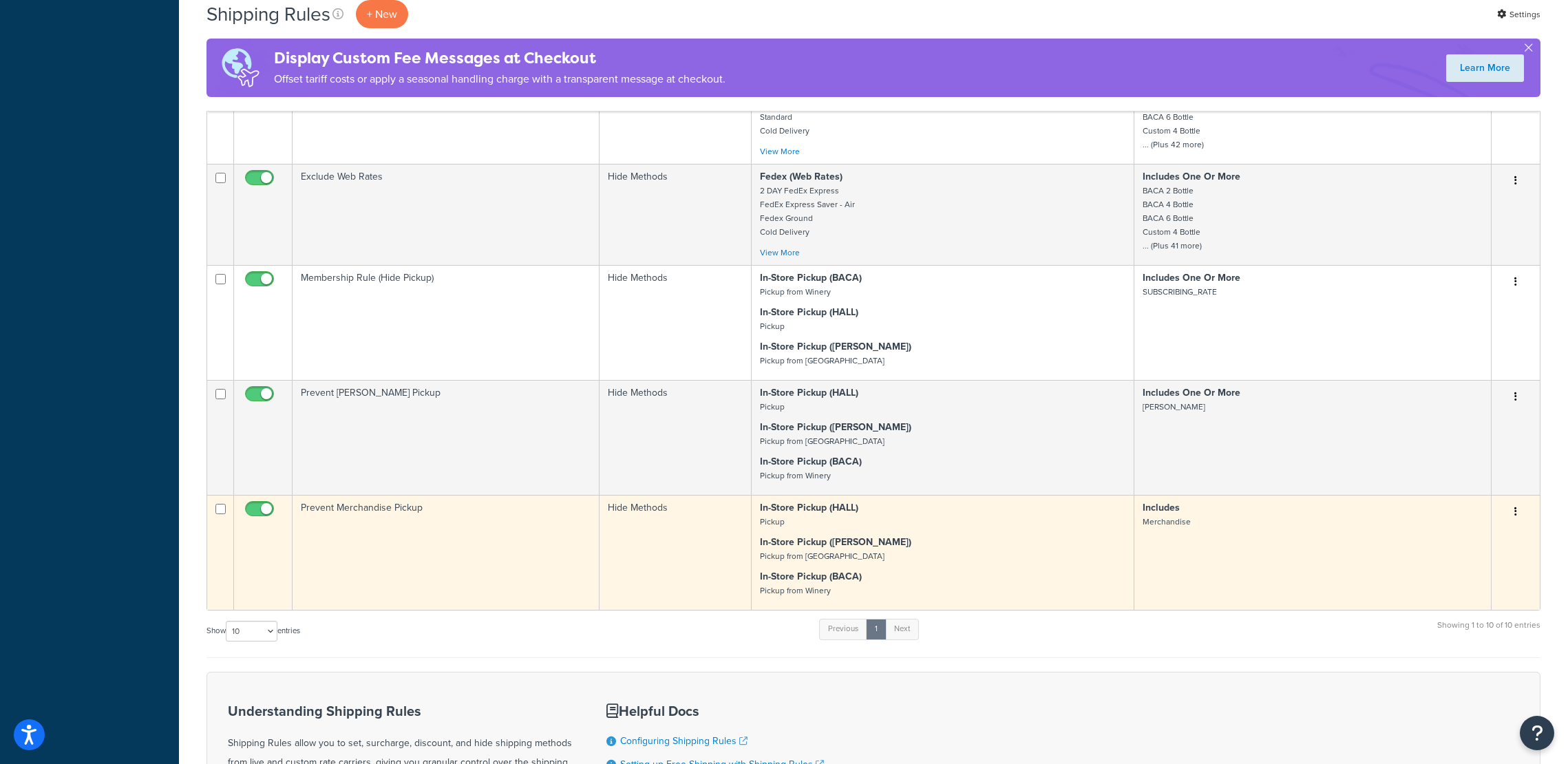
click at [1521, 513] on button "button" at bounding box center [1515, 511] width 19 height 22
click at [1492, 534] on link "Edit" at bounding box center [1470, 538] width 109 height 28
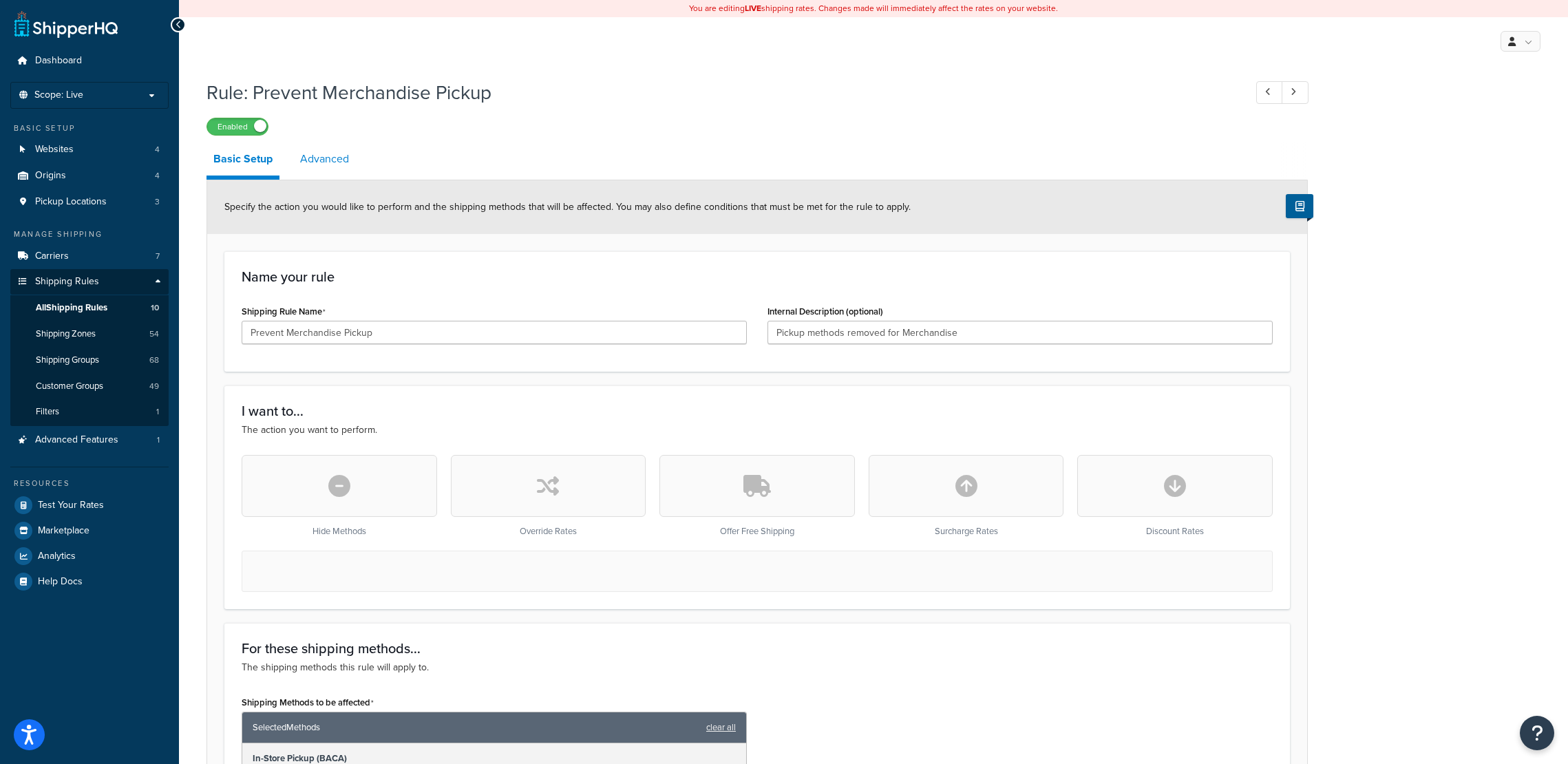
click at [327, 166] on link "Advanced" at bounding box center [324, 159] width 63 height 33
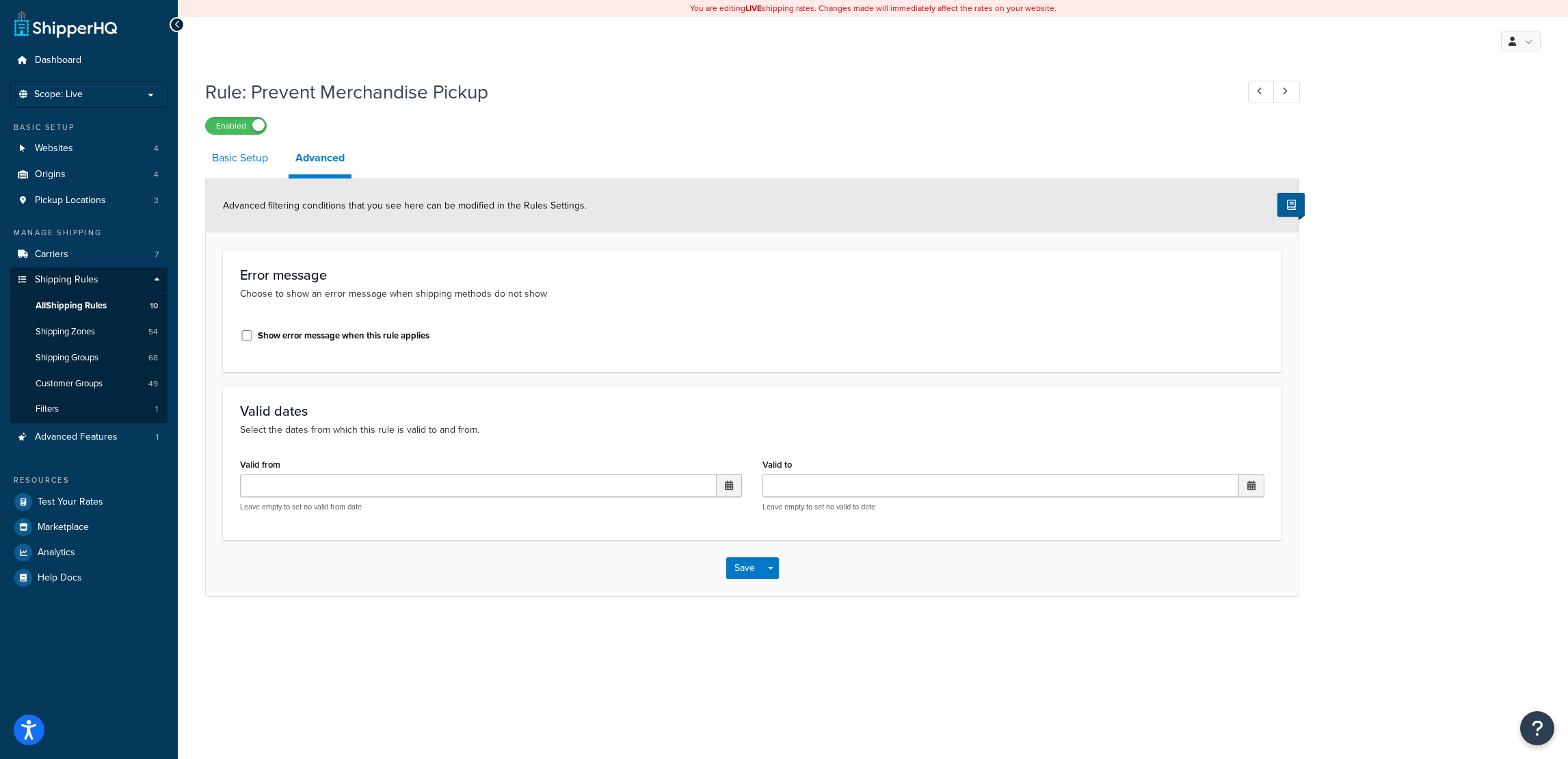
click at [234, 162] on link "Basic Setup" at bounding box center [240, 158] width 69 height 33
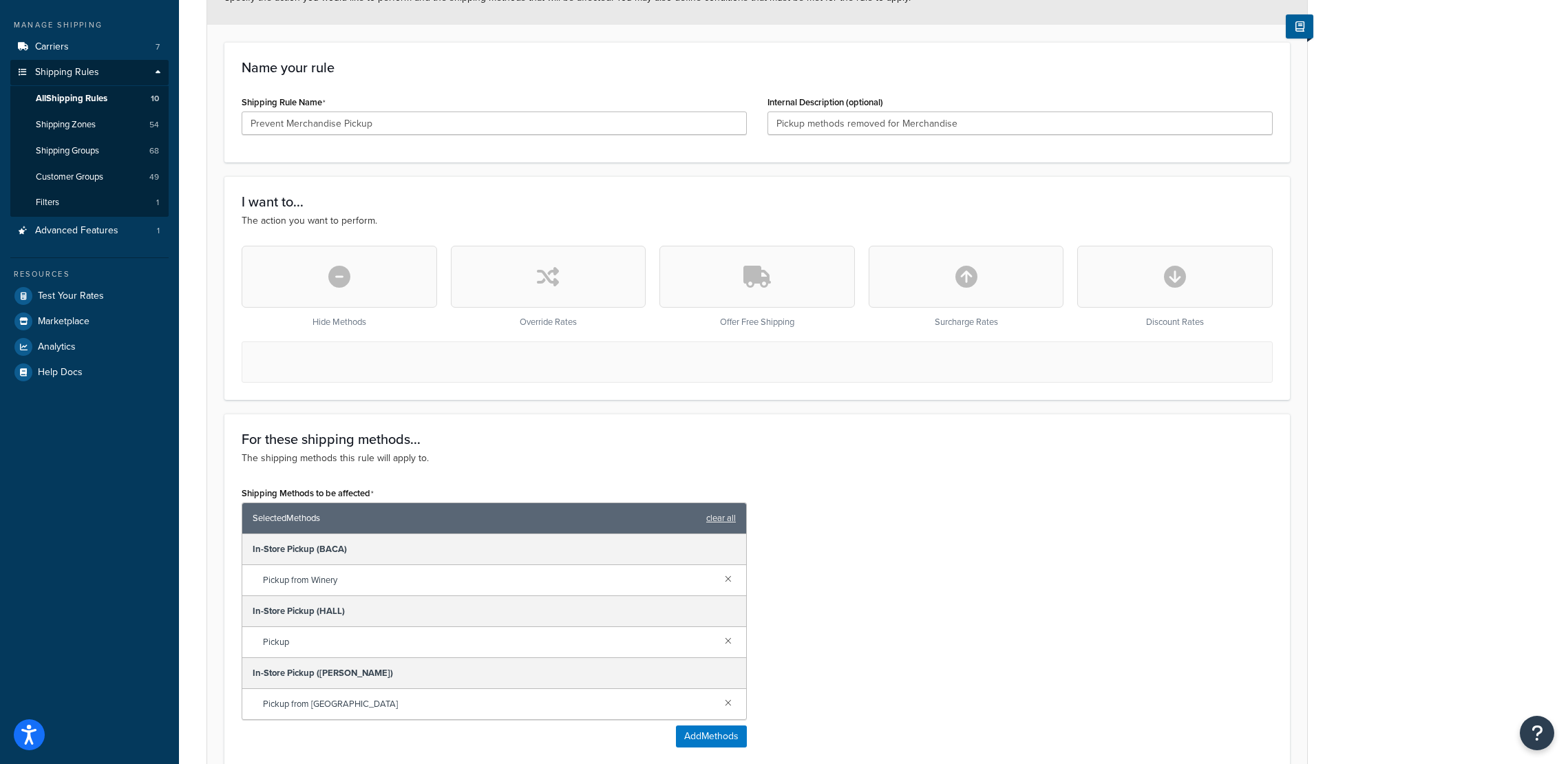
scroll to position [275, 0]
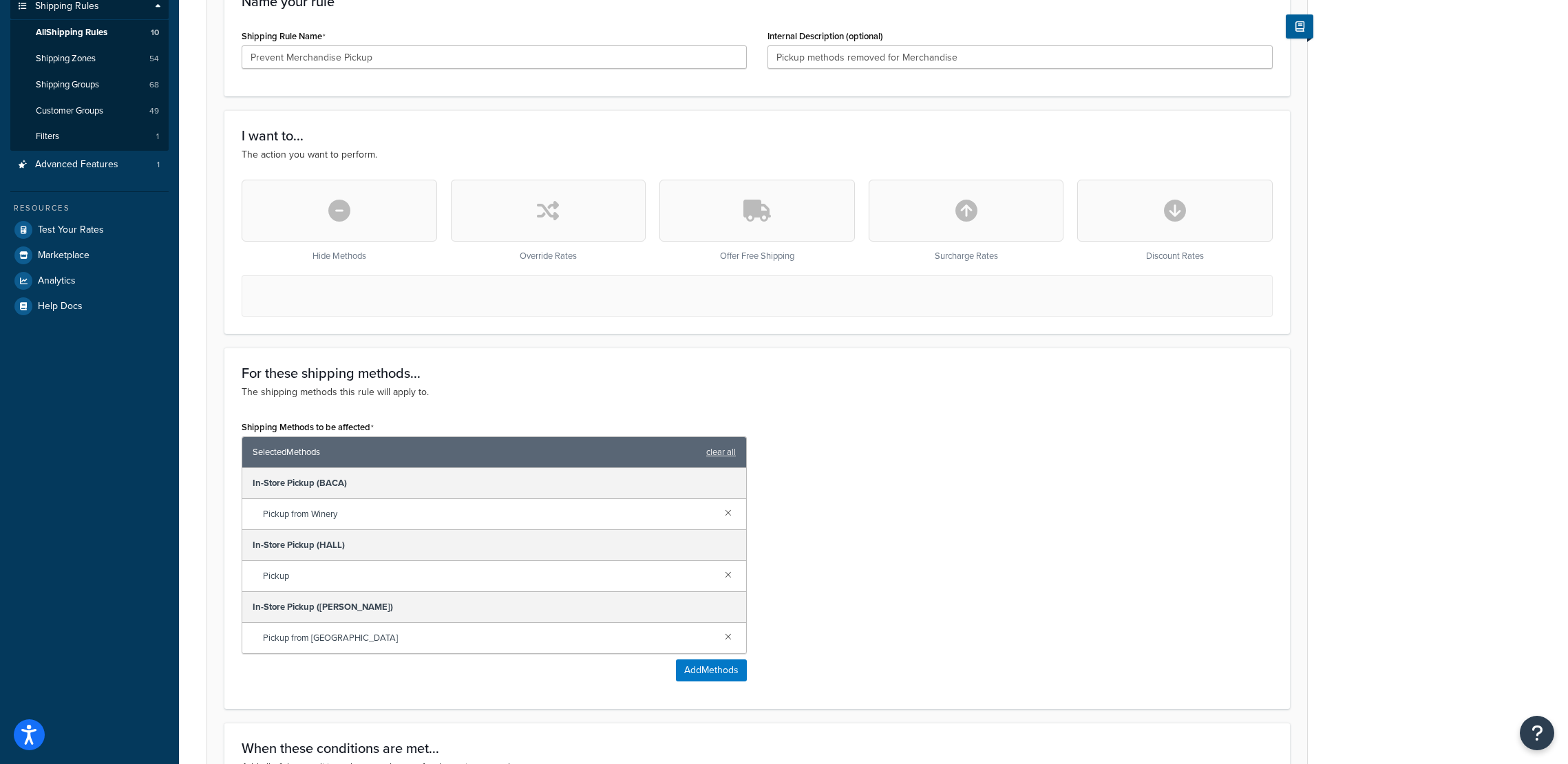
click at [330, 213] on icon "button" at bounding box center [339, 210] width 22 height 22
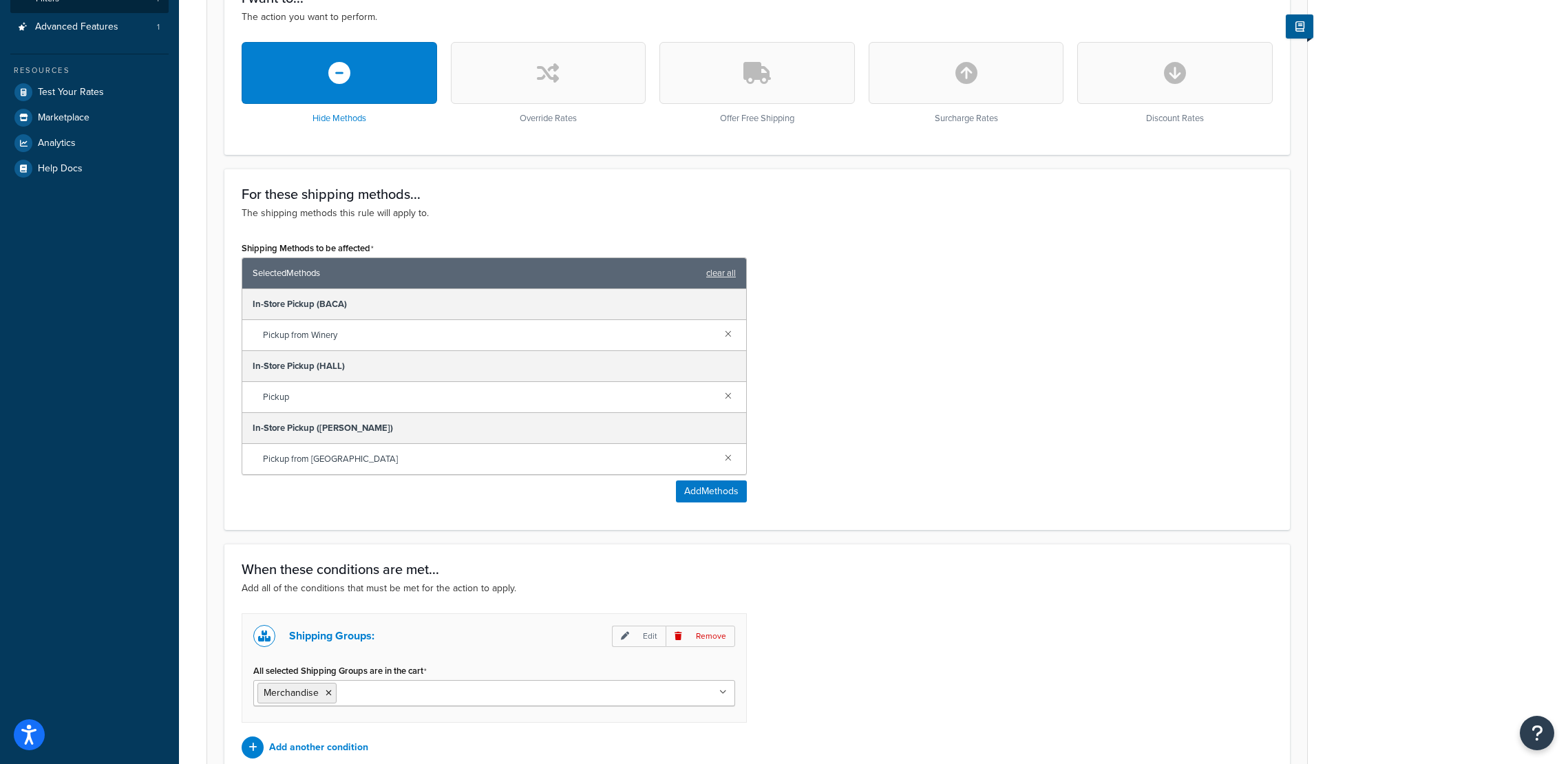
scroll to position [552, 0]
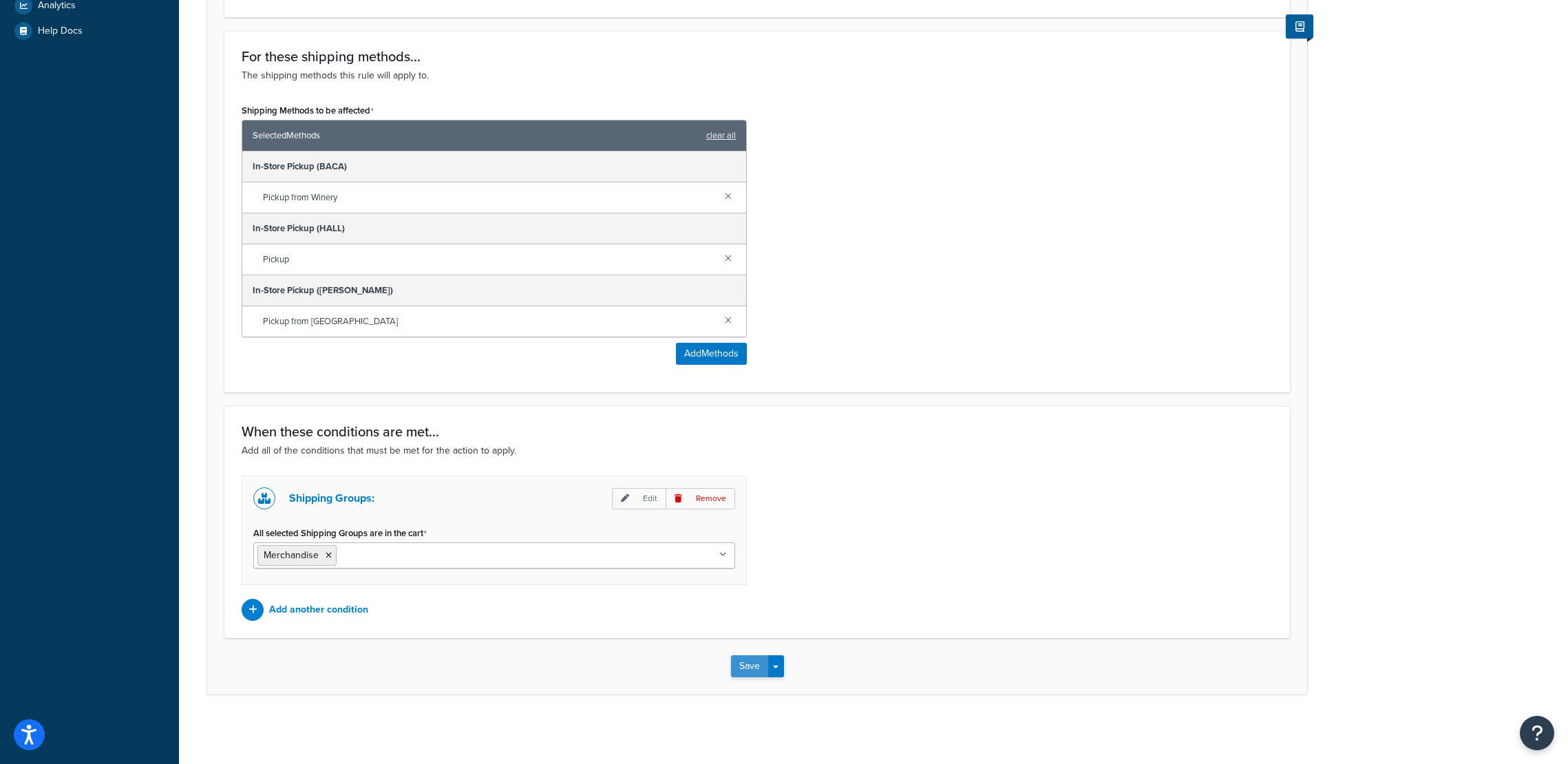
click at [746, 670] on button "Save" at bounding box center [749, 665] width 37 height 22
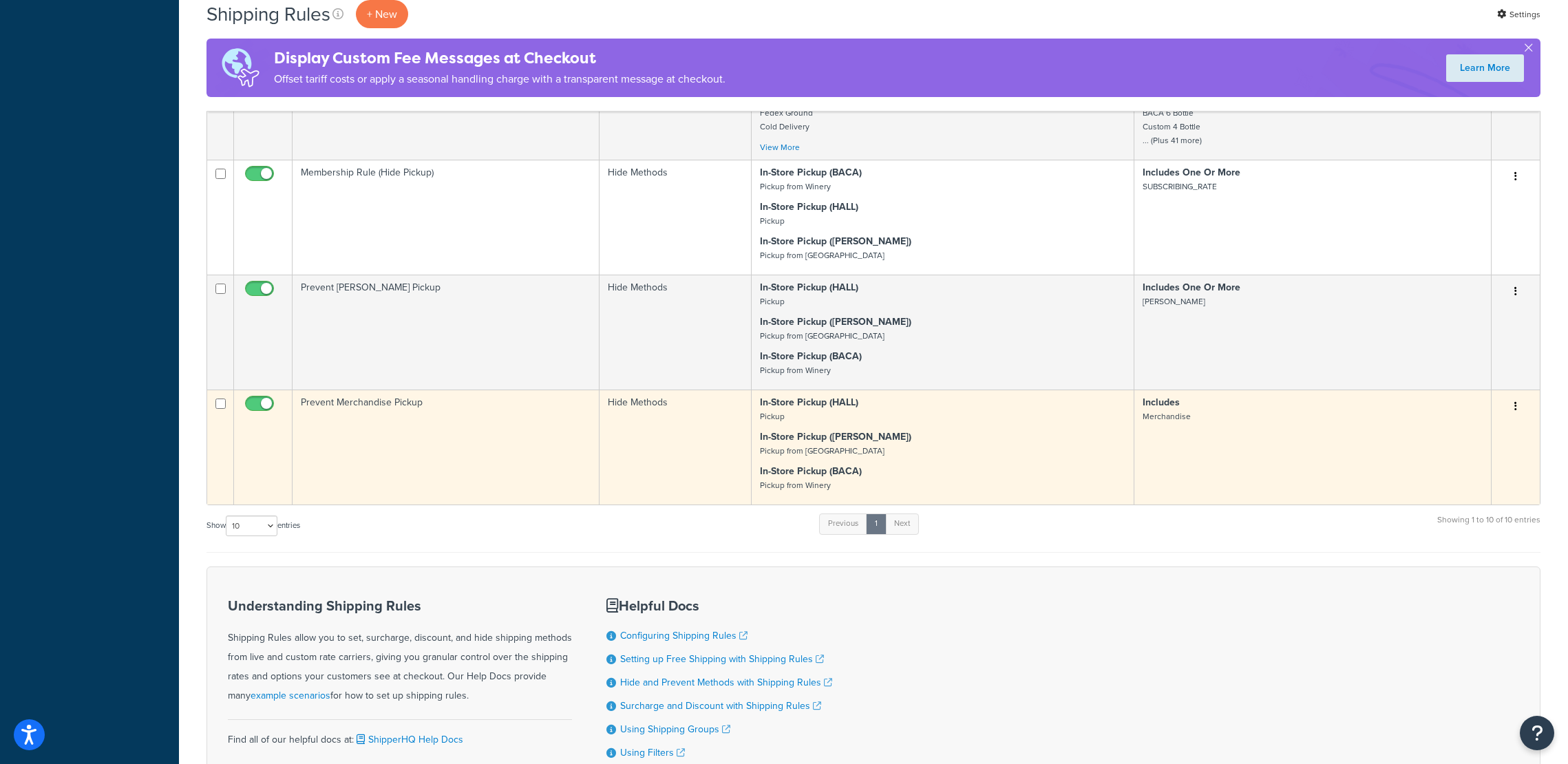
scroll to position [724, 0]
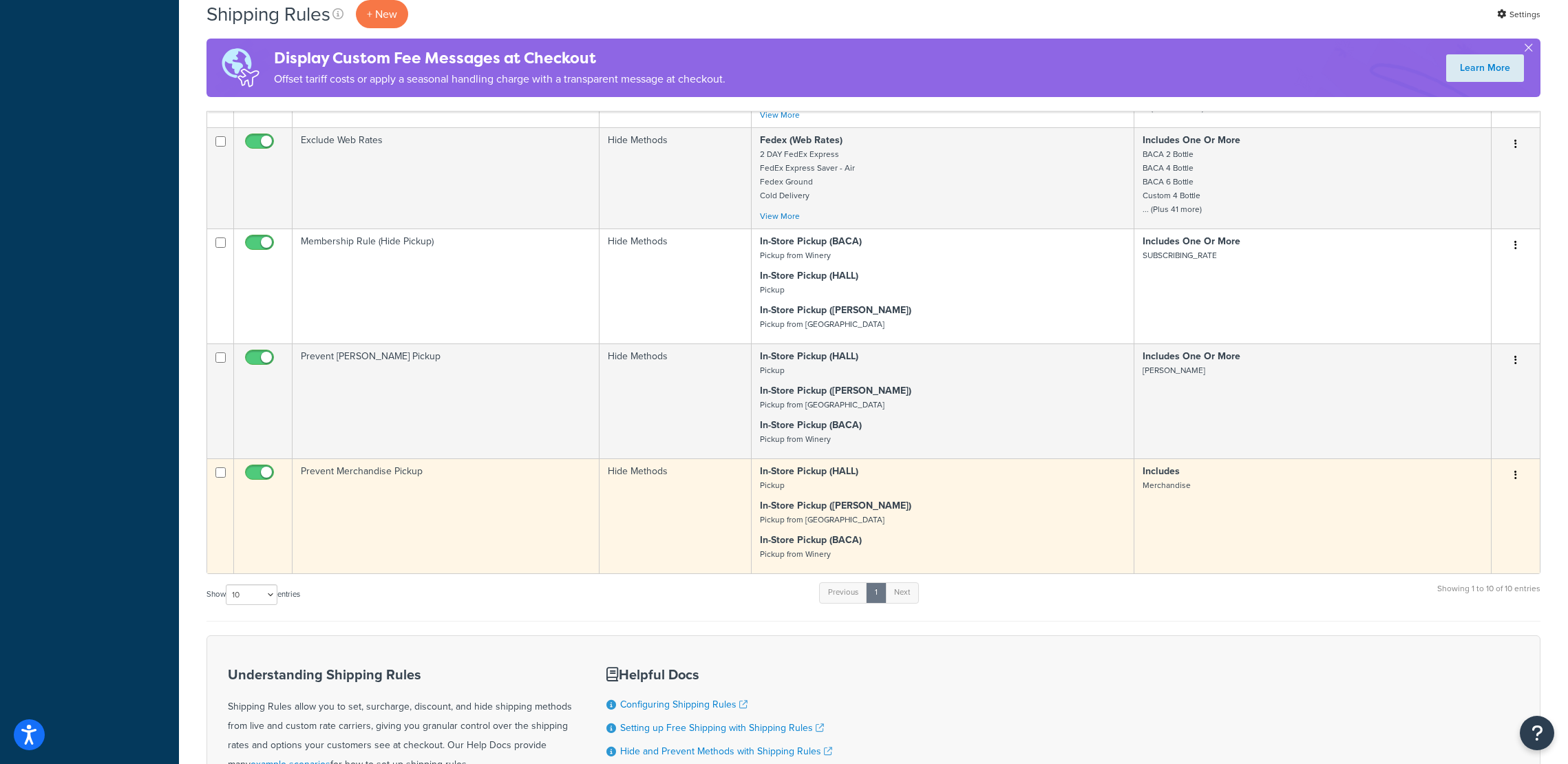
click at [1522, 474] on button "button" at bounding box center [1515, 475] width 19 height 22
click at [1487, 492] on link "Edit" at bounding box center [1470, 501] width 109 height 28
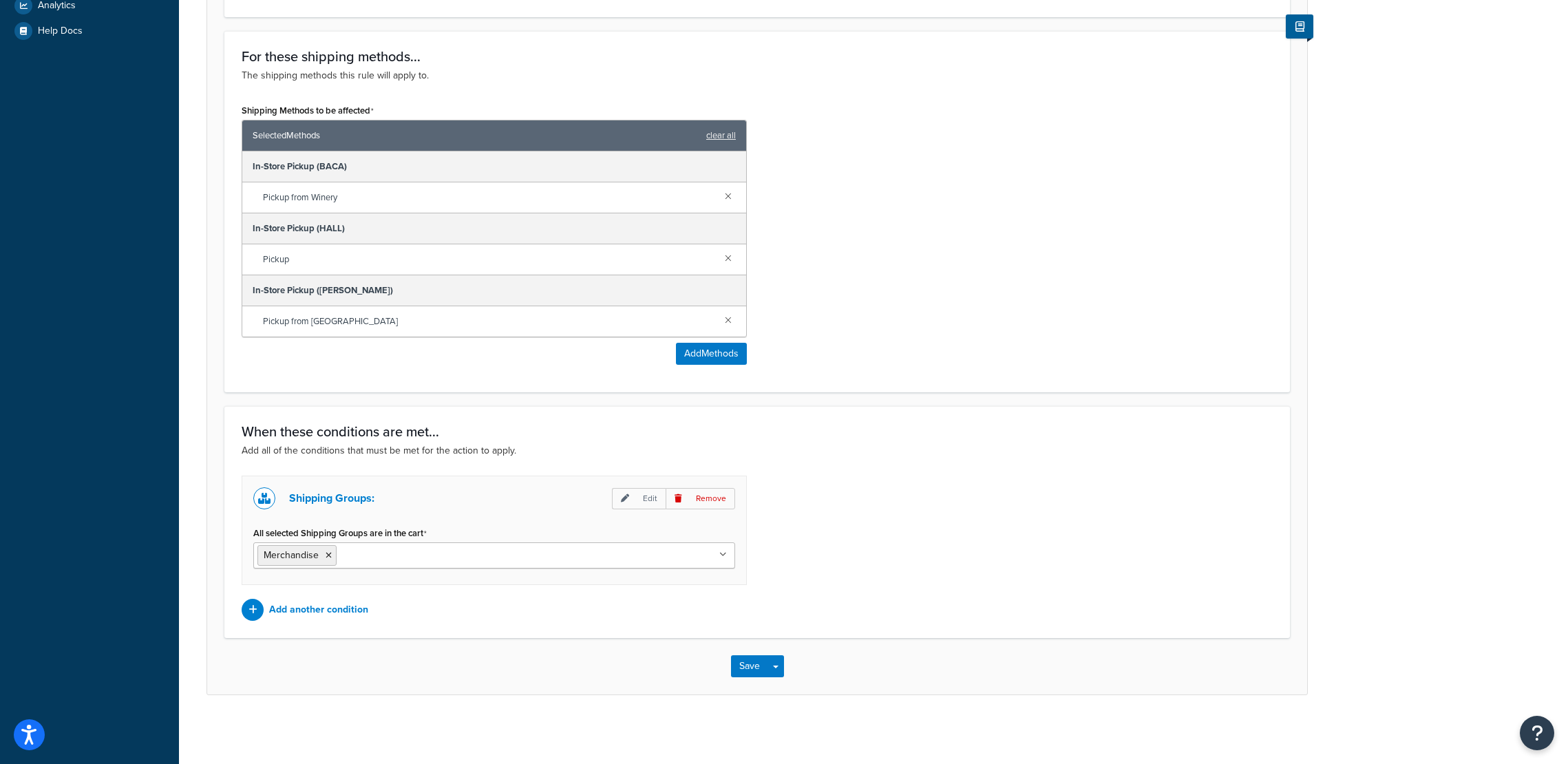
scroll to position [552, 0]
click at [373, 554] on input "All selected Shipping Groups are in the cart" at bounding box center [401, 554] width 122 height 15
click at [927, 528] on div "Shipping Groups: Edit Remove All selected Shipping Groups are in the cart Merch…" at bounding box center [757, 548] width 1051 height 145
click at [642, 501] on p "Edit" at bounding box center [639, 498] width 54 height 21
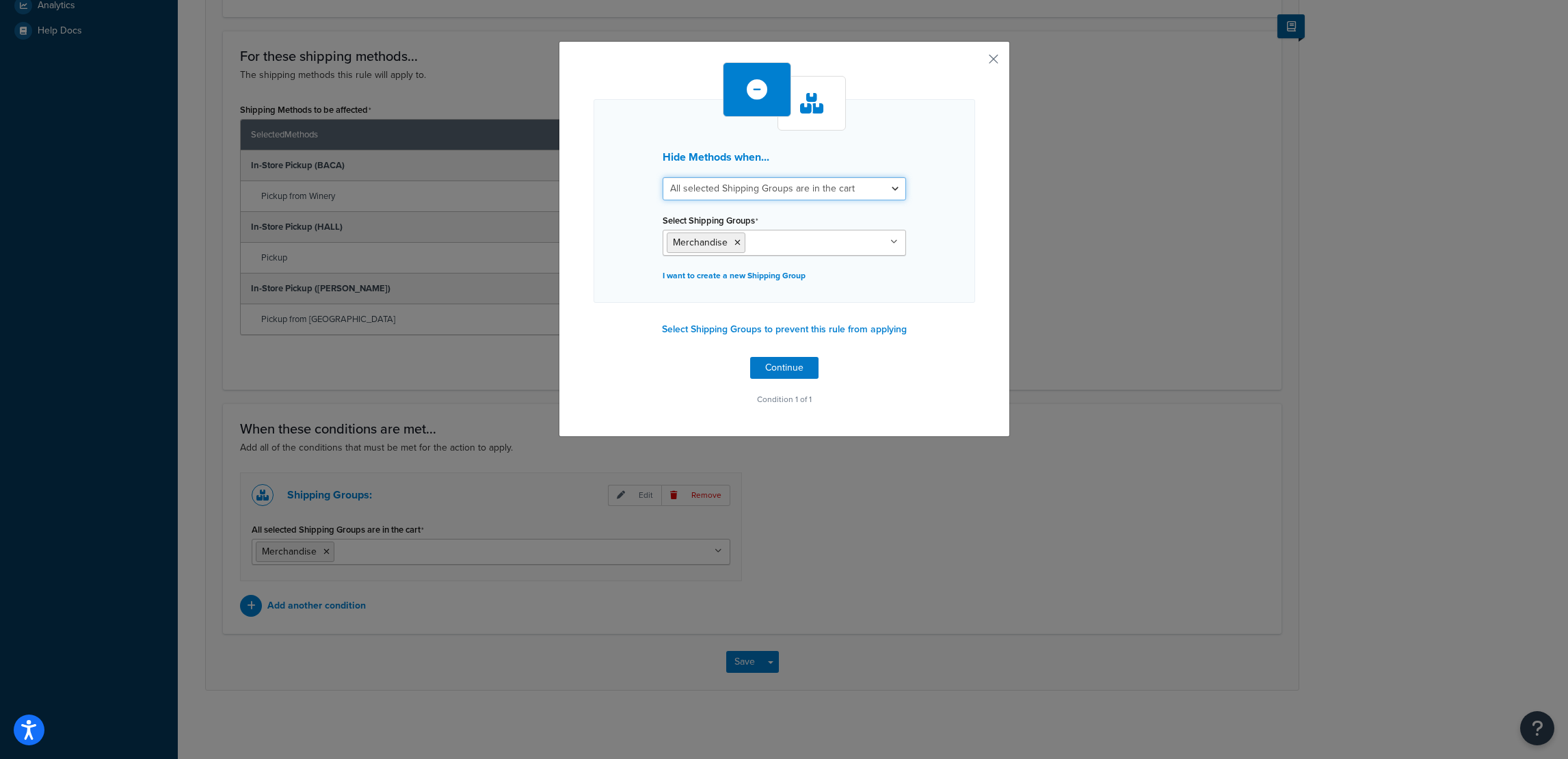
click at [830, 193] on select "All selected Shipping Groups are in the cart Any selected Shipping Groups are i…" at bounding box center [784, 189] width 243 height 23
select select "any"
click at [663, 177] on select "All selected Shipping Groups are in the cart Any selected Shipping Groups are i…" at bounding box center [784, 189] width 243 height 23
click at [783, 364] on button "Continue" at bounding box center [785, 367] width 69 height 22
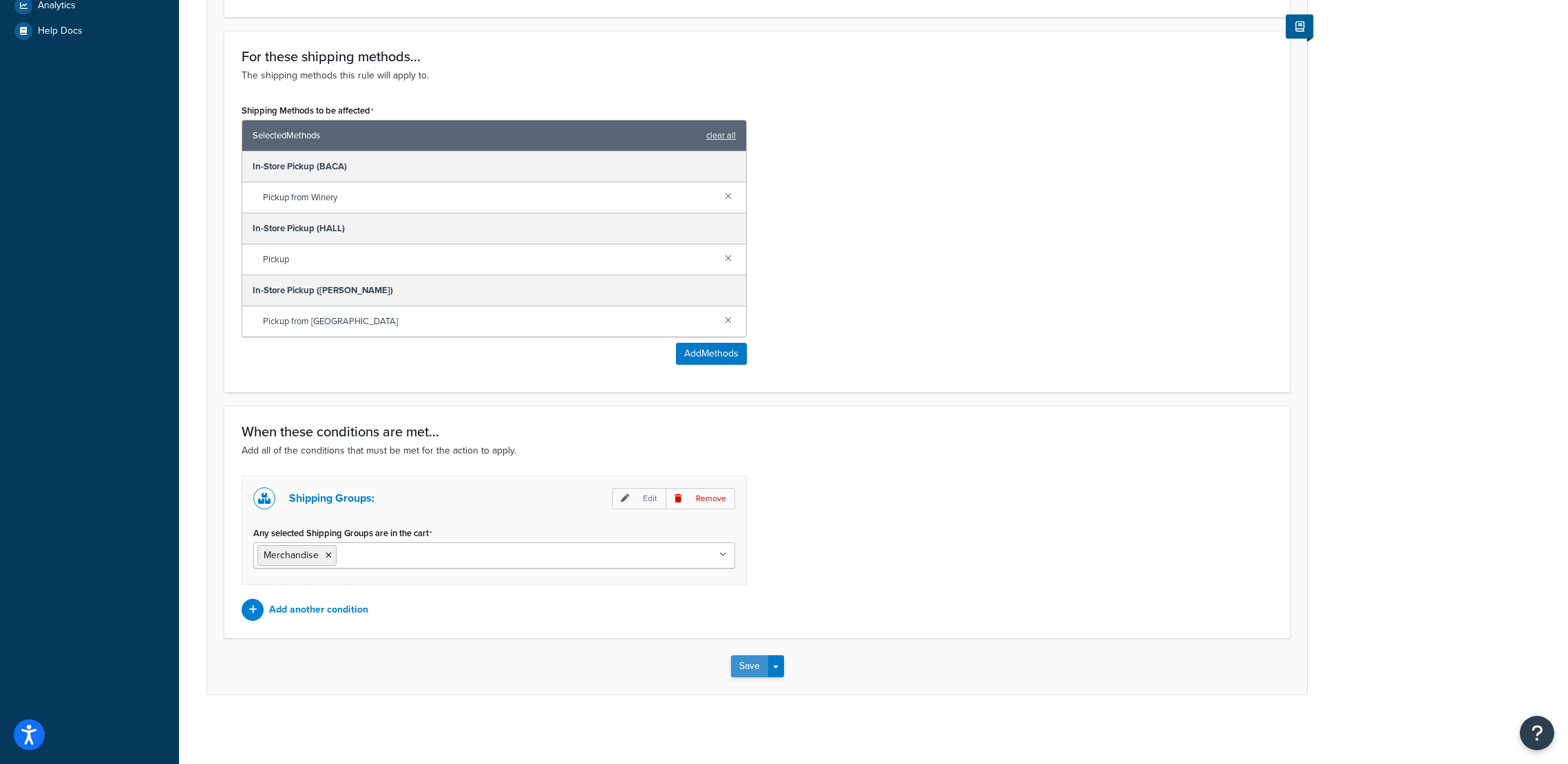
click at [737, 658] on button "Save" at bounding box center [749, 665] width 37 height 22
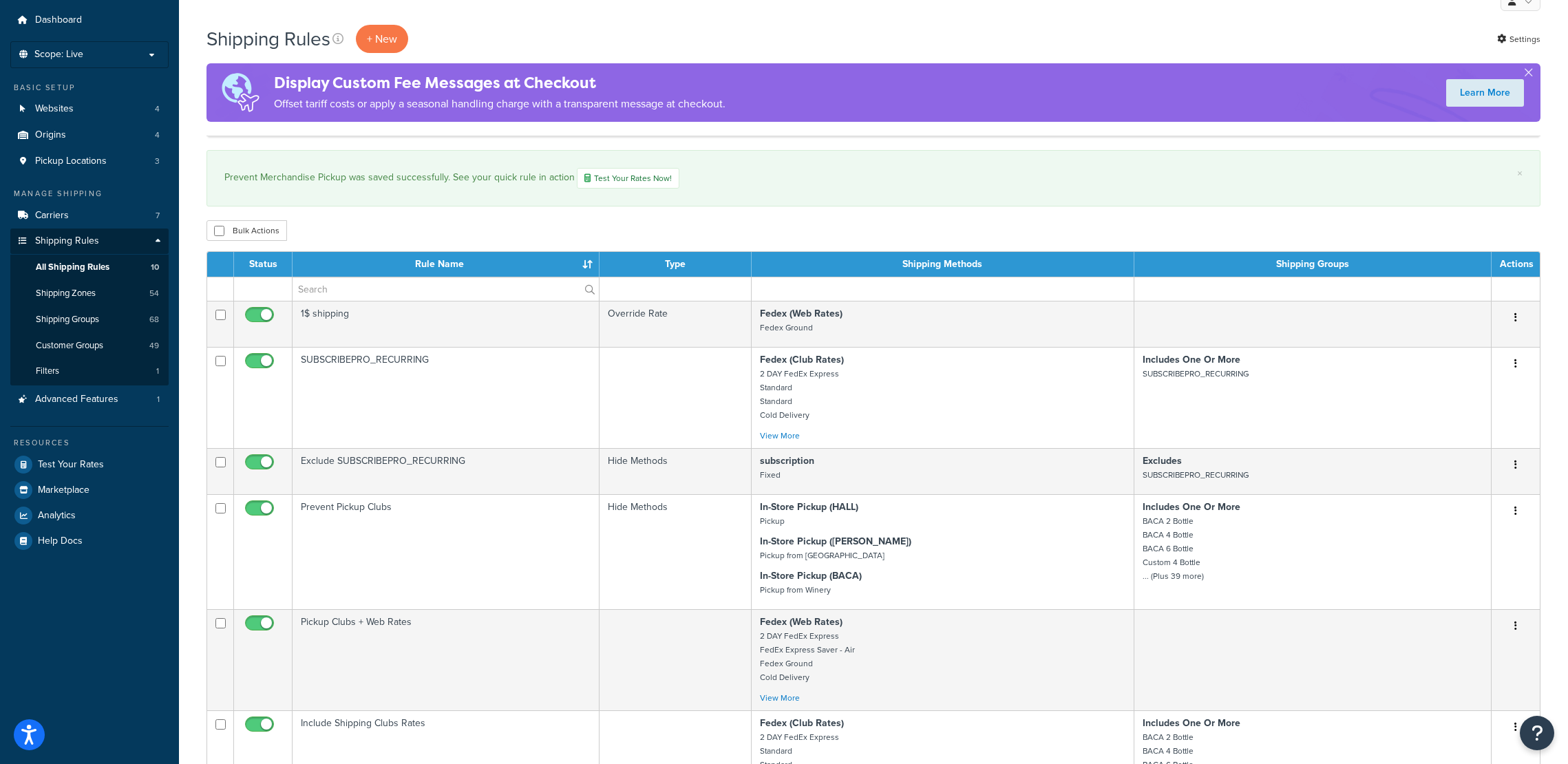
scroll to position [793, 0]
